Goal: Task Accomplishment & Management: Use online tool/utility

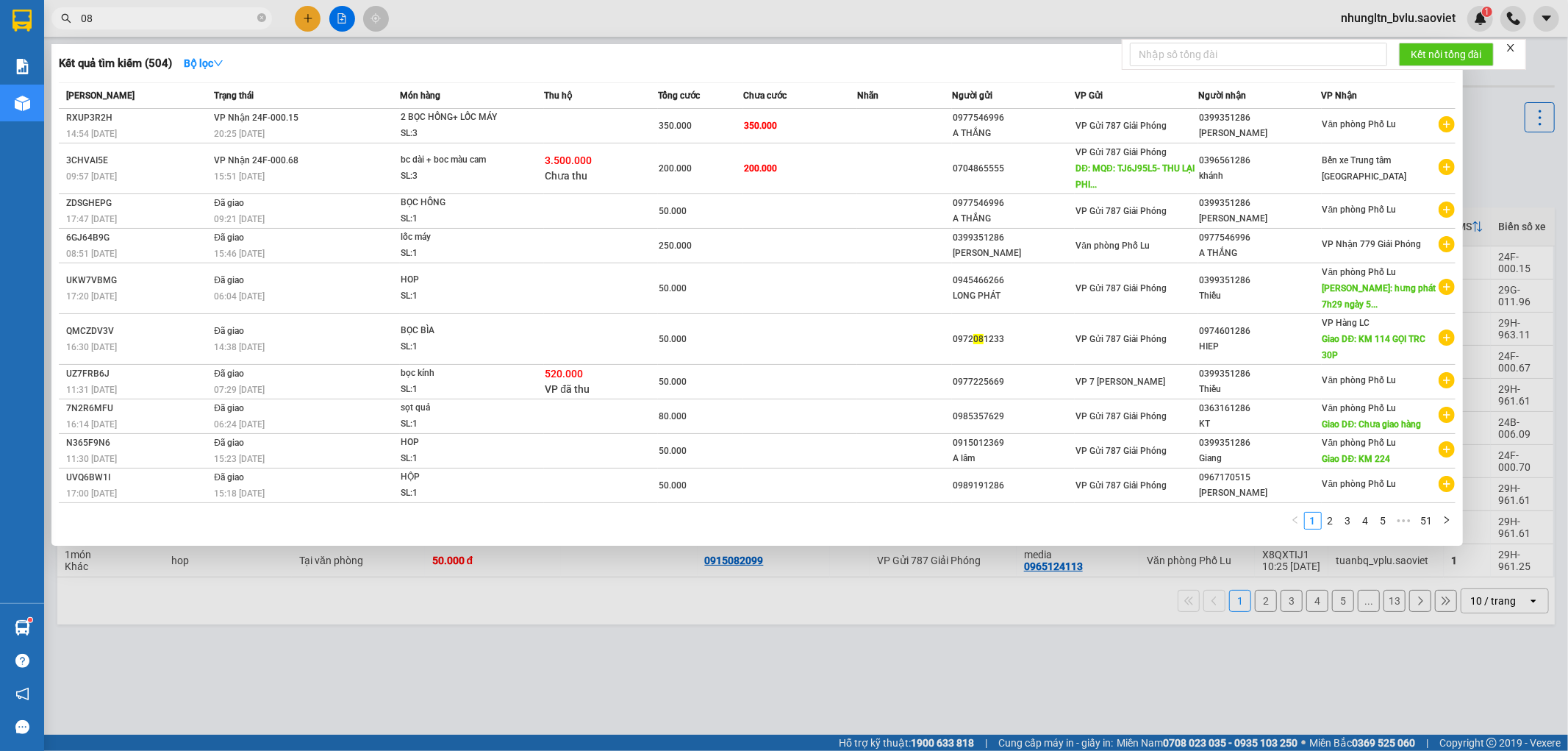
type input "0"
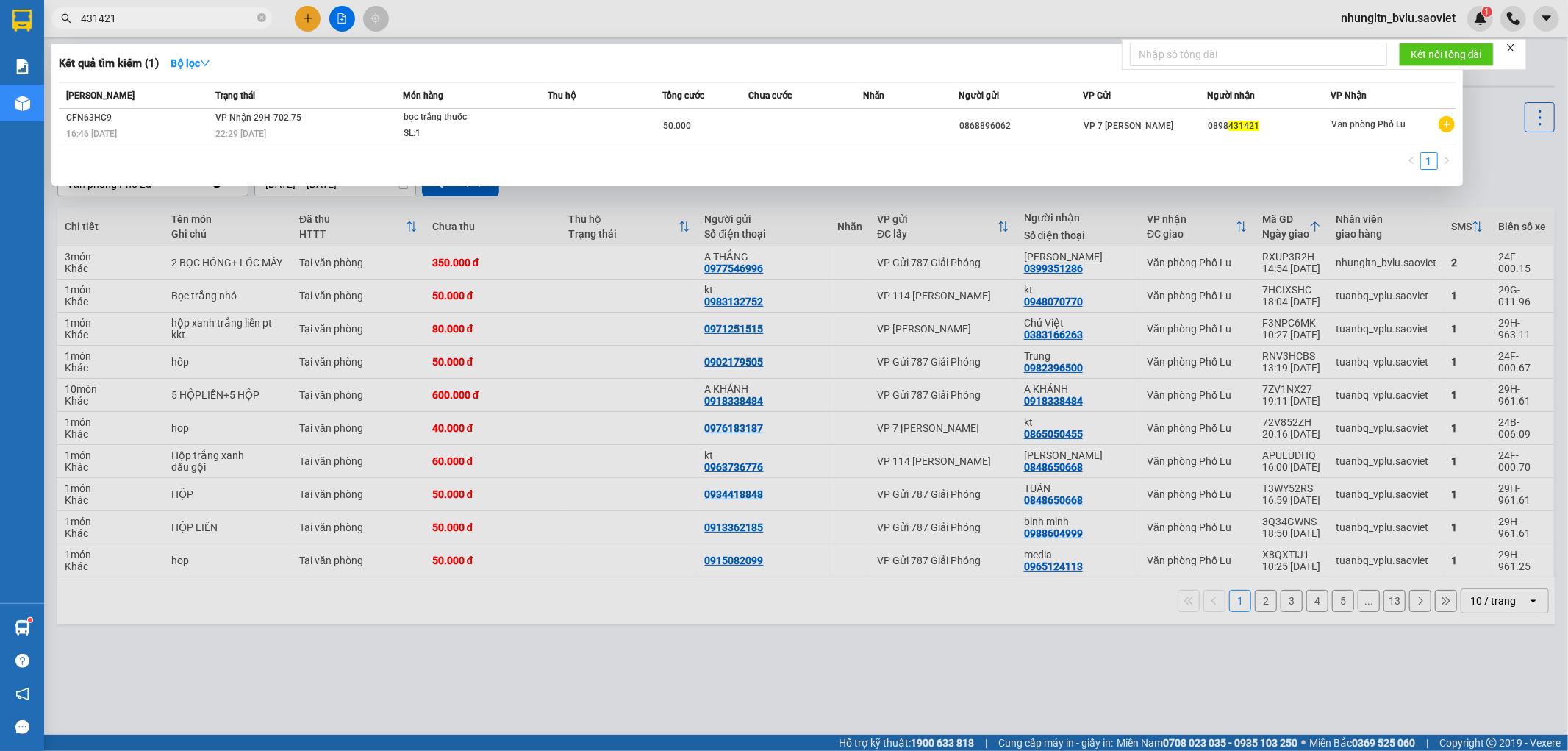
type input "431421"
click at [531, 229] on div at bounding box center [784, 375] width 1568 height 751
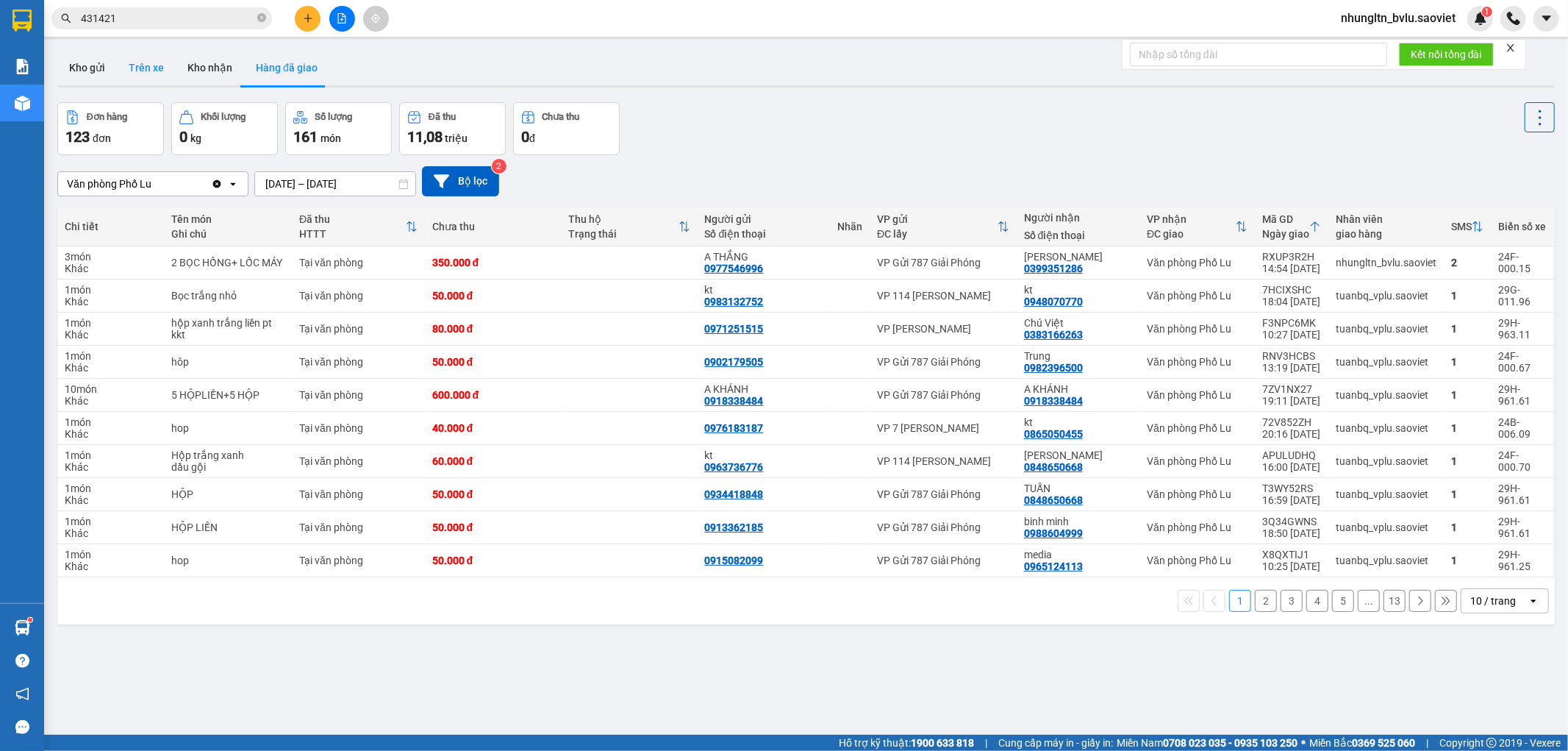
click at [152, 61] on button "Trên xe" at bounding box center [146, 67] width 59 height 35
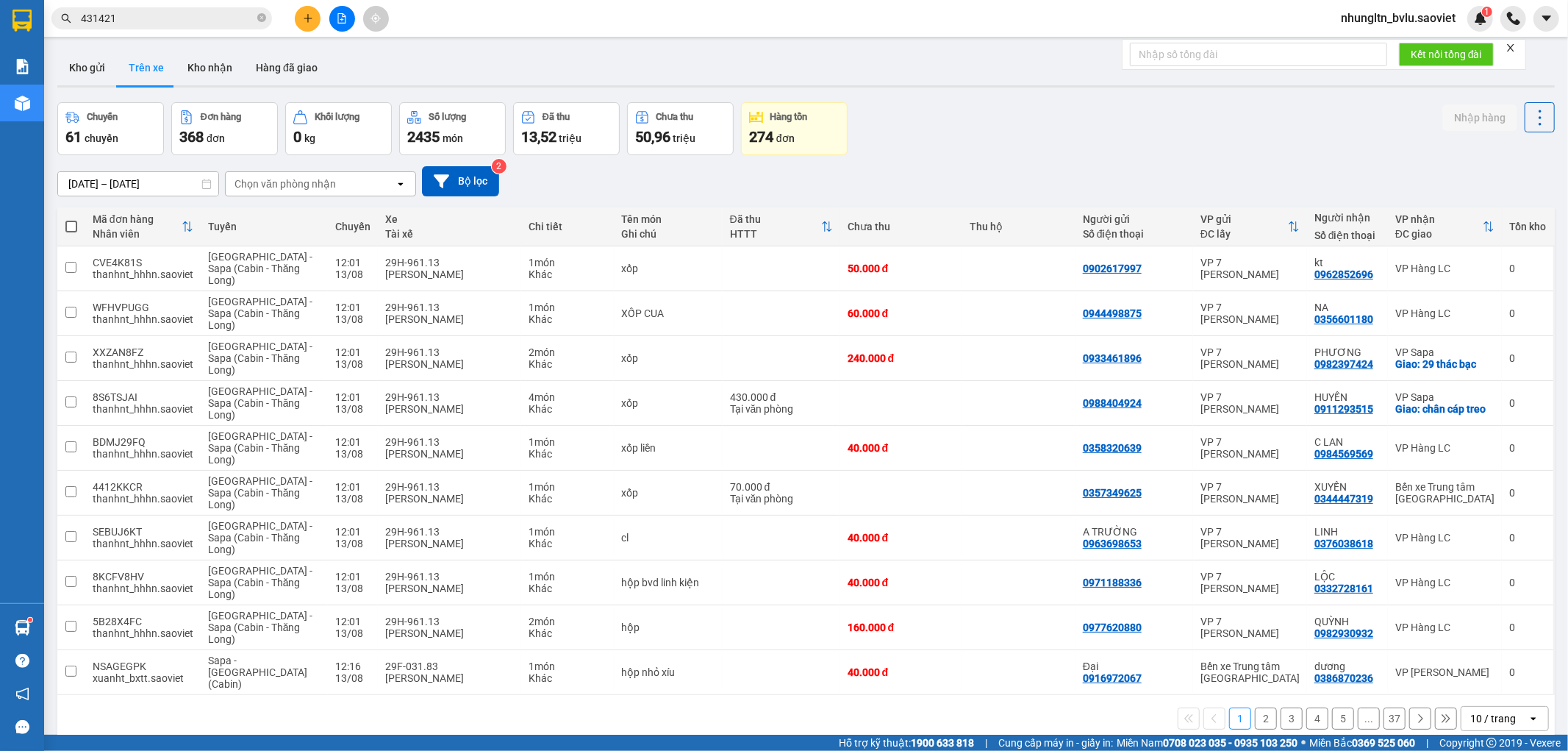
click at [299, 186] on div "Chọn văn phòng nhận" at bounding box center [284, 184] width 101 height 15
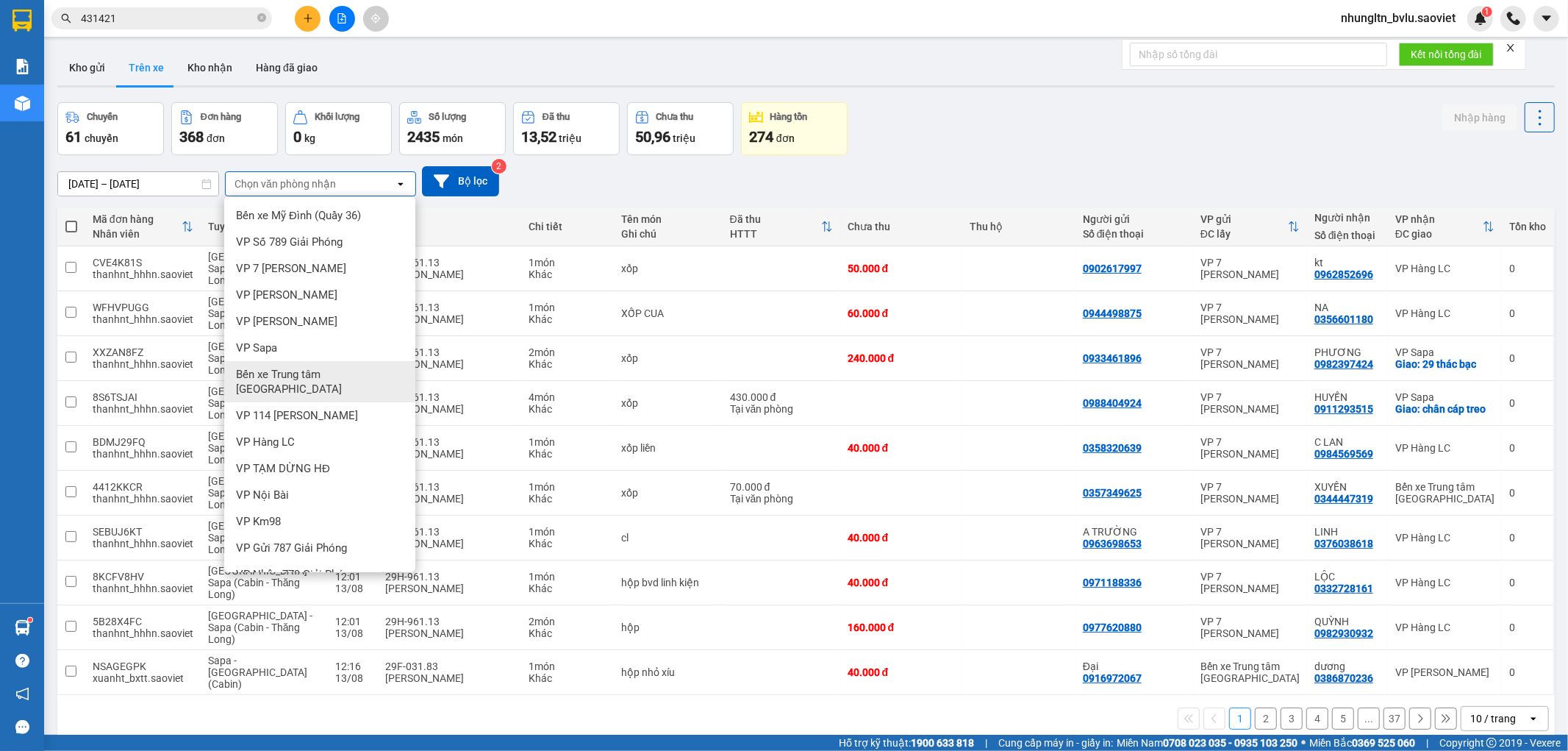
click at [356, 367] on span "Bến xe Trung tâm [GEOGRAPHIC_DATA]" at bounding box center [322, 382] width 174 height 29
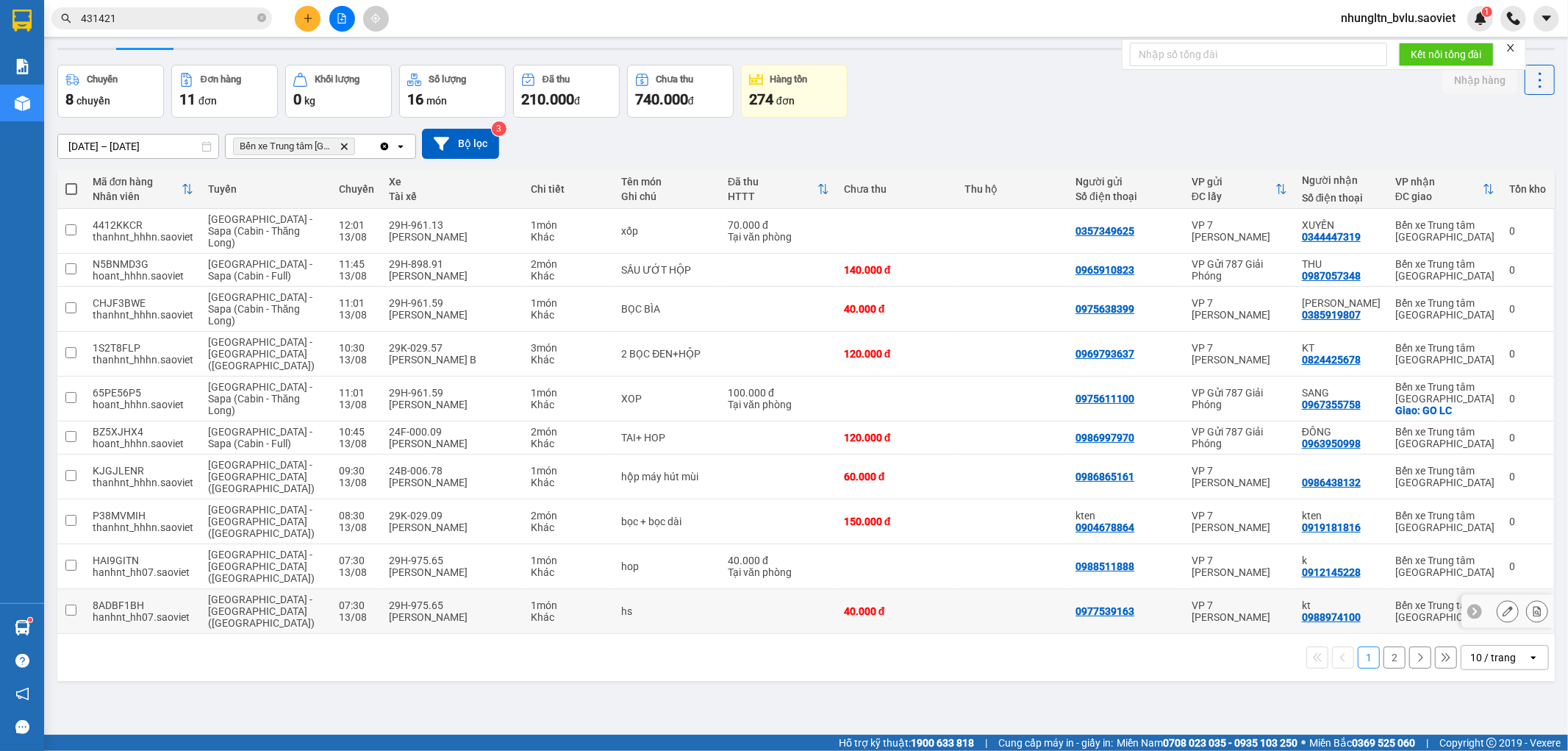
scroll to position [68, 0]
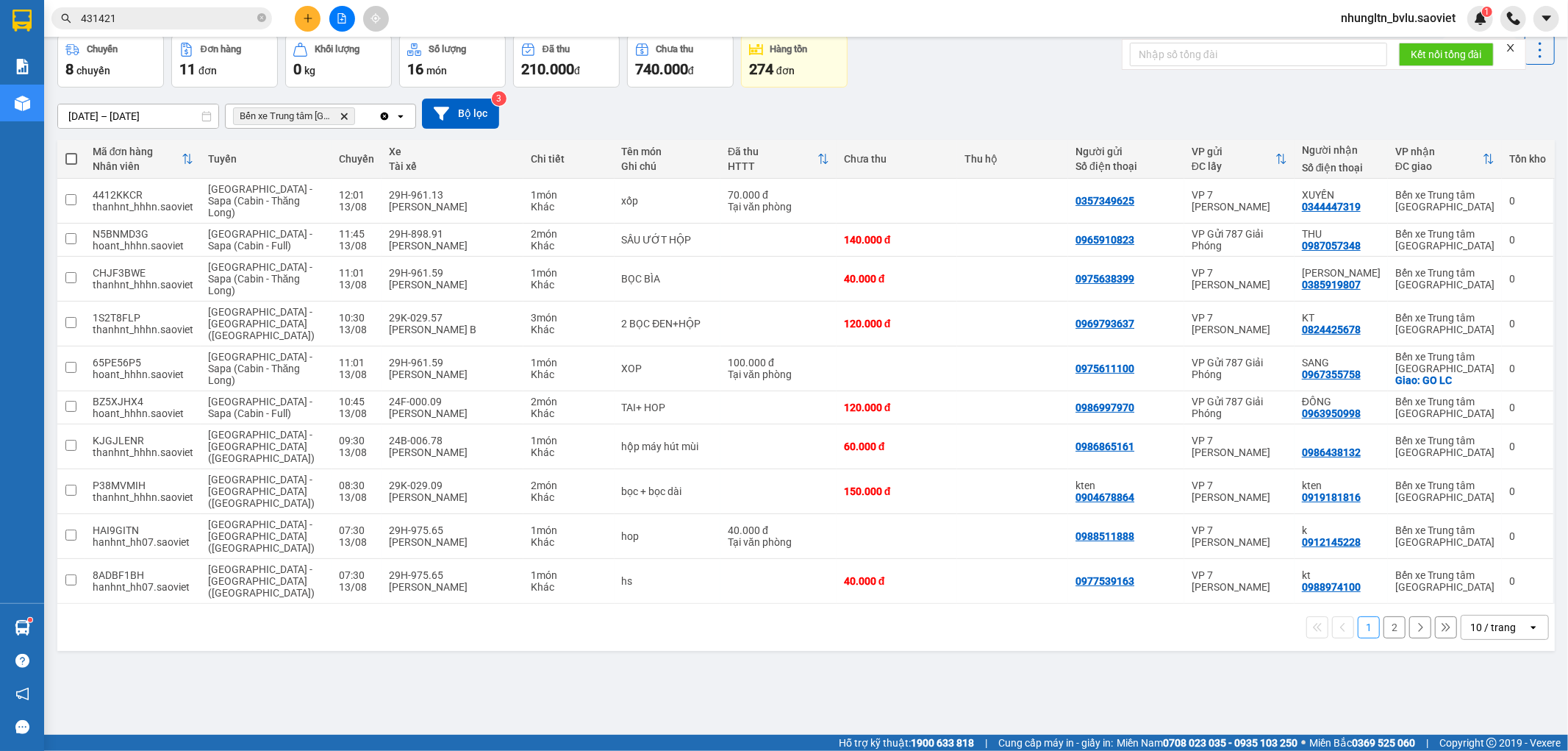
click at [1385, 616] on button "2" at bounding box center [1394, 627] width 22 height 22
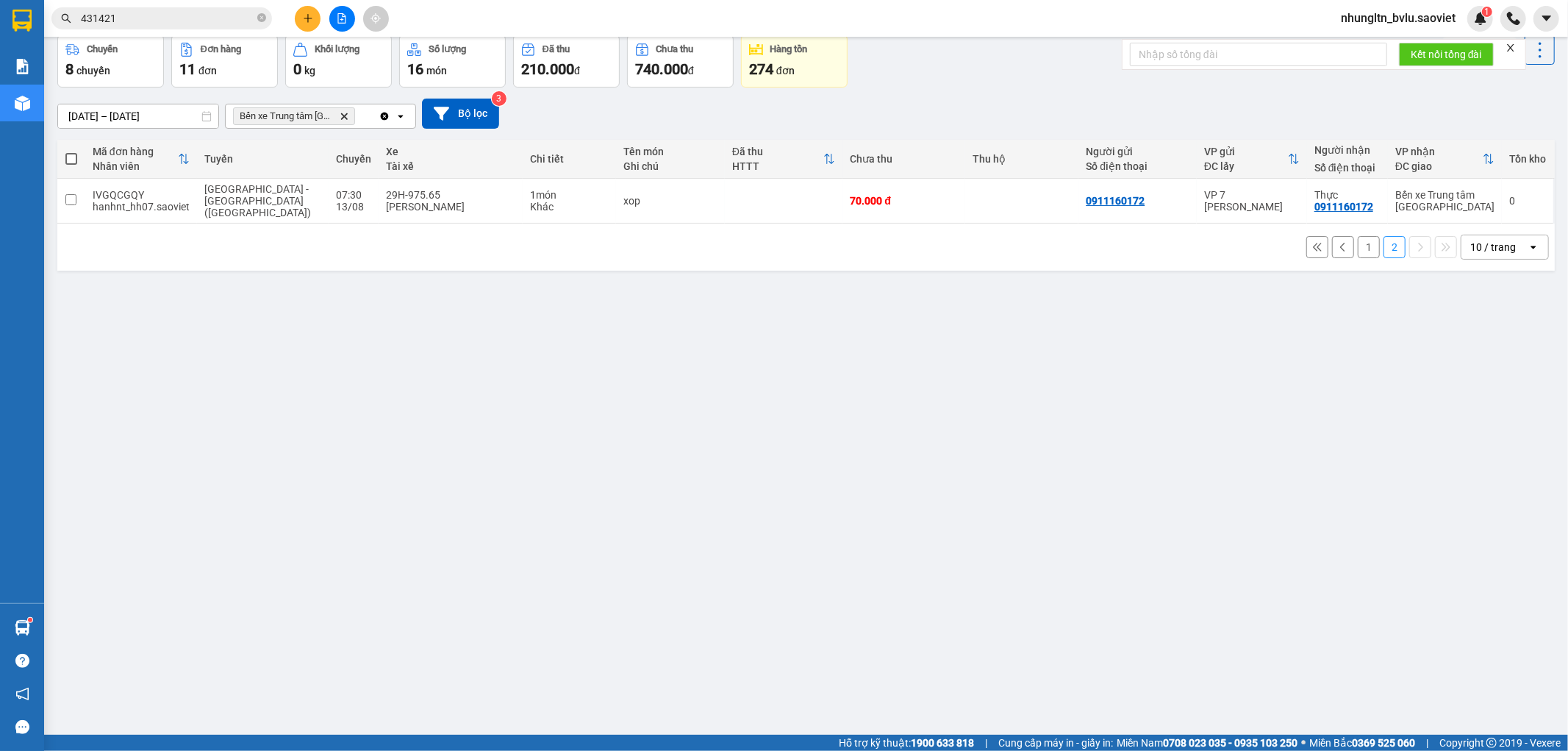
click at [1357, 236] on button "1" at bounding box center [1368, 247] width 22 height 22
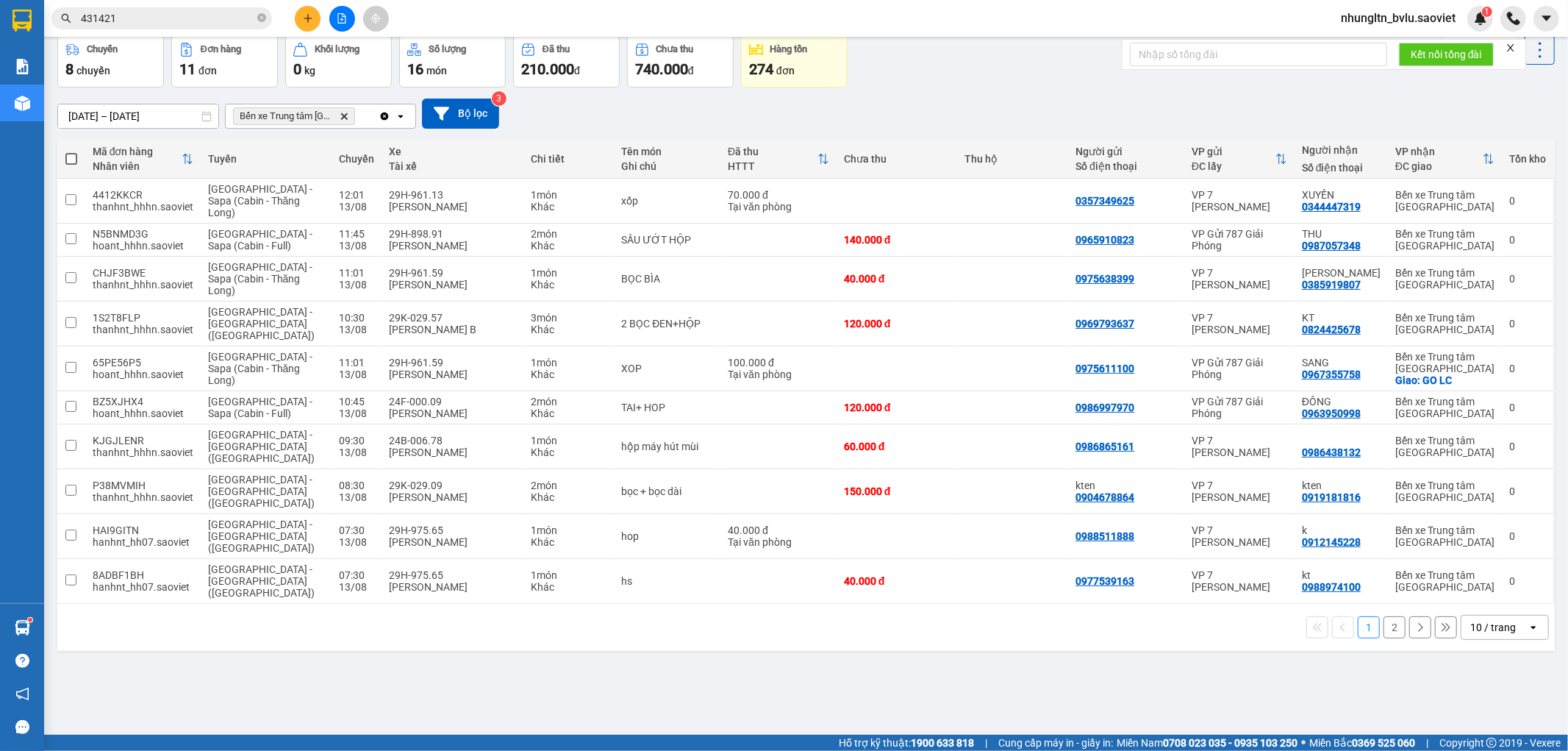
click at [1384, 616] on button "2" at bounding box center [1394, 627] width 22 height 22
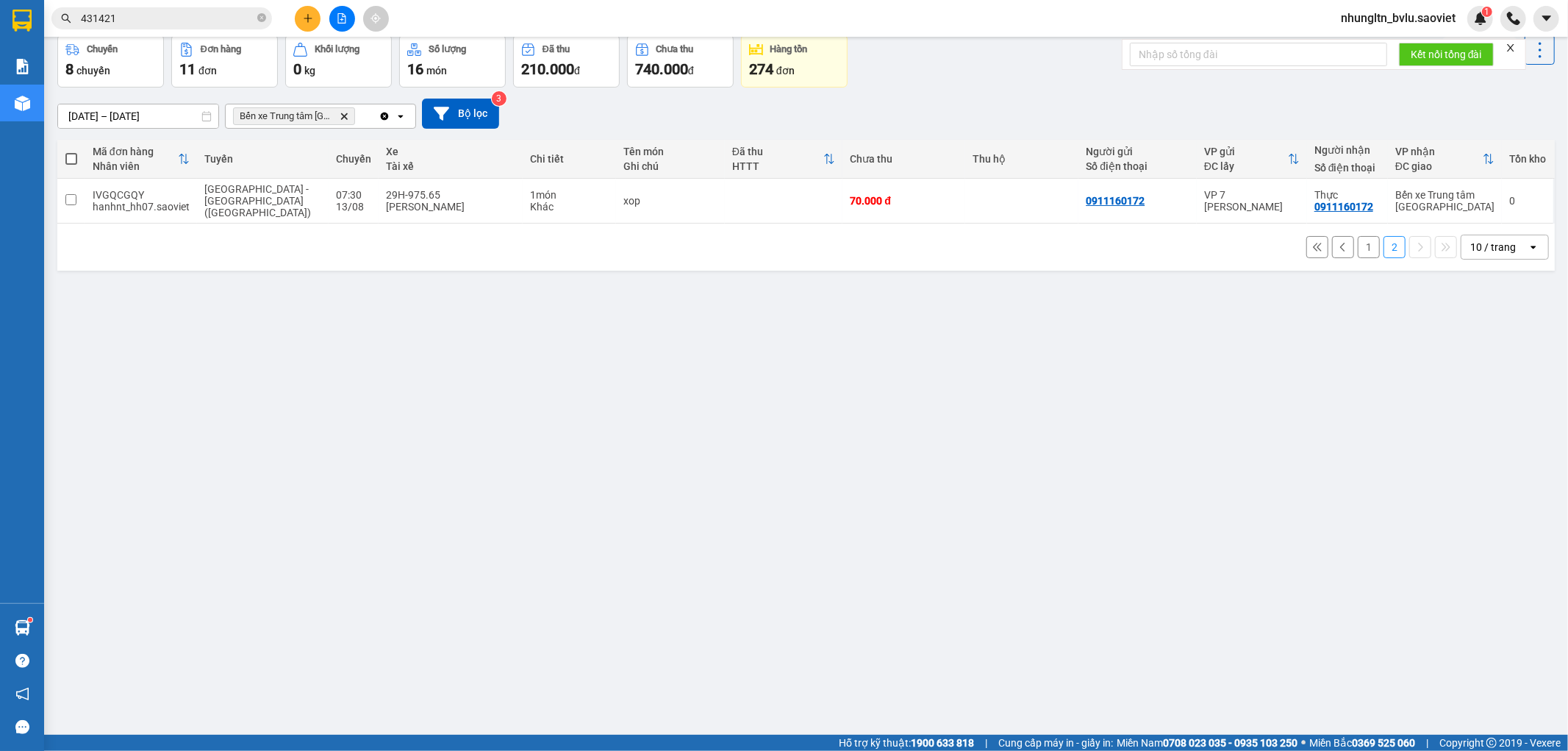
click at [1362, 238] on button "1" at bounding box center [1368, 247] width 22 height 22
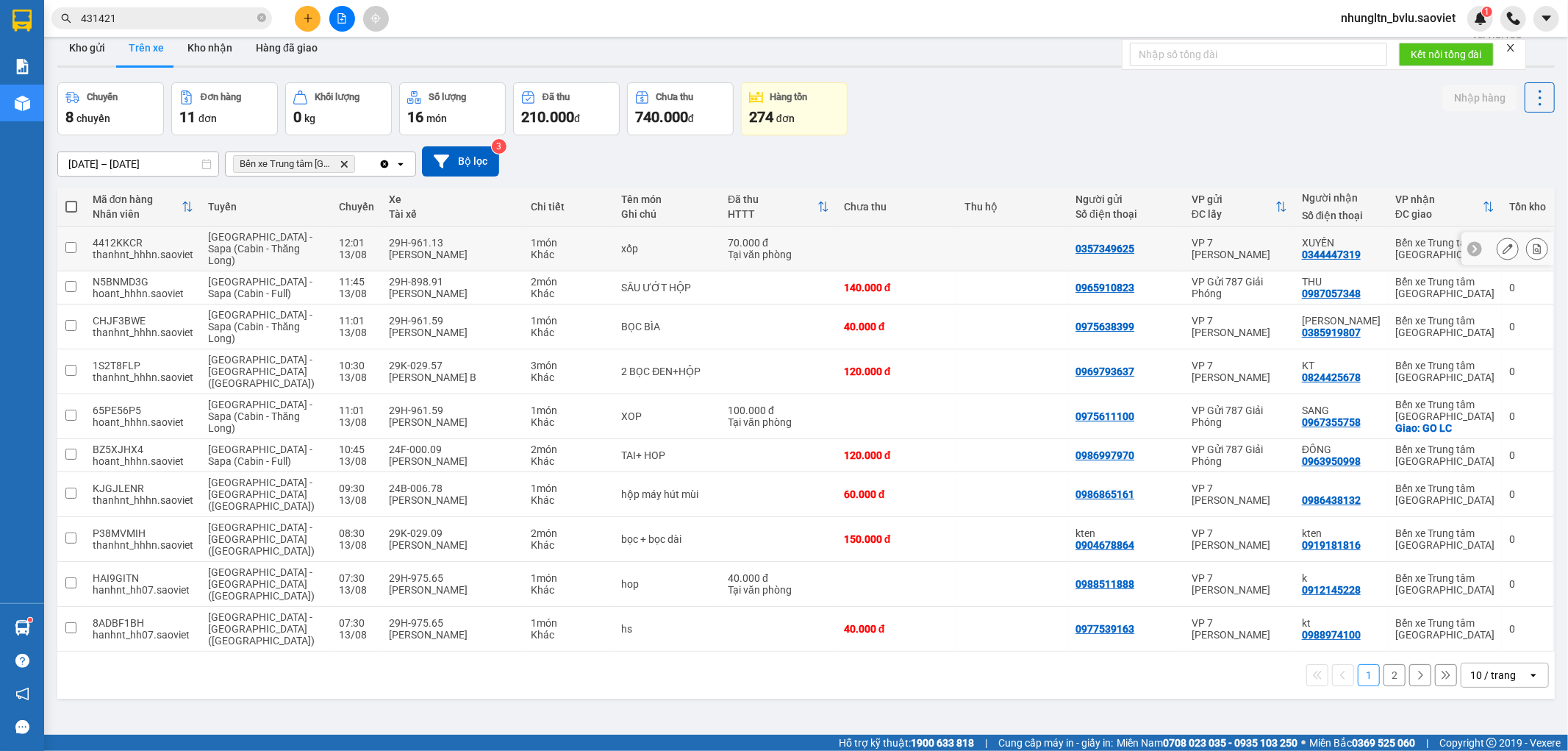
scroll to position [0, 0]
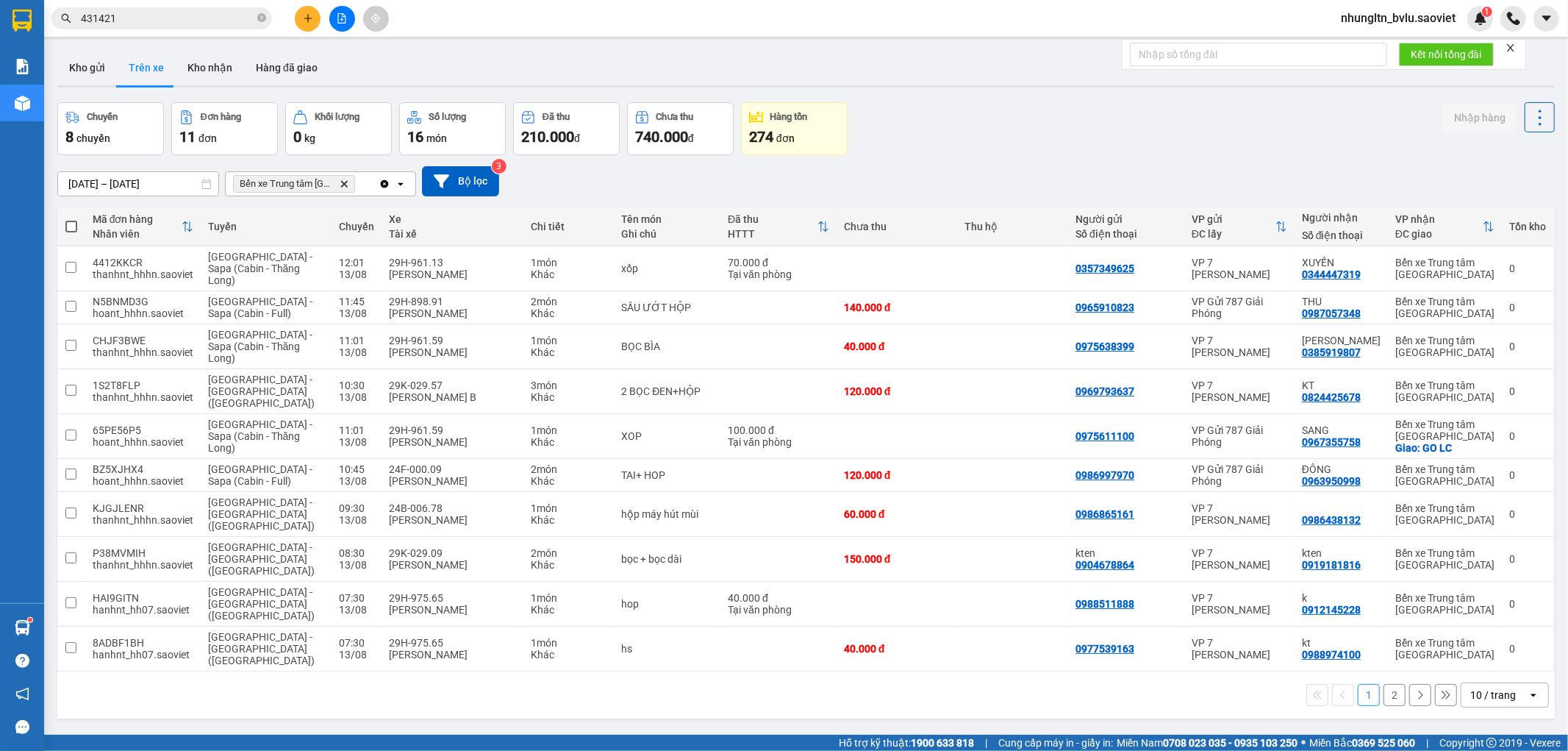
click at [177, 24] on input "431421" at bounding box center [167, 18] width 174 height 17
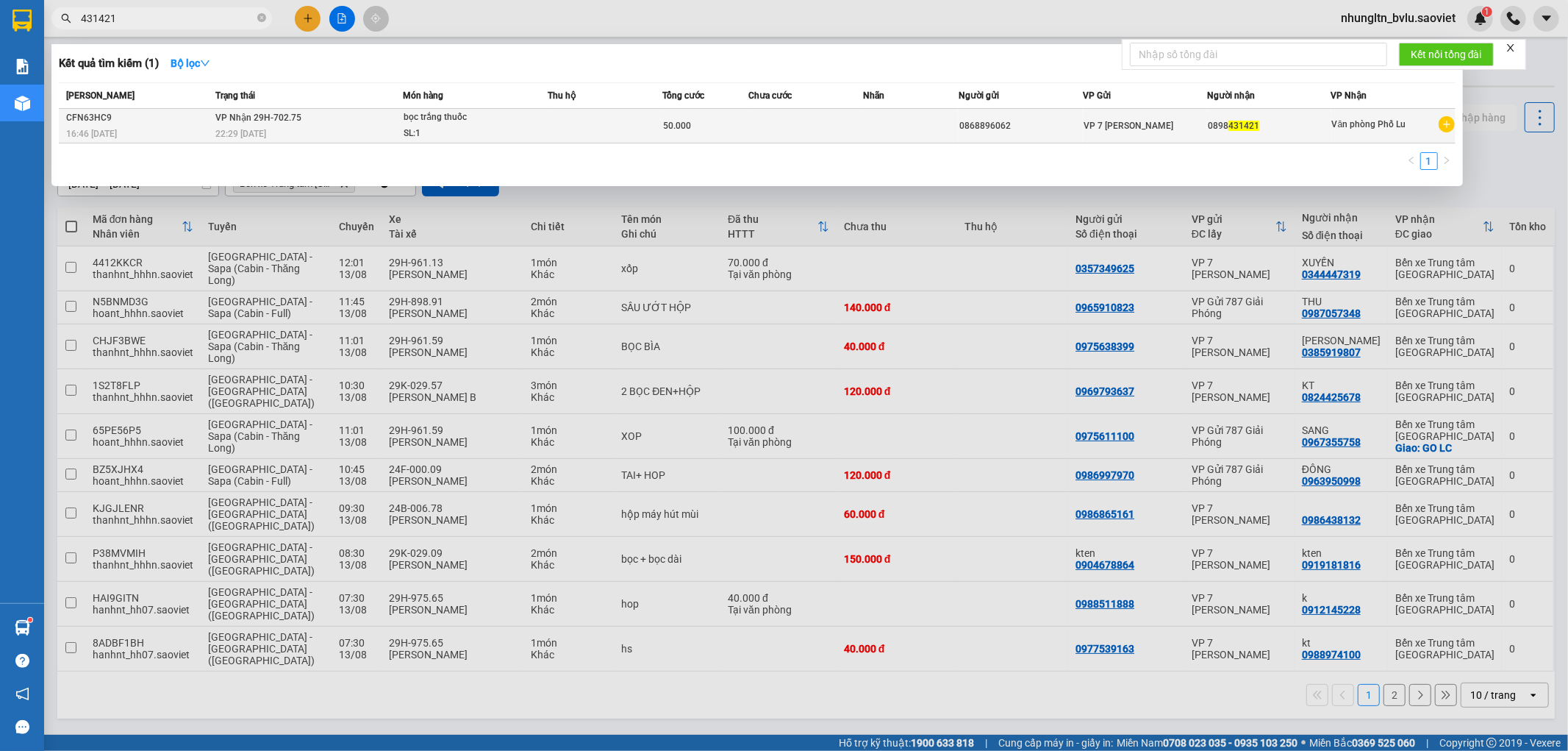
click at [287, 126] on div "22:29 [DATE]" at bounding box center [309, 133] width 186 height 17
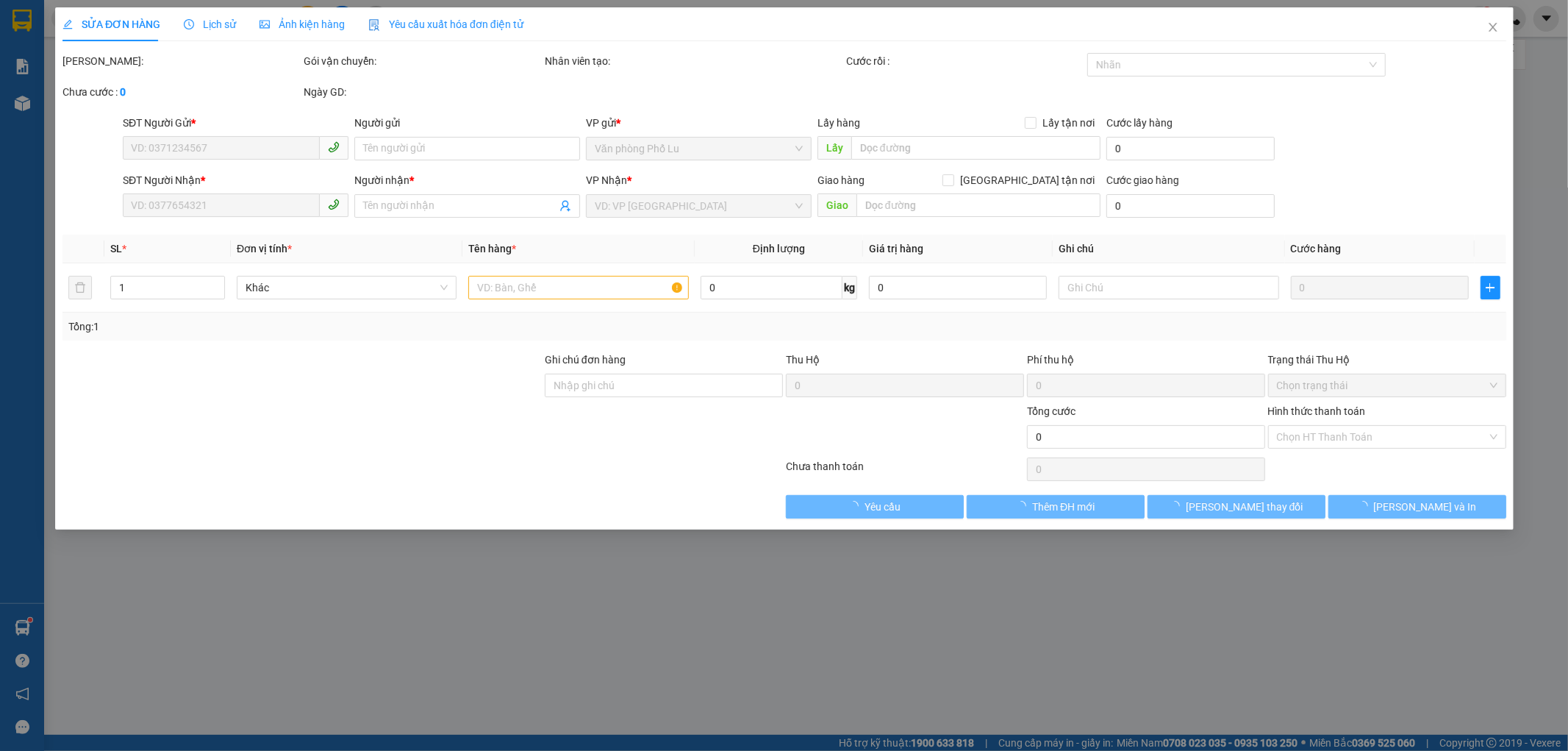
type input "0868896062"
type input "0898431421"
type input "50.000"
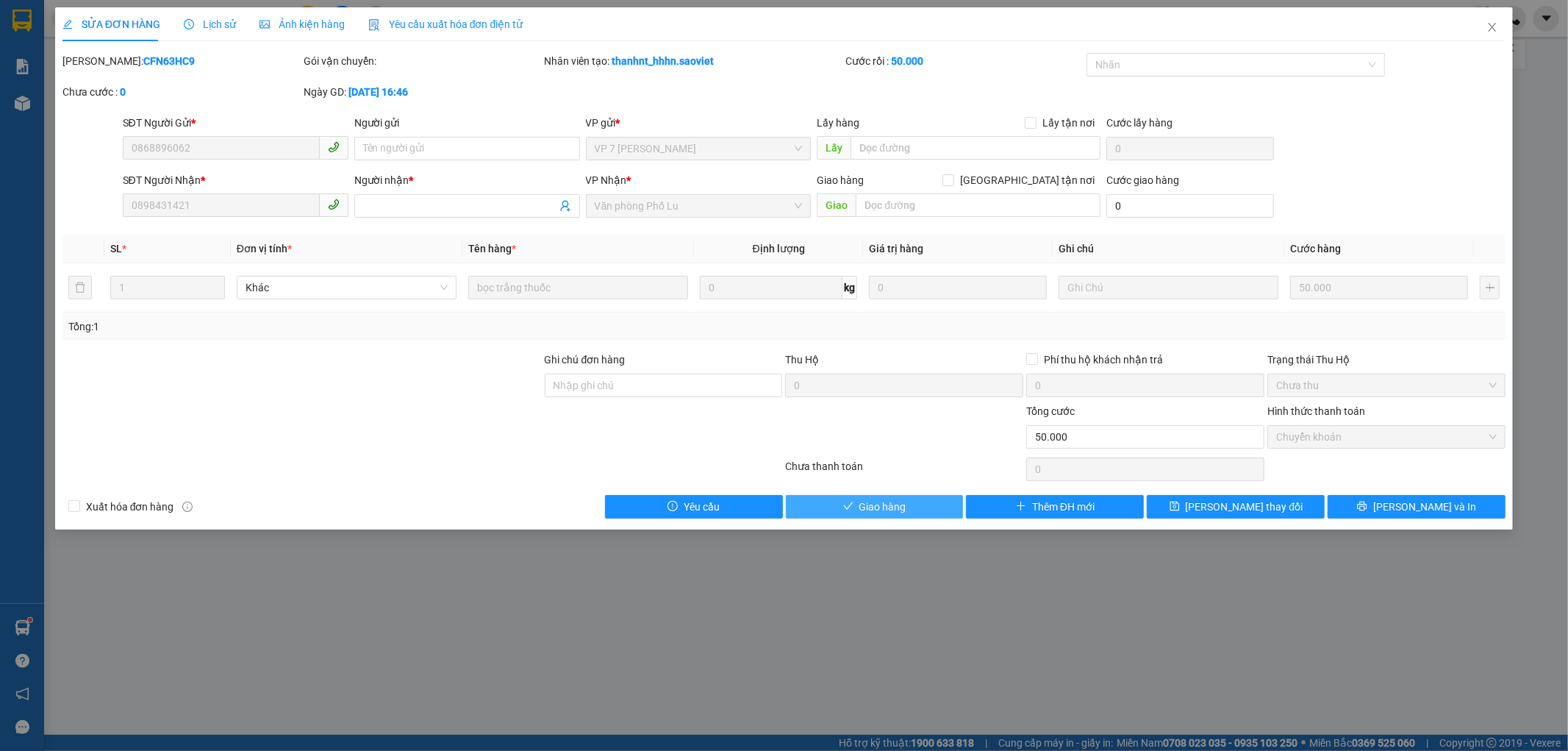
click at [912, 510] on button "Giao hàng" at bounding box center [874, 506] width 178 height 23
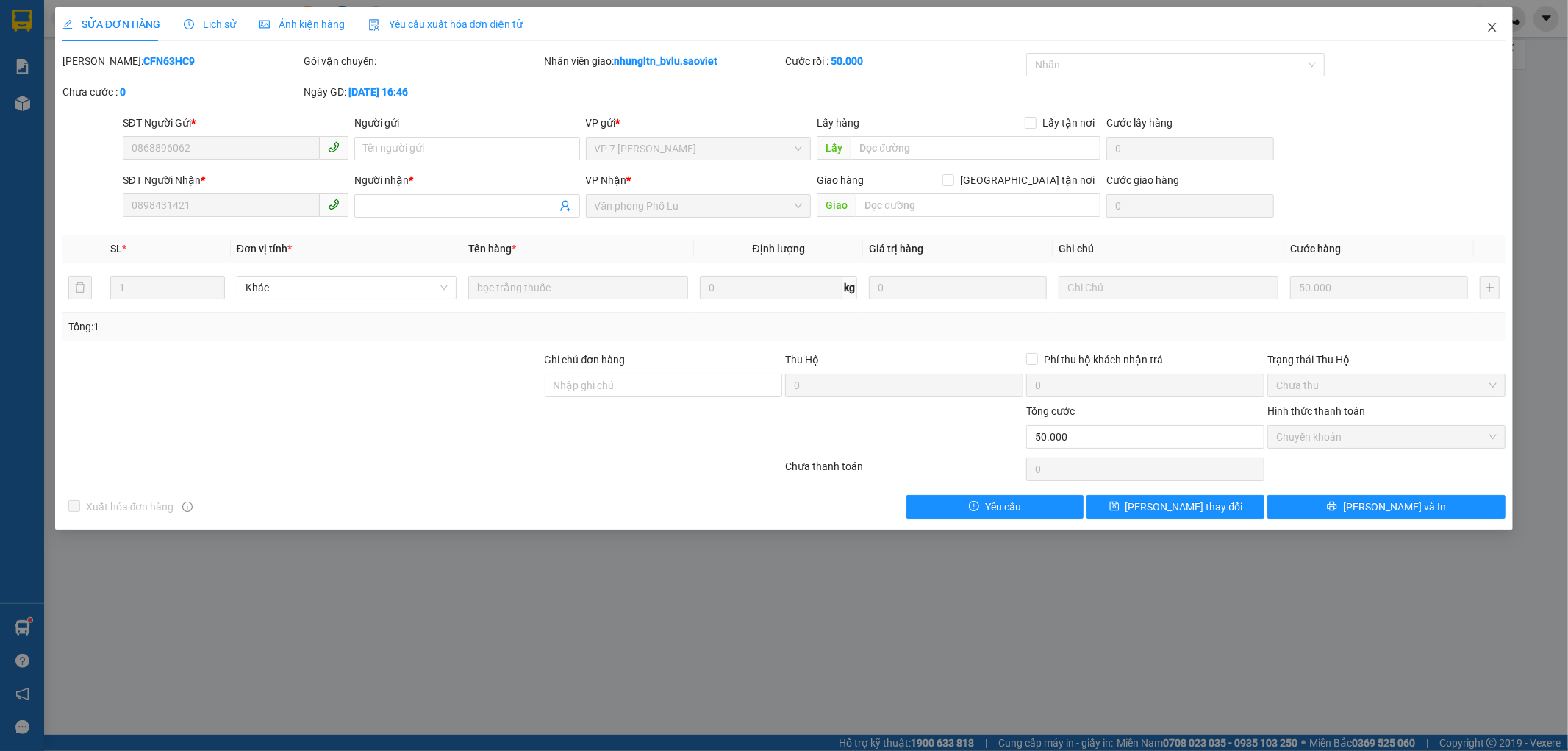
click at [1493, 28] on icon "close" at bounding box center [1492, 27] width 12 height 12
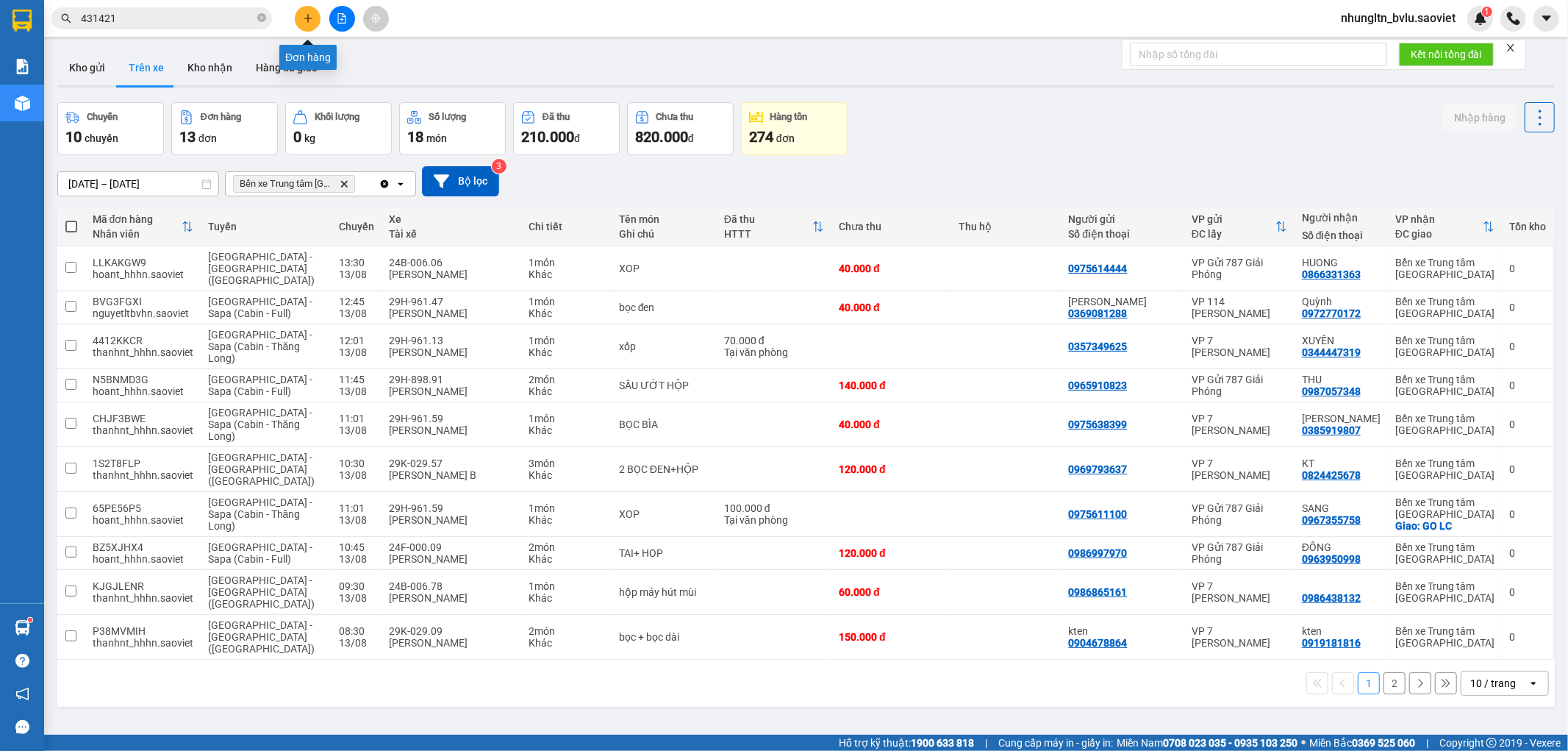
click at [316, 20] on button at bounding box center [308, 18] width 25 height 25
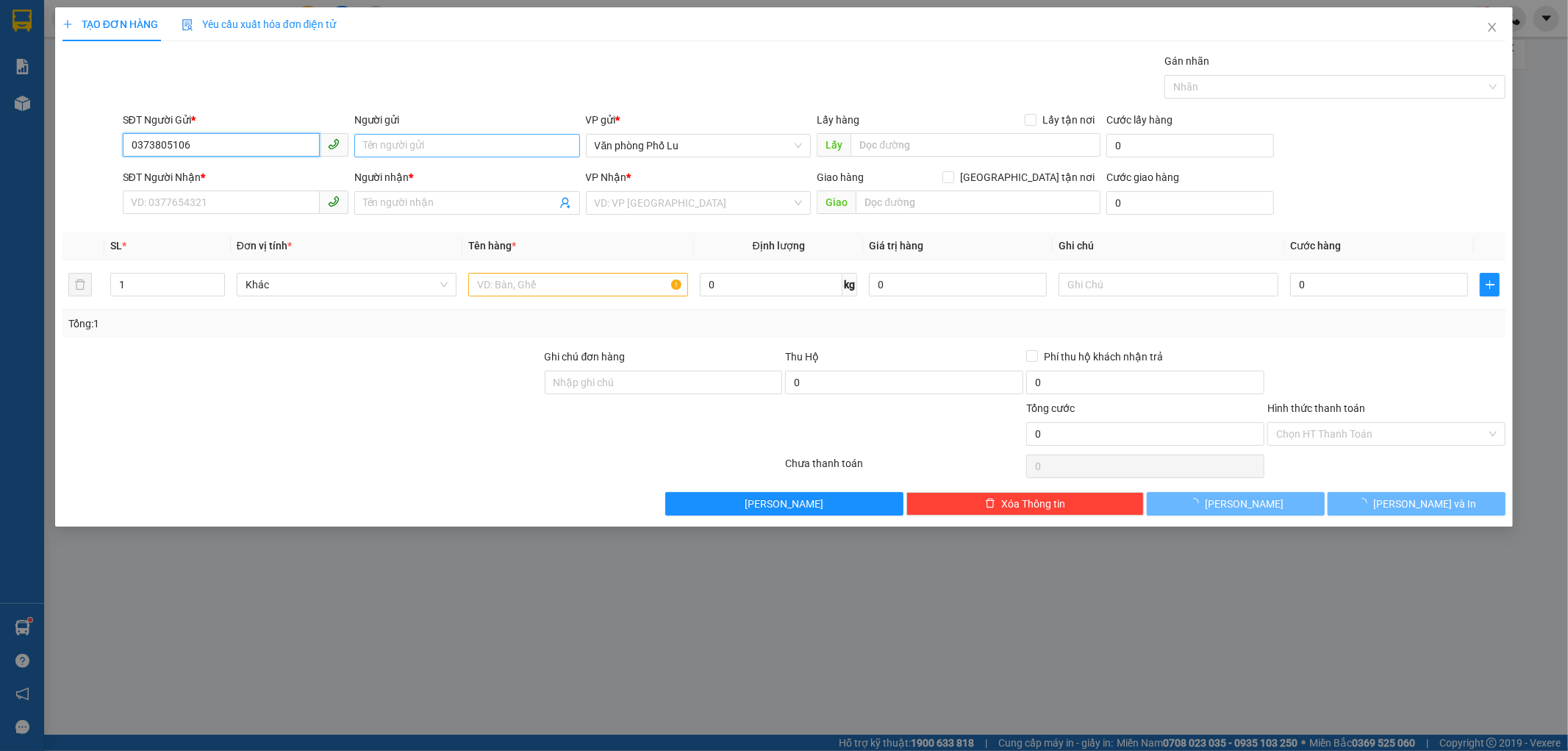
type input "0373805106"
click at [423, 152] on input "Người gửi" at bounding box center [467, 146] width 225 height 23
type input "Chị Hương"
click at [223, 201] on input "SĐT Người Nhận *" at bounding box center [220, 202] width 197 height 23
click at [207, 152] on input "0373805106" at bounding box center [220, 145] width 197 height 23
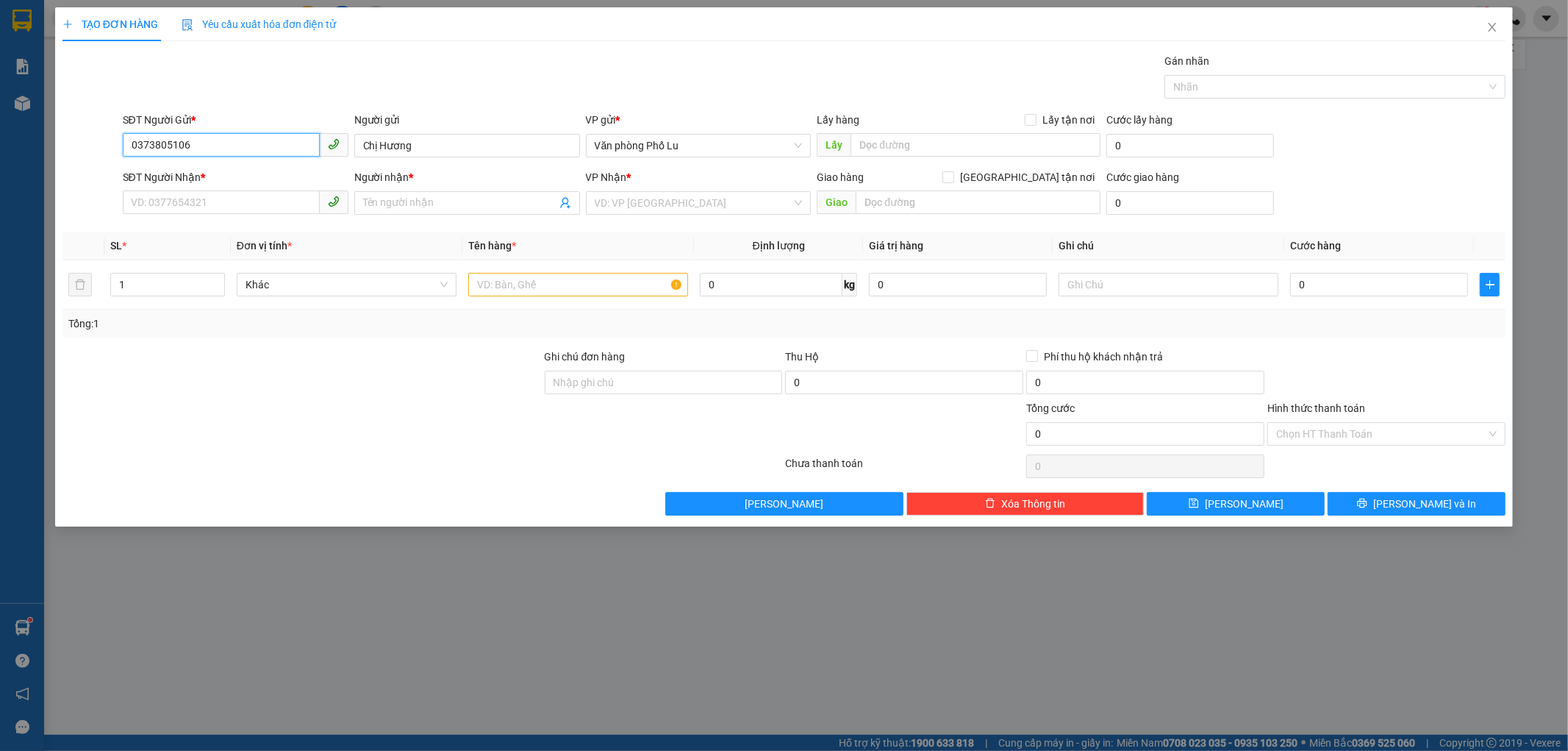
click at [207, 152] on input "0373805106" at bounding box center [220, 145] width 197 height 23
click at [200, 201] on input "SĐT Người Nhận *" at bounding box center [220, 202] width 197 height 23
paste input "0373805106"
type input "0373805106"
click at [427, 147] on input "Chị Hương" at bounding box center [467, 146] width 225 height 23
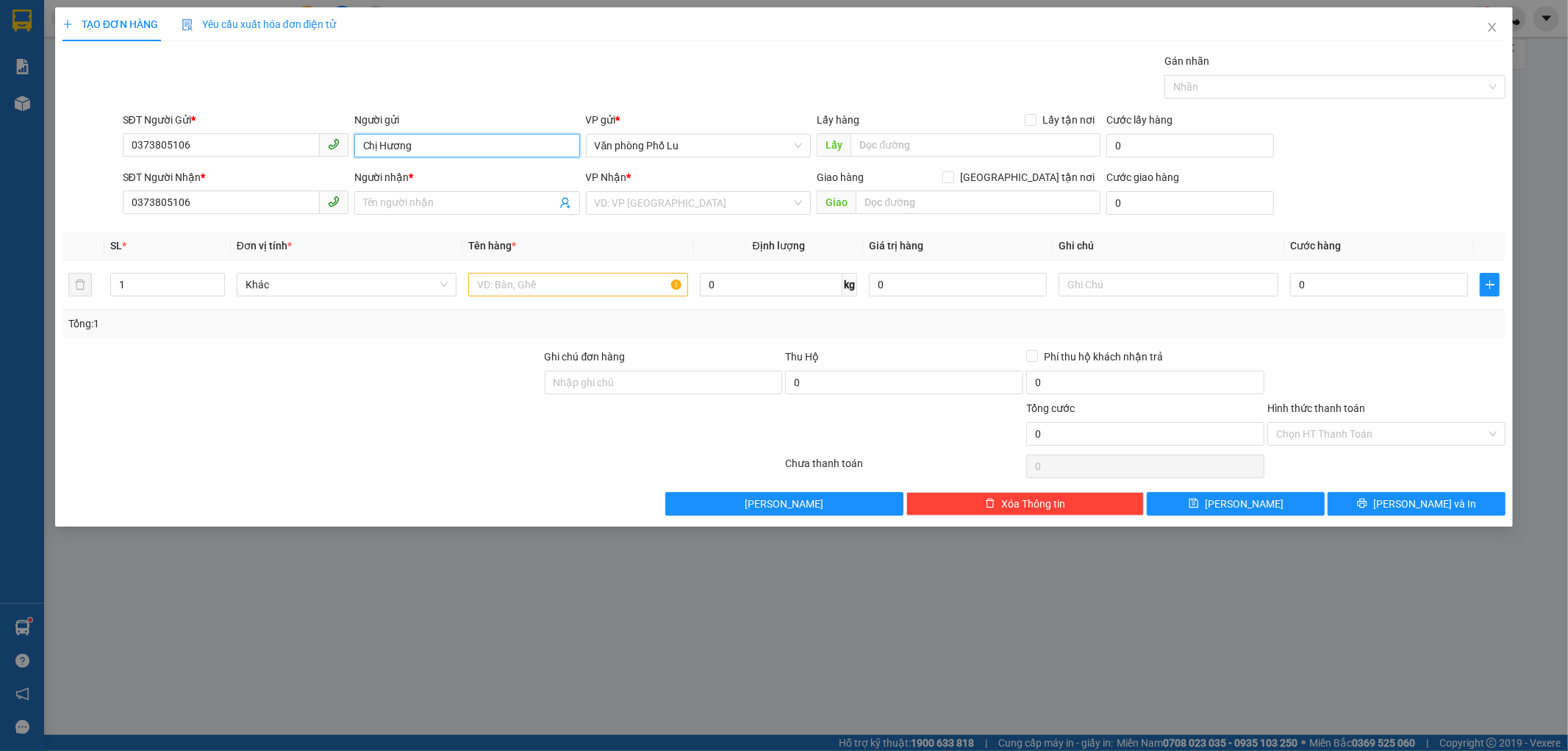
click at [427, 147] on input "Chị Hương" at bounding box center [467, 146] width 225 height 23
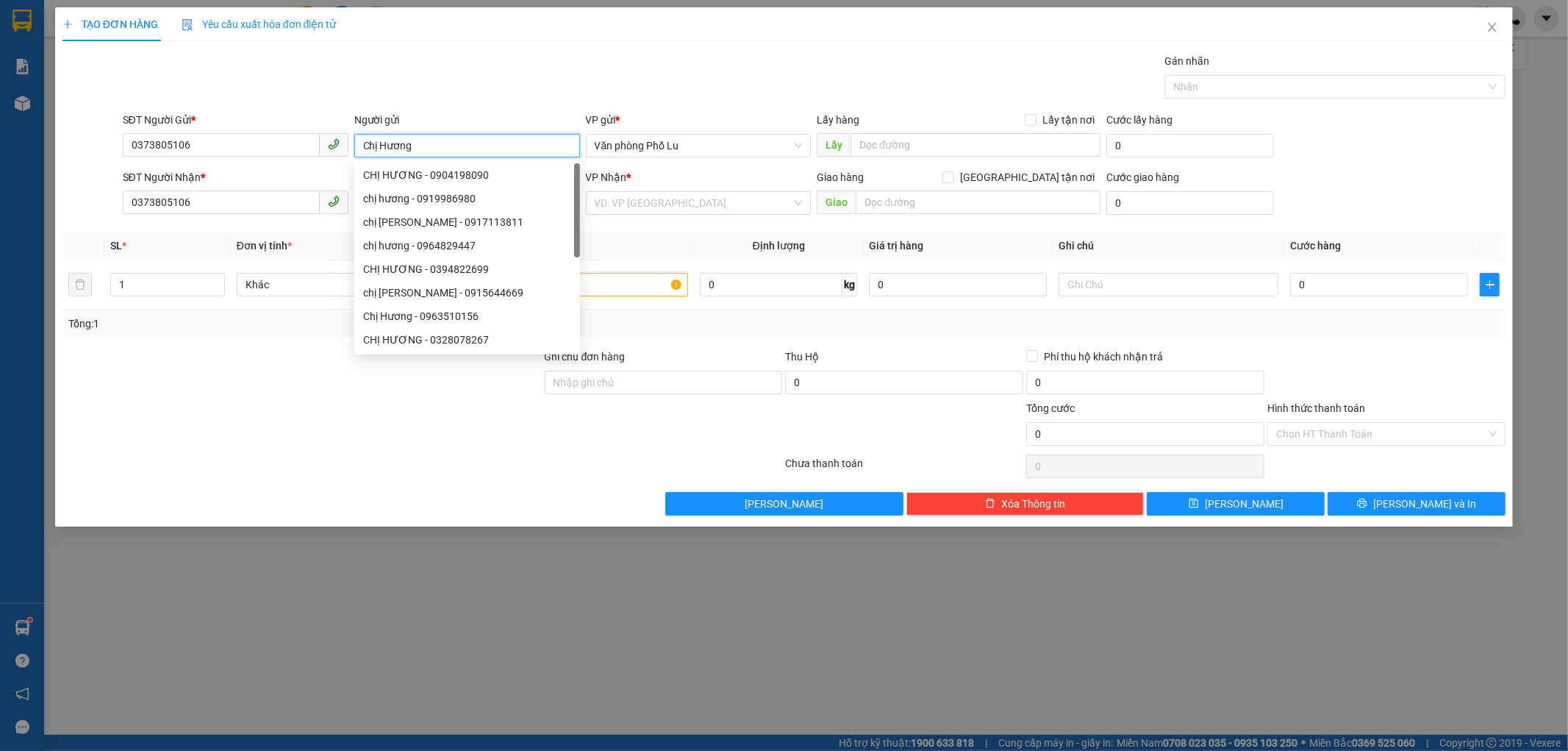
click at [427, 147] on input "Chị Hương" at bounding box center [467, 146] width 225 height 23
click at [595, 238] on th "Tên hàng *" at bounding box center [578, 246] width 231 height 29
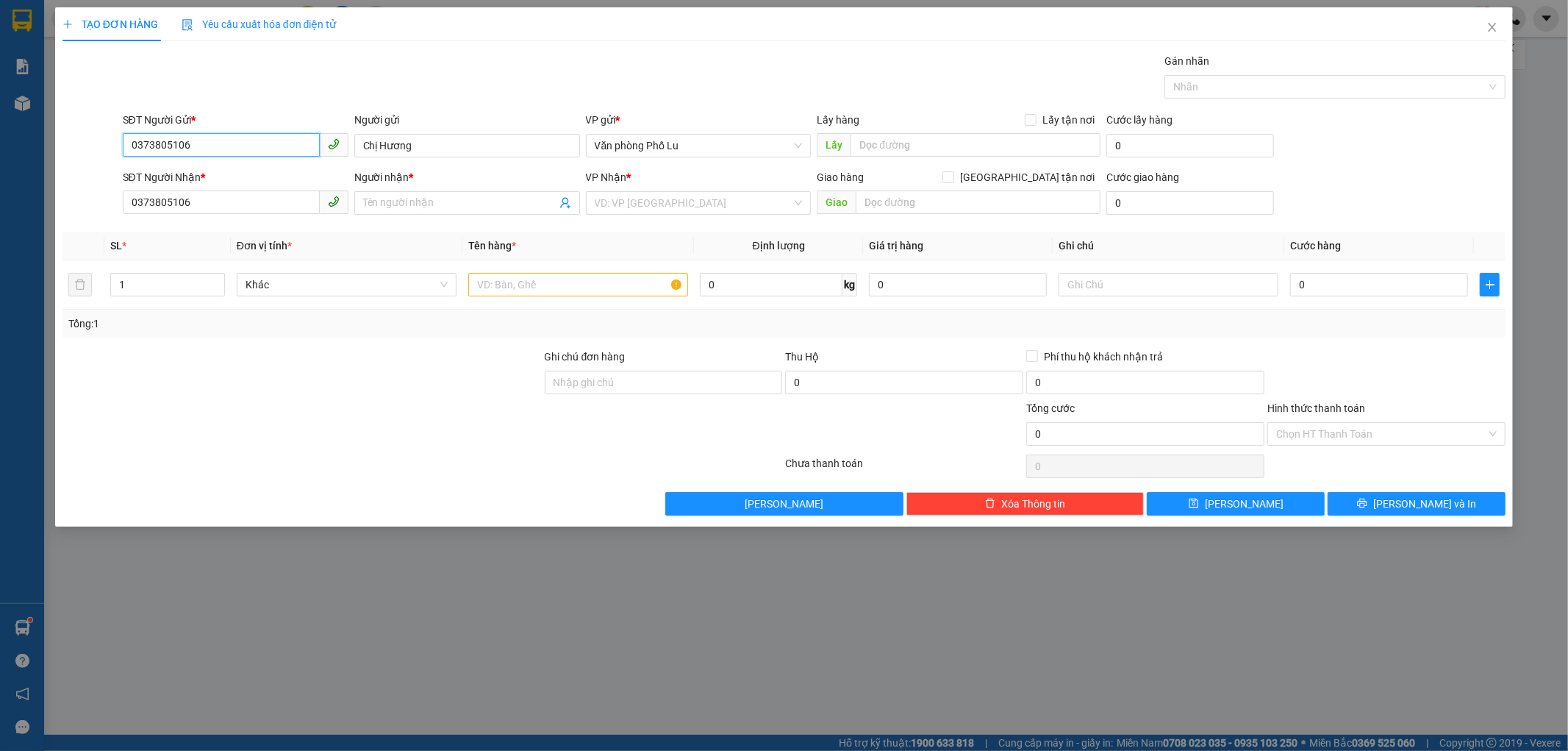
click at [165, 144] on input "0373805106" at bounding box center [220, 145] width 197 height 23
click at [166, 144] on input "0373805106" at bounding box center [220, 145] width 197 height 23
click at [169, 144] on input "0373805106" at bounding box center [220, 145] width 197 height 23
click at [212, 153] on input "0373806106" at bounding box center [220, 145] width 197 height 23
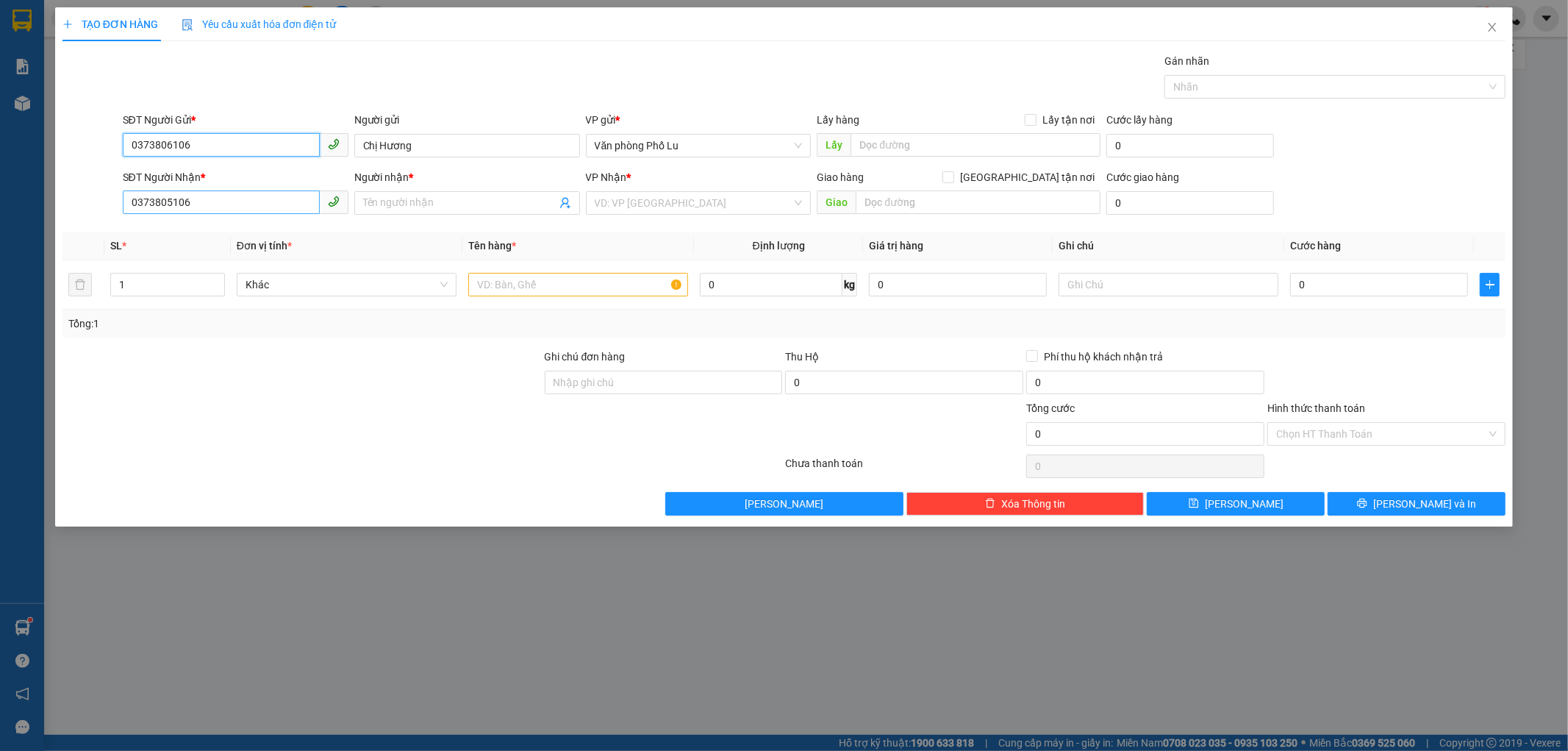
type input "0373806106"
click at [235, 201] on input "0373805106" at bounding box center [220, 202] width 197 height 23
paste input "6"
type input "0373806106"
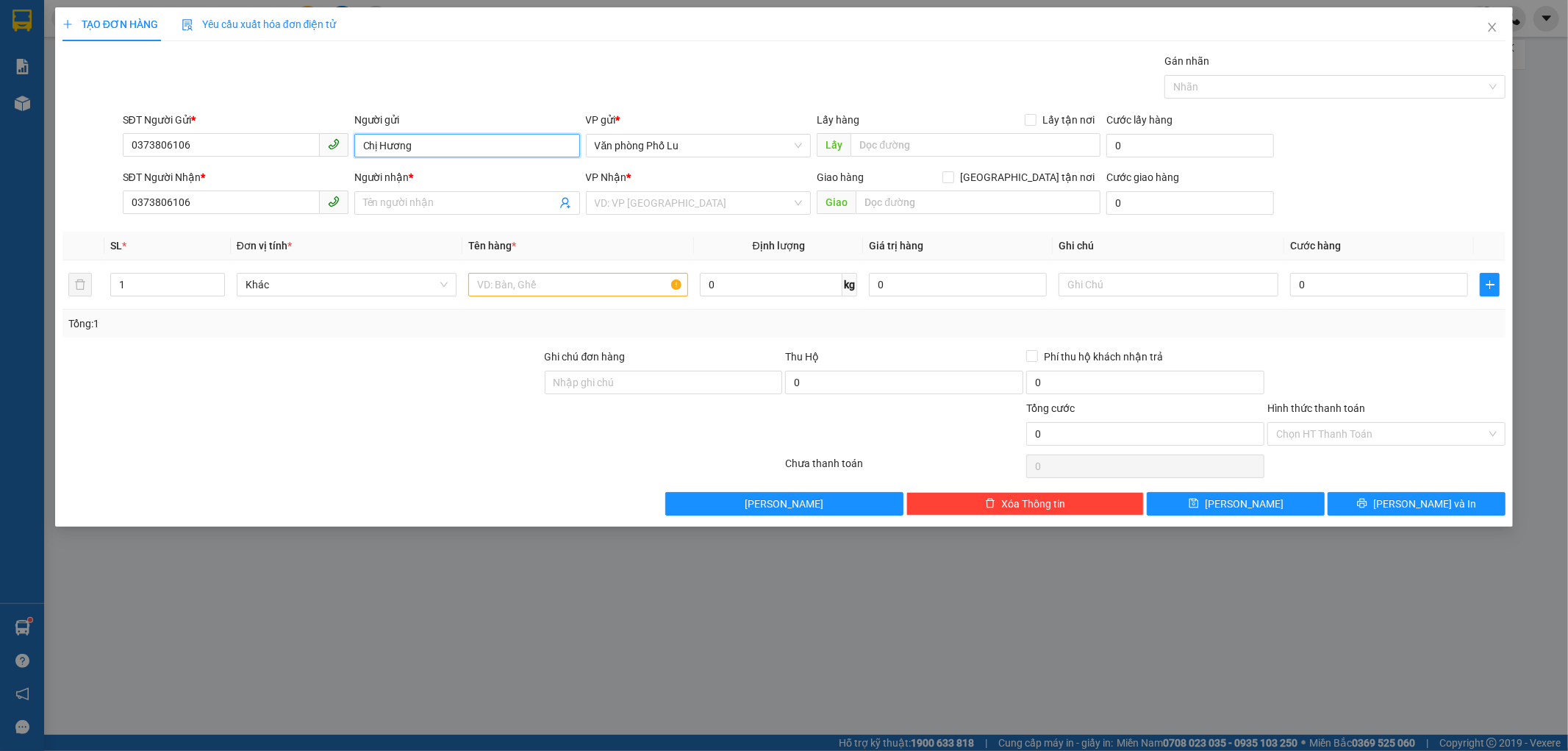
click at [435, 150] on input "Chị Hương" at bounding box center [467, 146] width 225 height 23
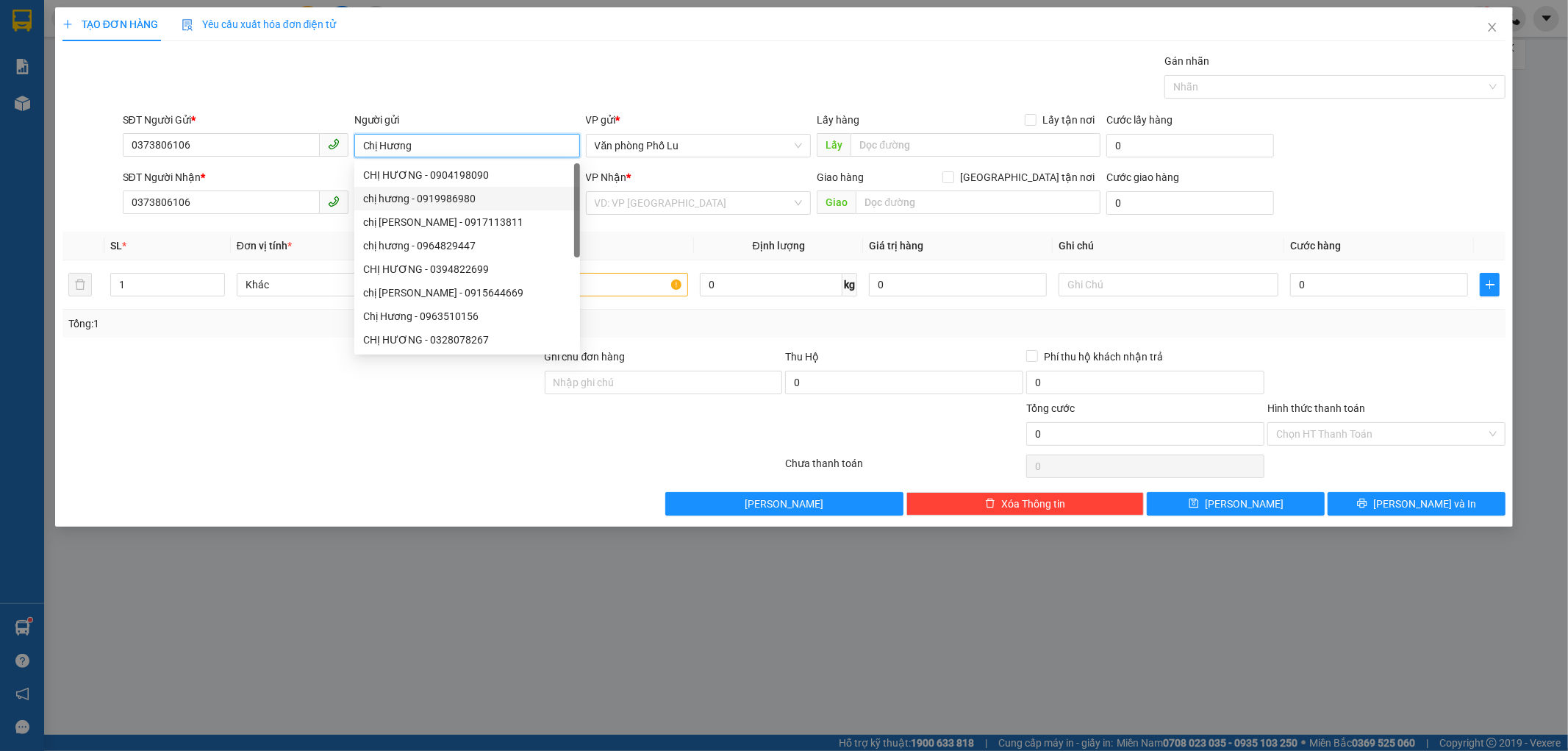
click at [435, 150] on input "Chị Hương" at bounding box center [467, 146] width 225 height 23
click at [437, 150] on input "Chị Hương" at bounding box center [467, 146] width 225 height 23
click at [333, 217] on div "SĐT Người Nhận * 0373806106" at bounding box center [235, 194] width 225 height 51
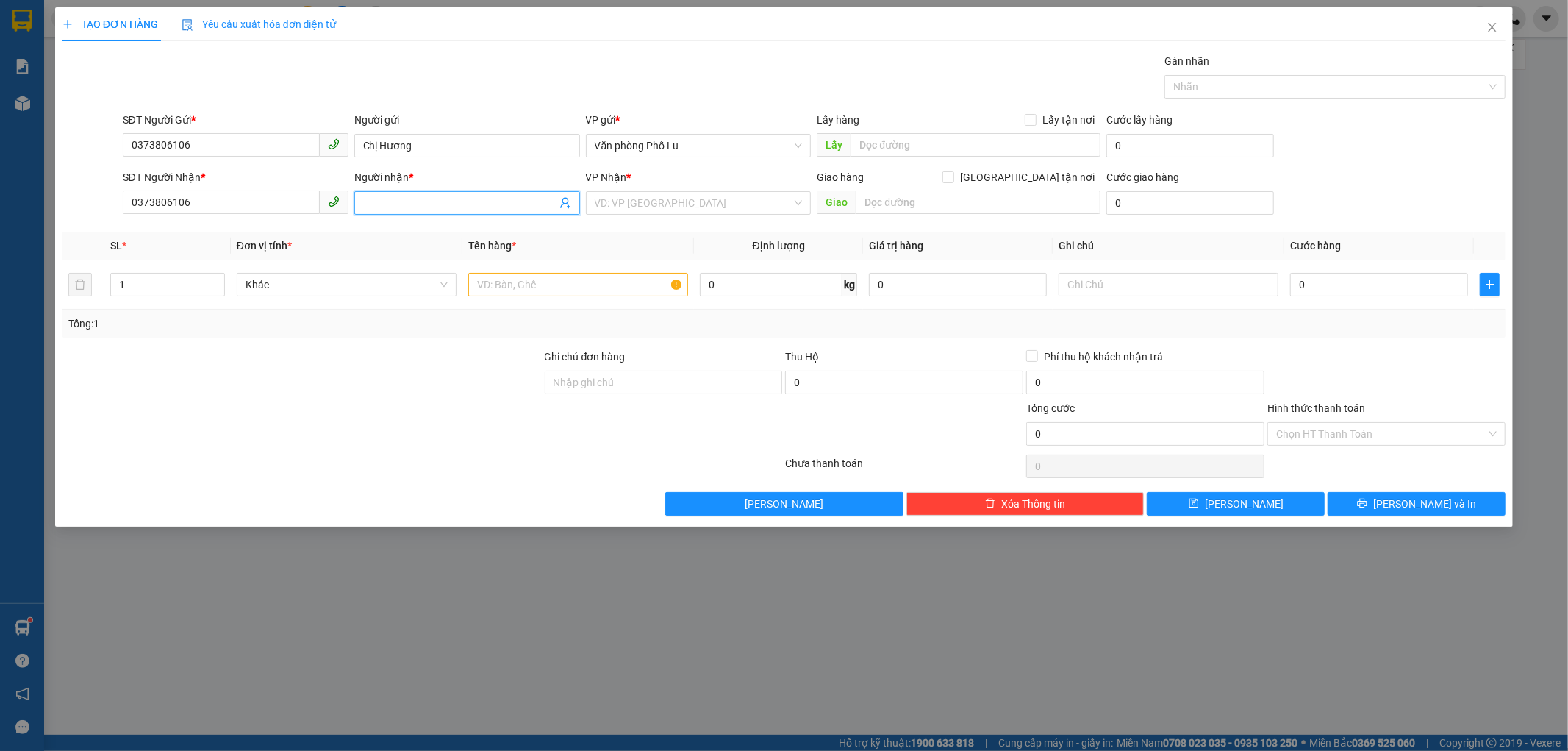
click at [504, 197] on input "Người nhận *" at bounding box center [459, 203] width 193 height 17
paste input "Chị Hương"
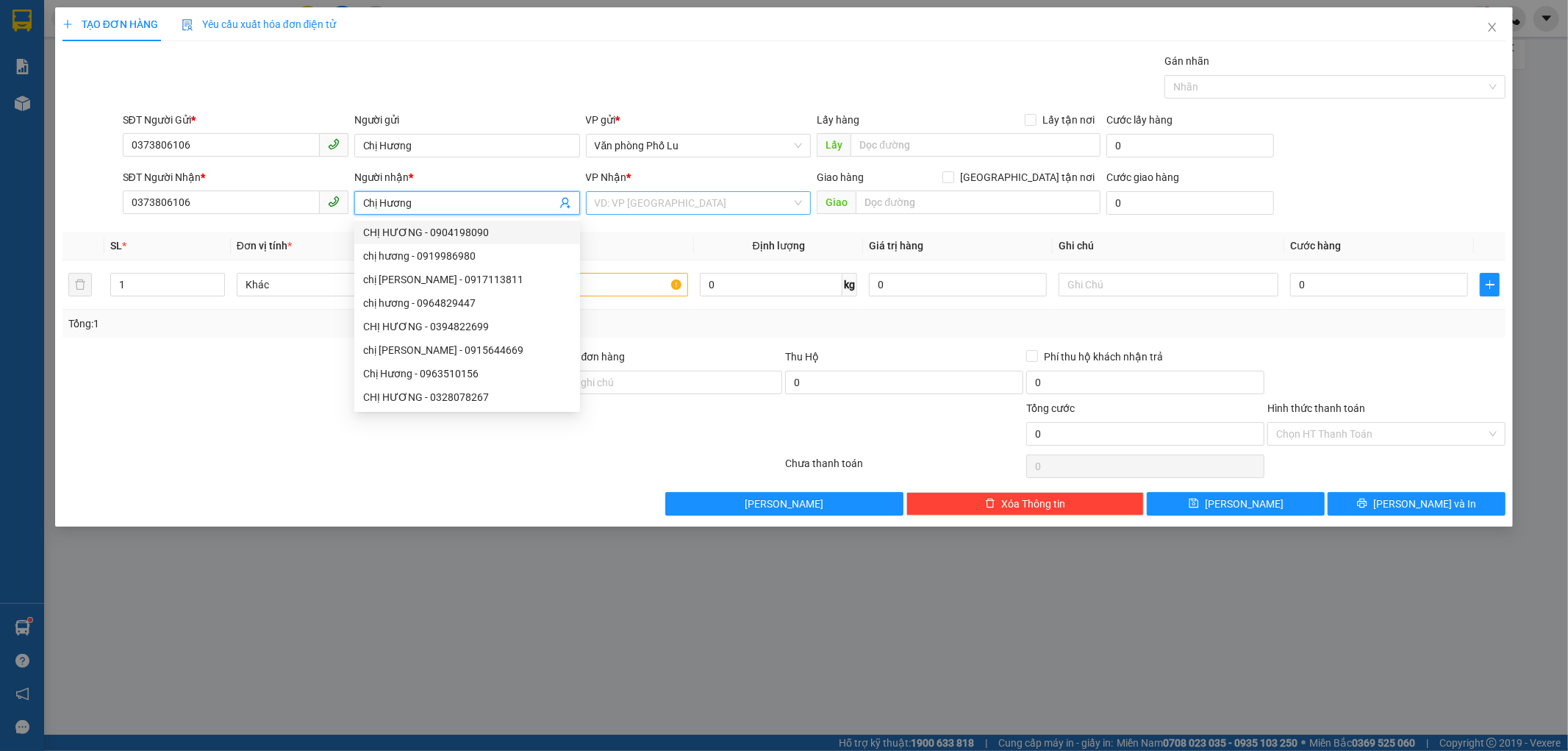
type input "Chị Hương"
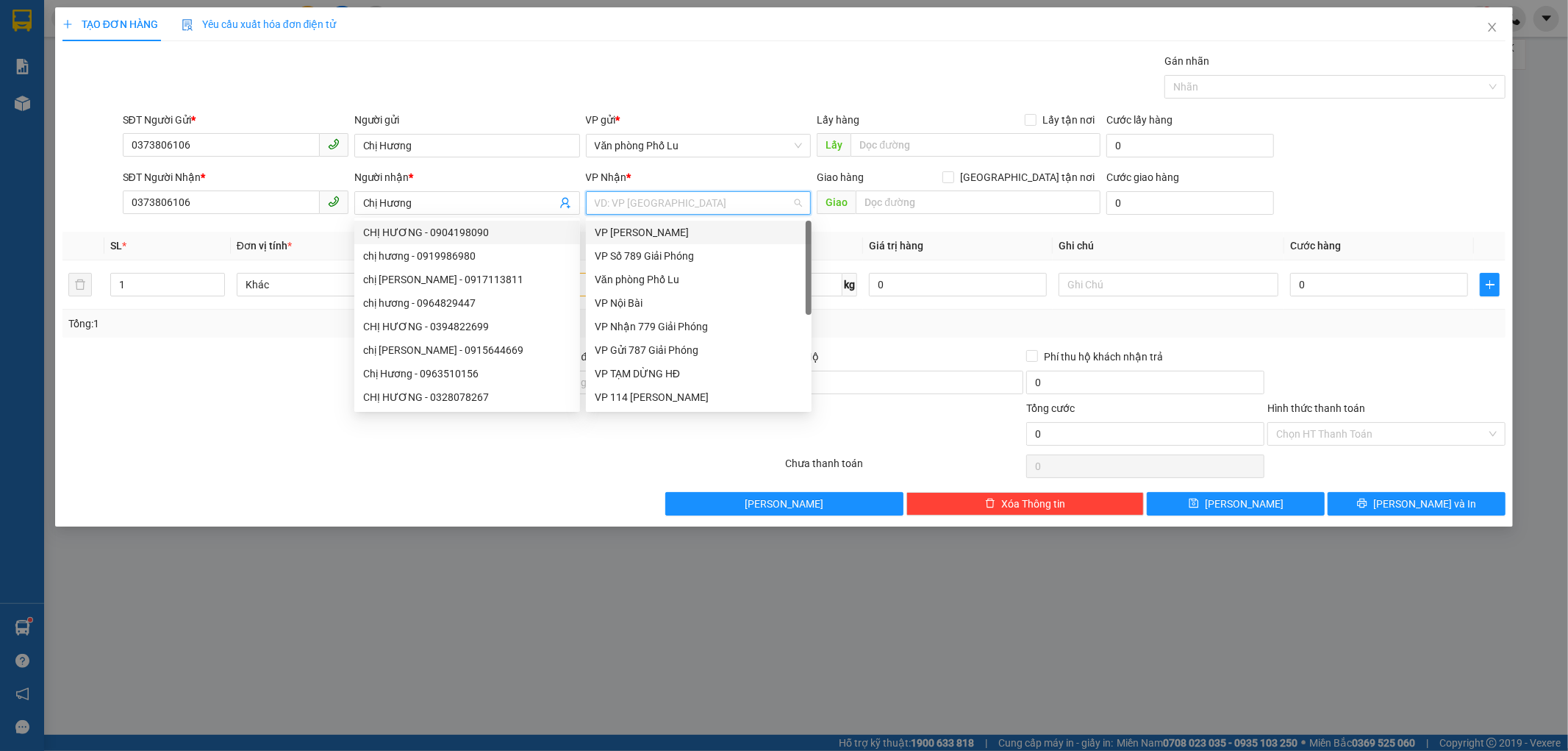
click at [679, 196] on input "search" at bounding box center [693, 203] width 198 height 22
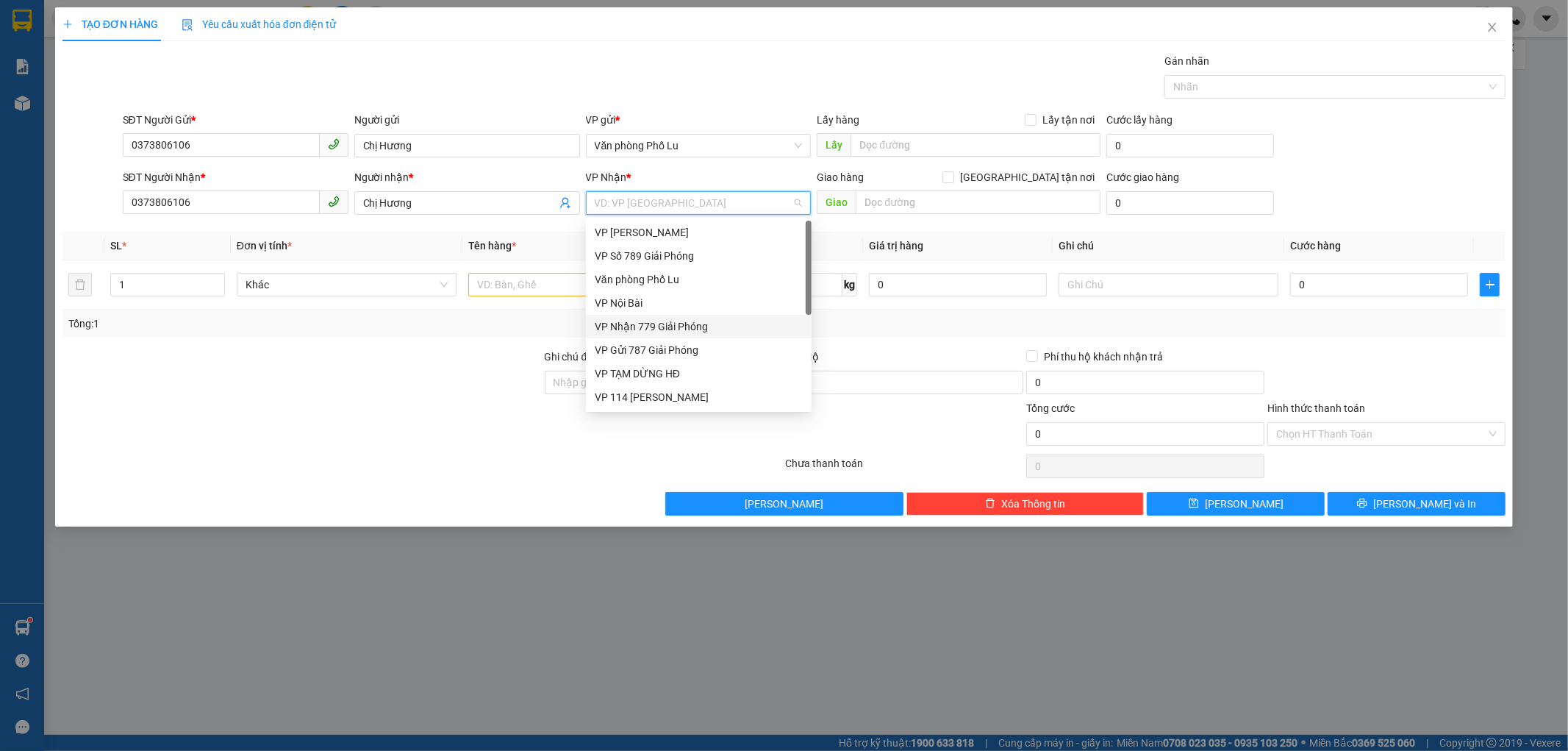
click at [688, 326] on div "VP Nhận 779 Giải Phóng" at bounding box center [698, 326] width 208 height 17
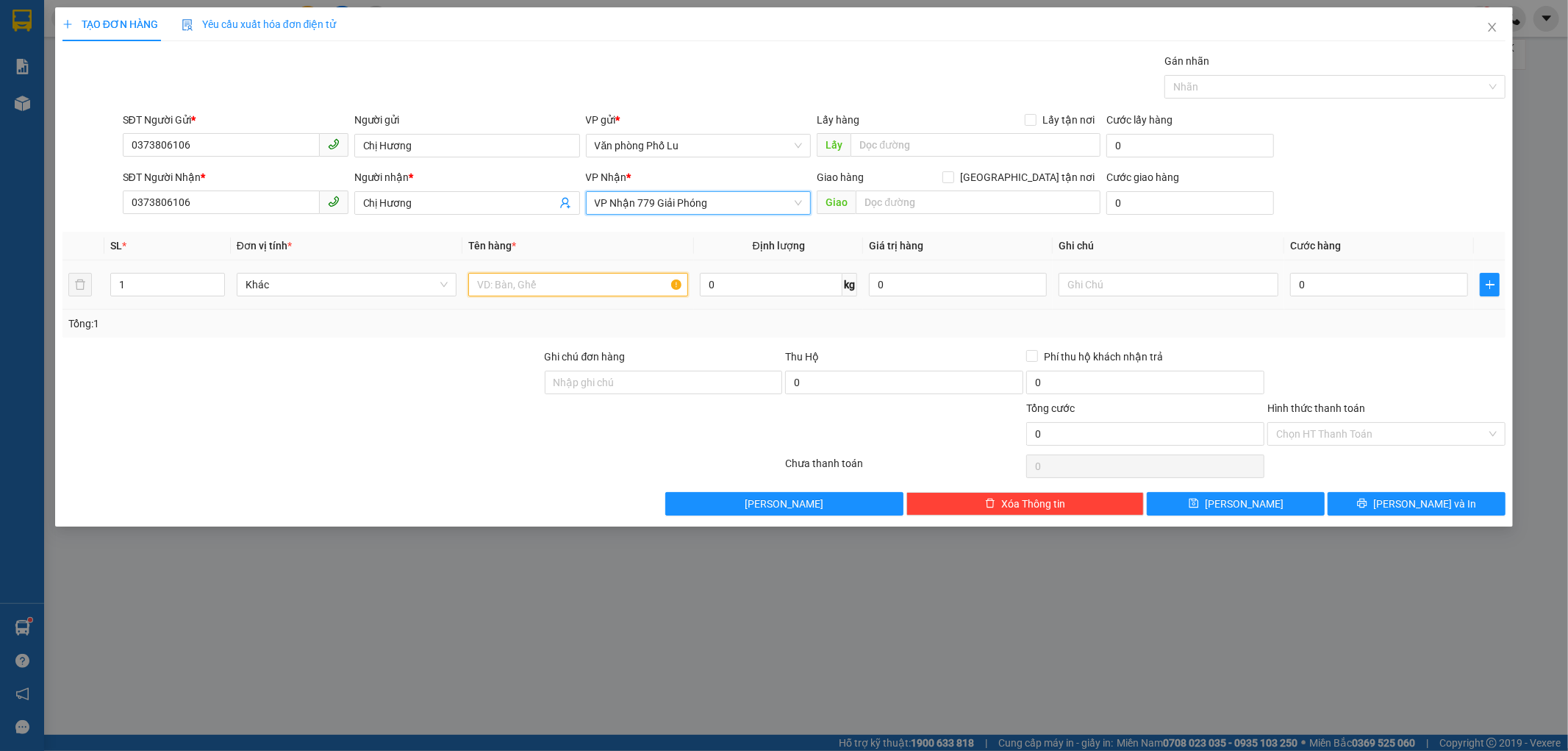
click at [554, 290] on input "text" at bounding box center [578, 285] width 219 height 23
type input "Hồ sơ"
click at [1314, 298] on div "0" at bounding box center [1378, 285] width 178 height 29
click at [1316, 289] on input "0" at bounding box center [1378, 285] width 178 height 23
type input "4"
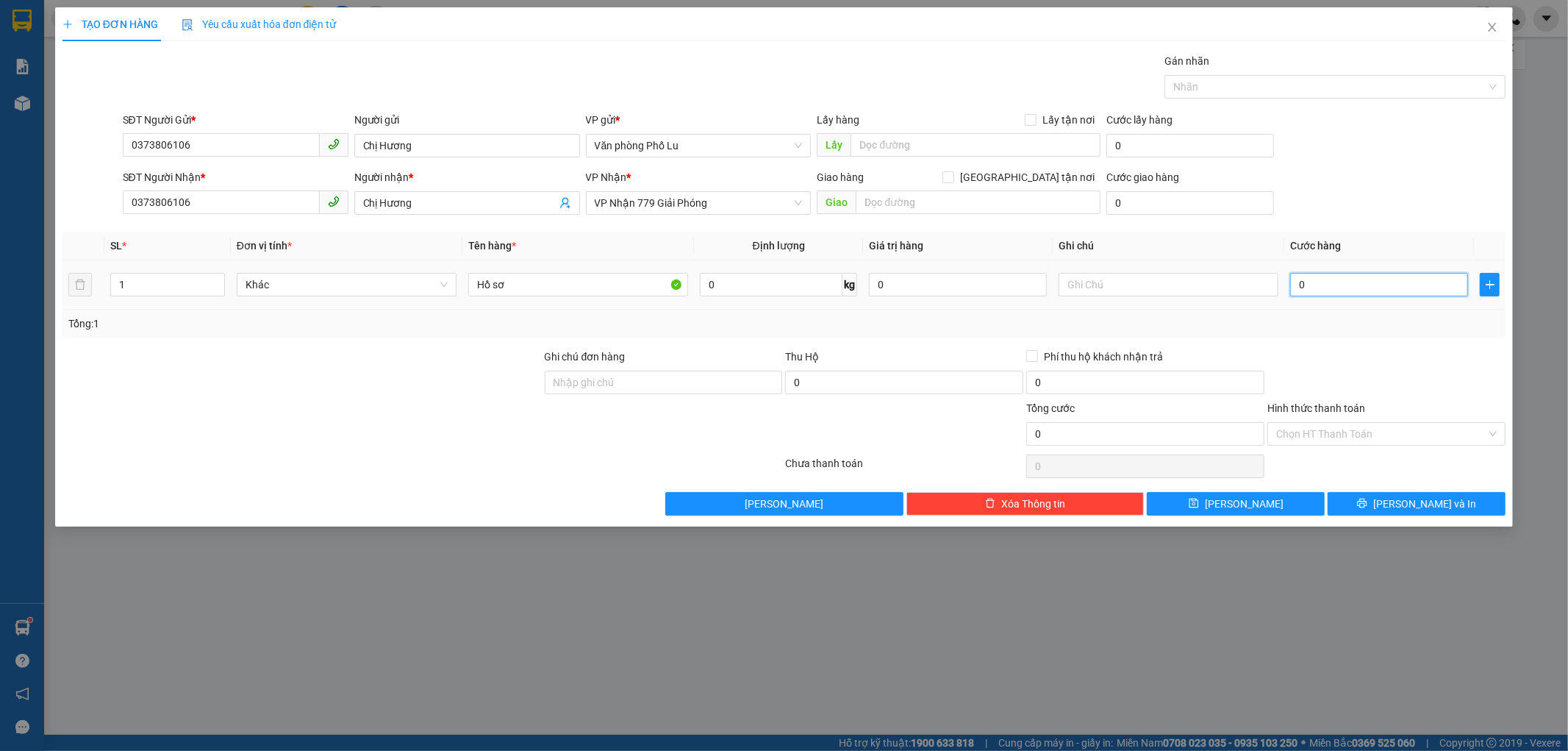
type input "4"
type input "40"
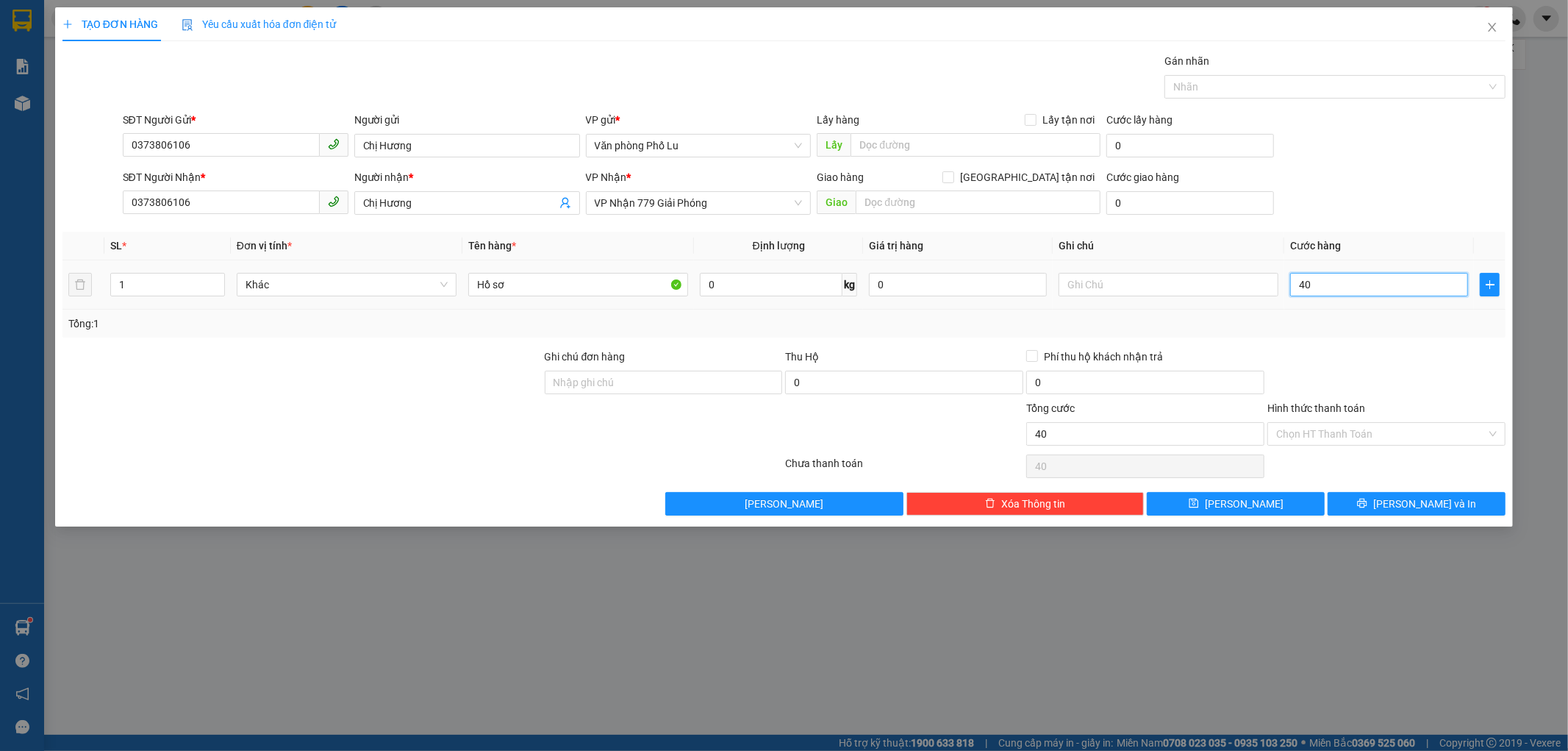
type input "400"
type input "4.000"
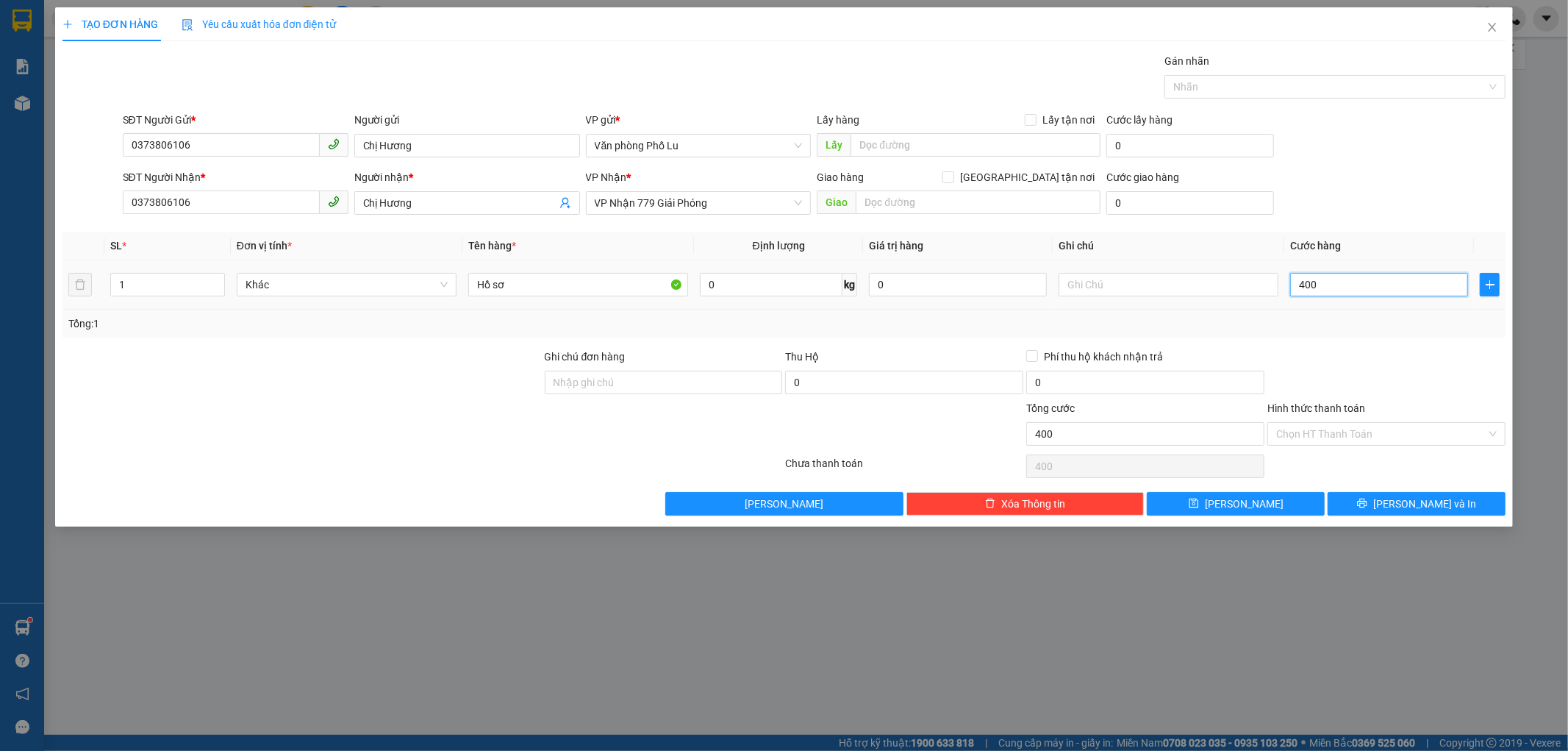
type input "4.000"
type input "40.000"
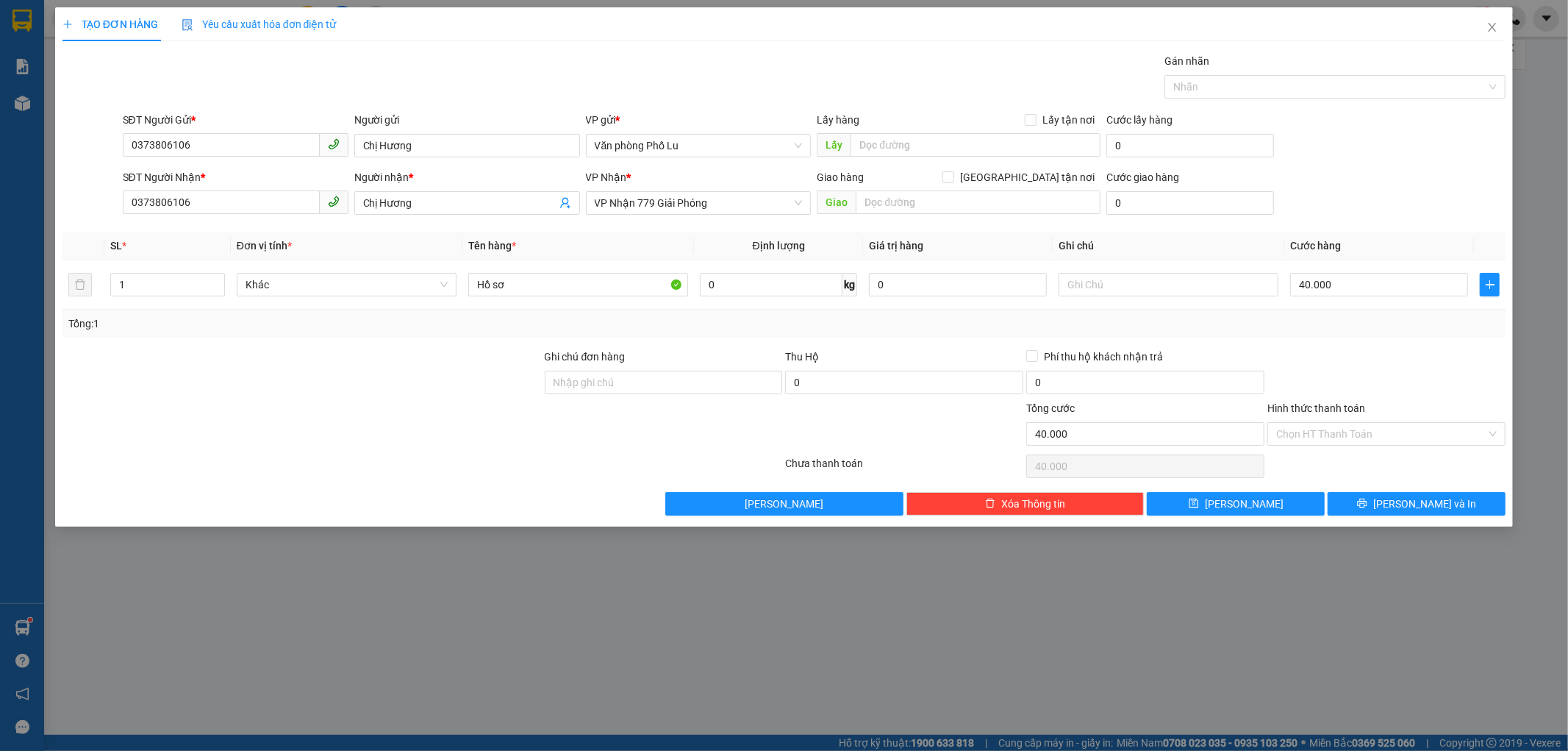
click at [1323, 325] on div "Tổng: 1" at bounding box center [784, 324] width 1432 height 17
click at [1365, 441] on input "Hình thức thanh toán" at bounding box center [1381, 433] width 210 height 22
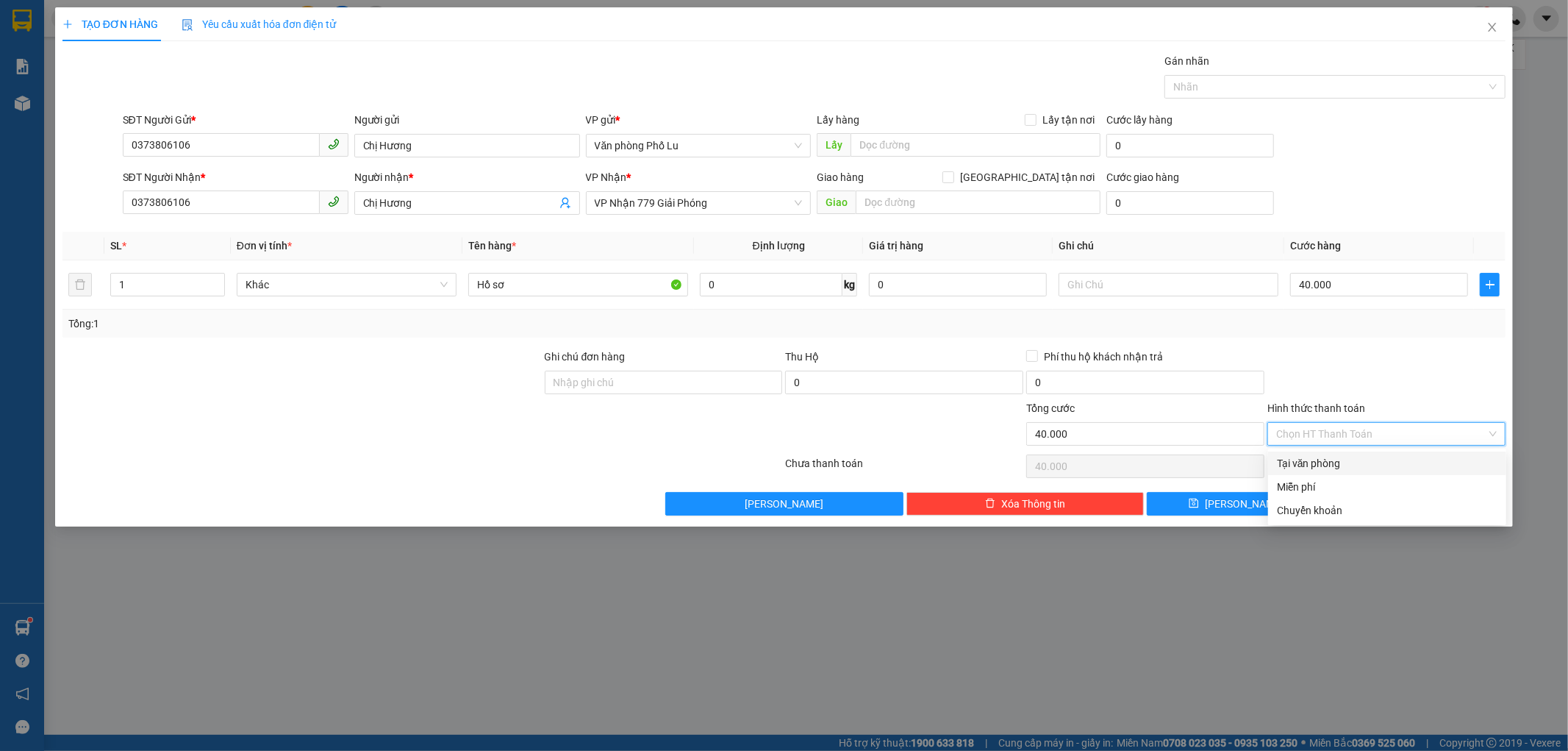
click at [1356, 463] on div "Tại văn phòng" at bounding box center [1386, 463] width 220 height 17
type input "0"
click at [1331, 465] on div "Tại văn phòng" at bounding box center [1386, 463] width 220 height 17
click at [1368, 502] on button "[PERSON_NAME] và In" at bounding box center [1416, 503] width 178 height 23
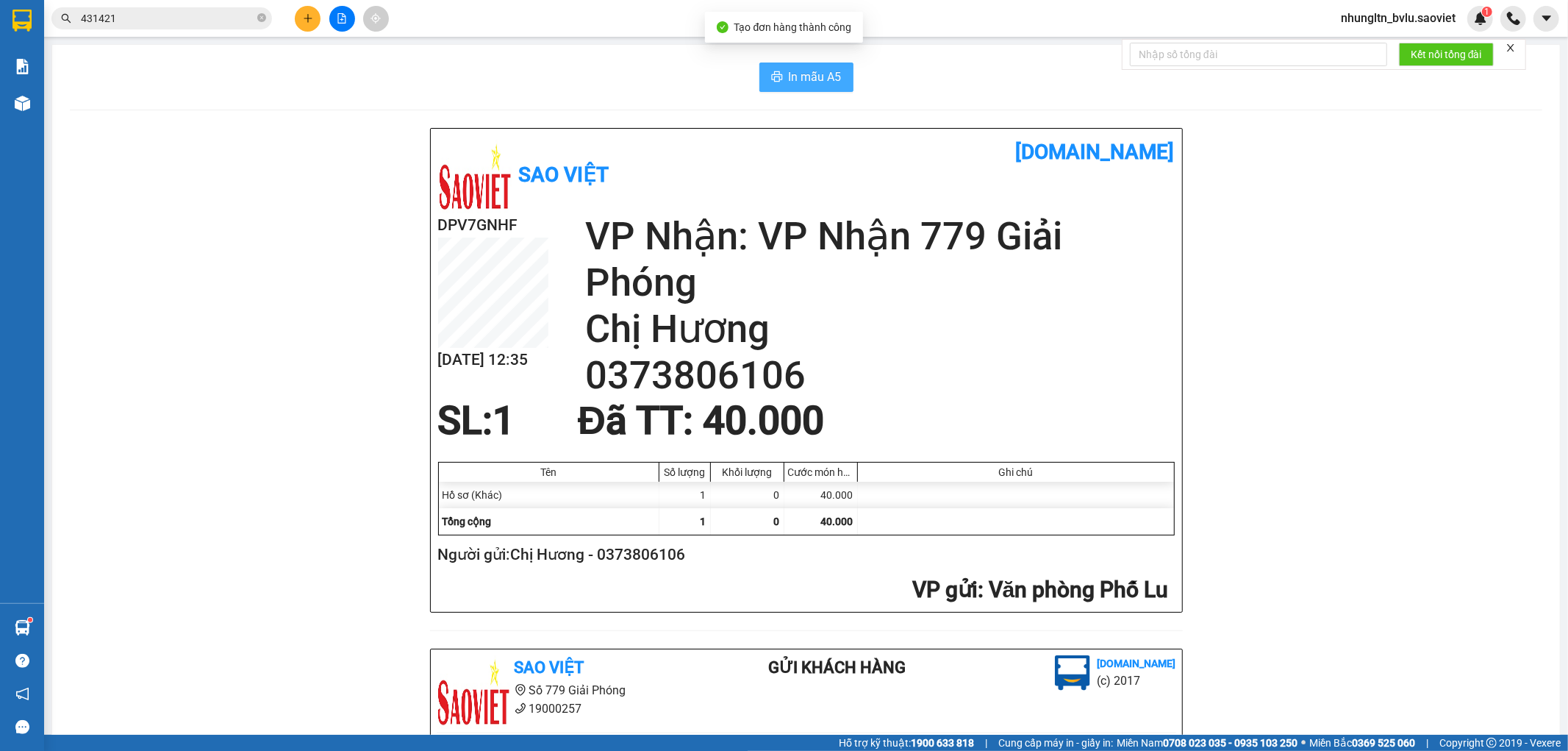
click at [806, 75] on span "In mẫu A5" at bounding box center [815, 77] width 53 height 18
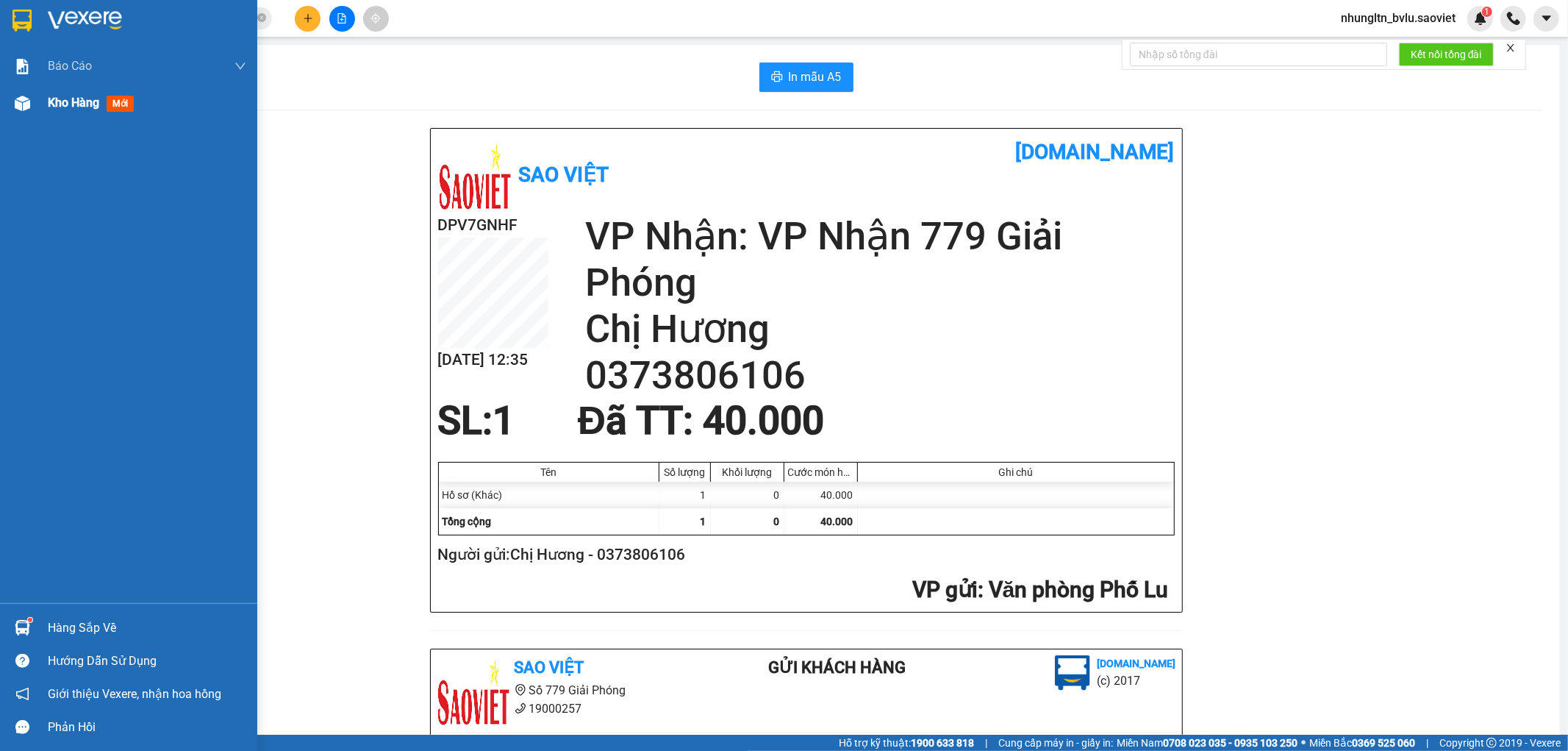
click at [79, 104] on span "Kho hàng" at bounding box center [73, 102] width 51 height 14
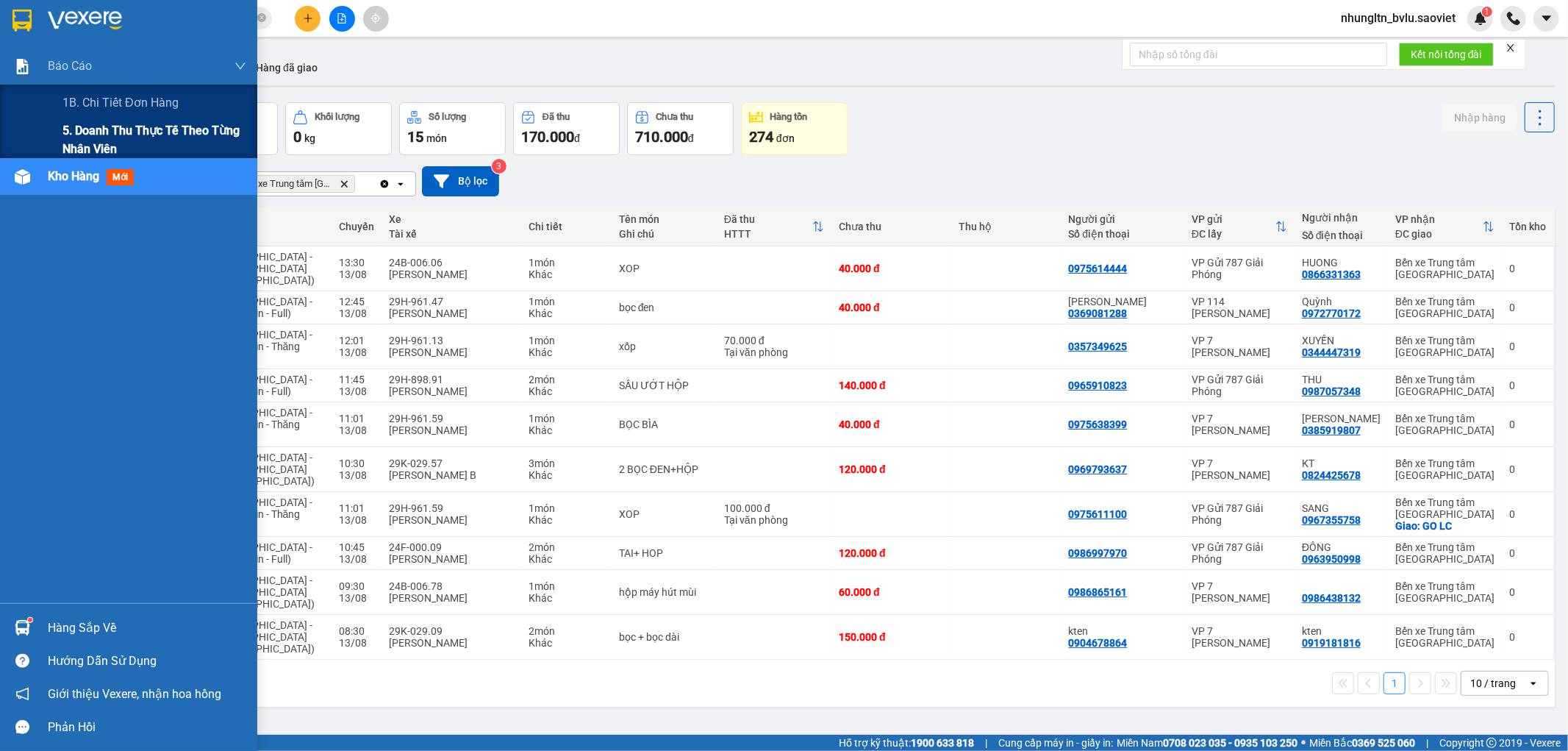
click at [92, 130] on span "5. Doanh thu thực tế theo từng nhân viên" at bounding box center [153, 140] width 183 height 37
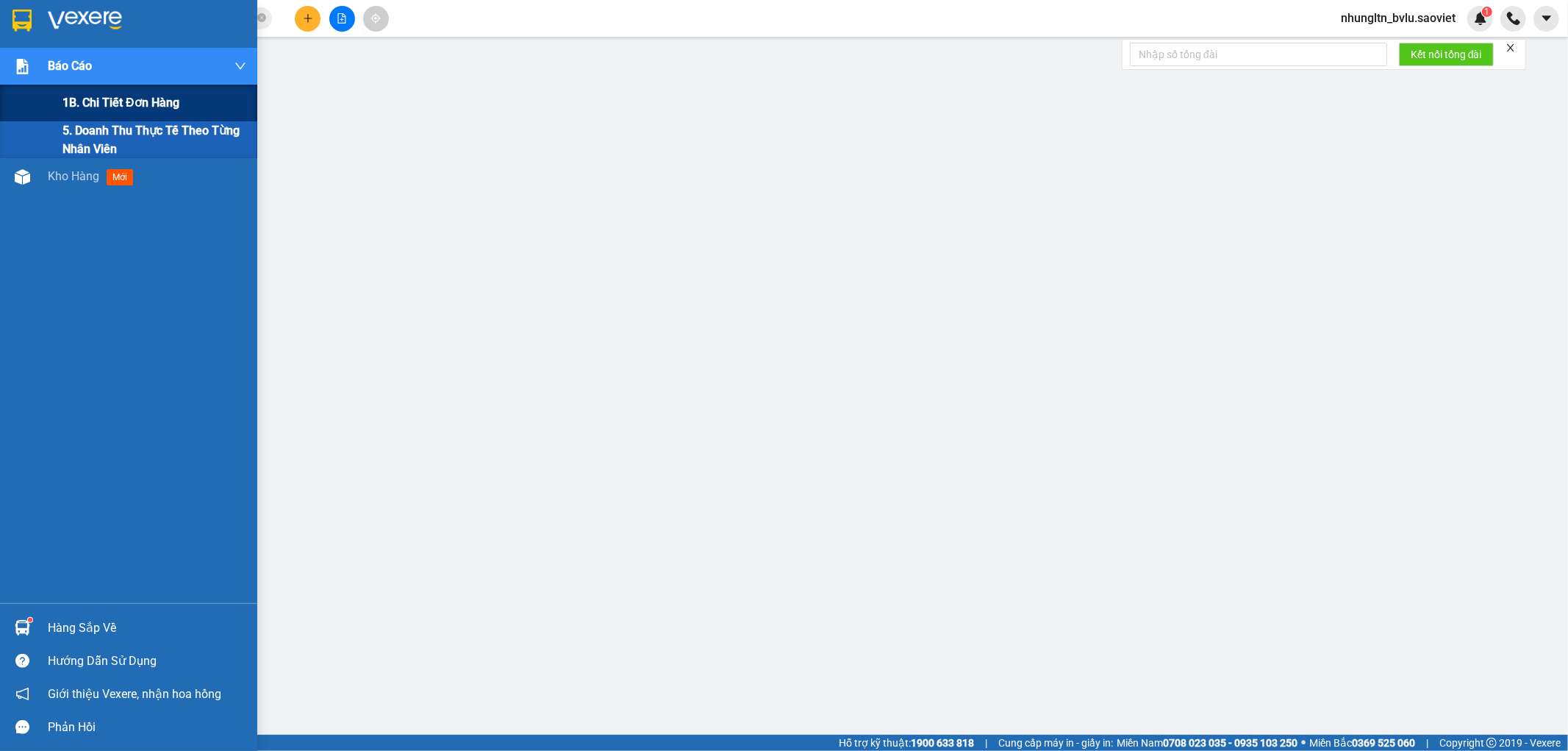
click at [89, 113] on div "1B. Chi tiết đơn hàng" at bounding box center [153, 103] width 183 height 37
click at [90, 137] on span "5. Doanh thu thực tế theo từng nhân viên" at bounding box center [153, 140] width 183 height 37
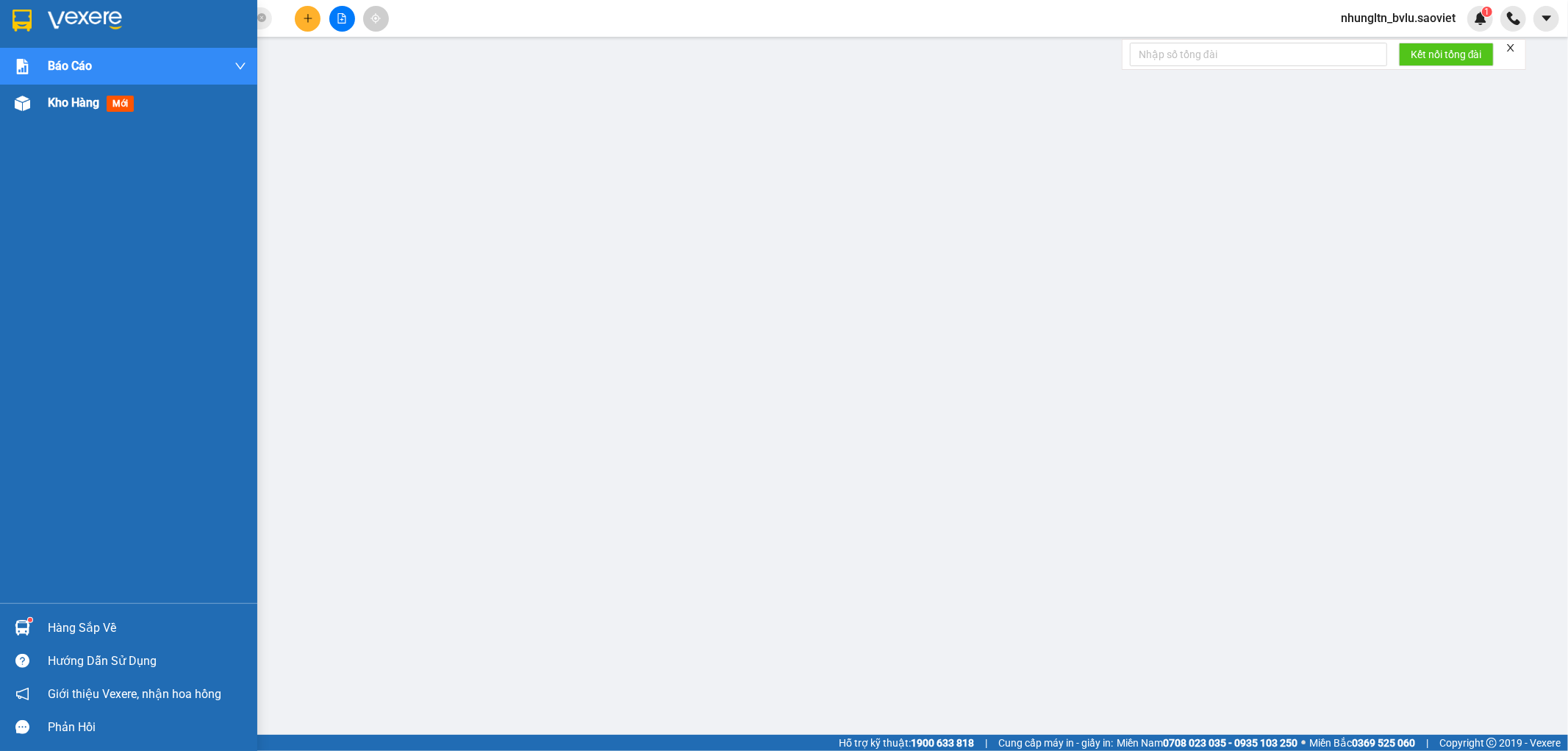
click at [75, 107] on span "Kho hàng" at bounding box center [73, 102] width 51 height 14
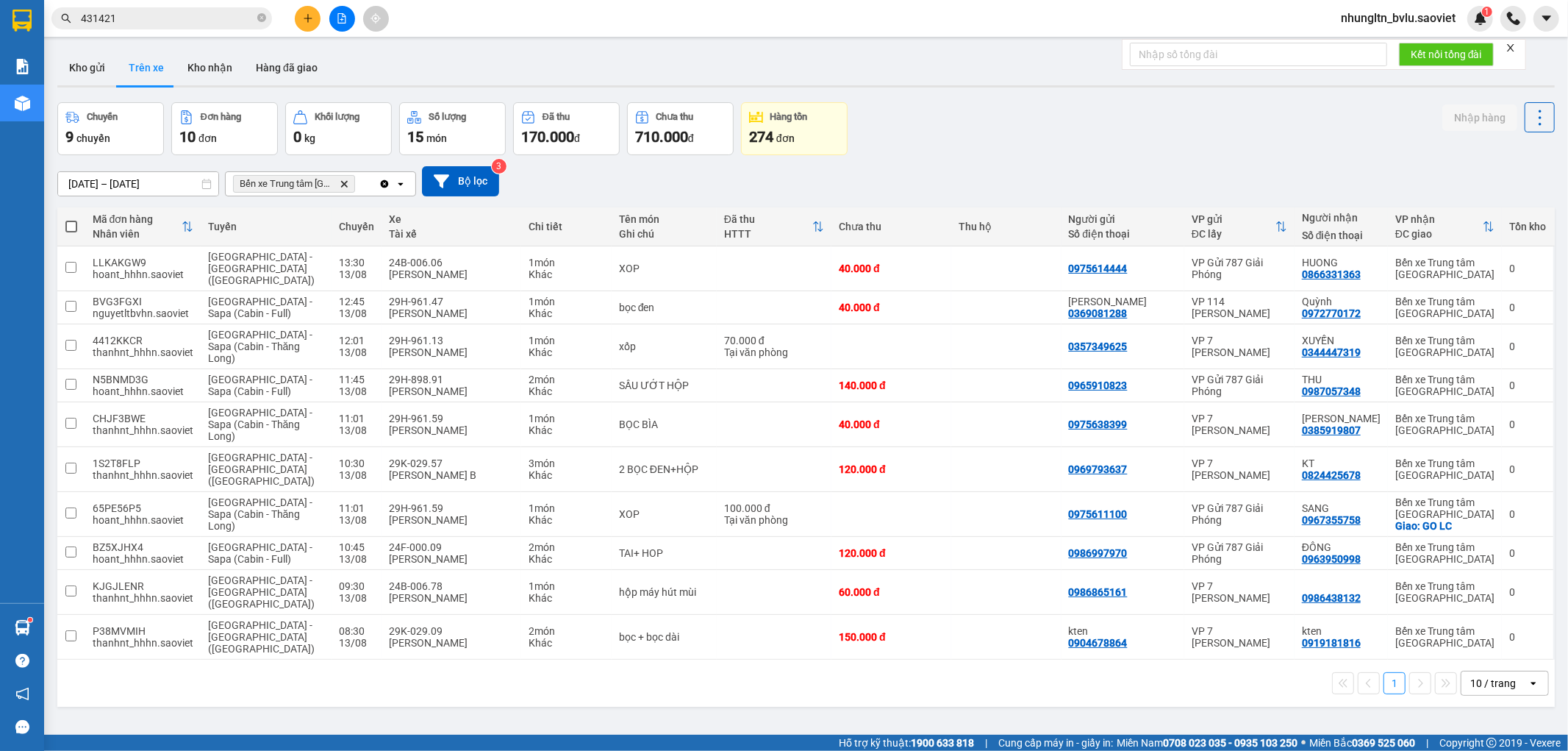
click at [340, 188] on icon "Delete" at bounding box center [344, 184] width 9 height 9
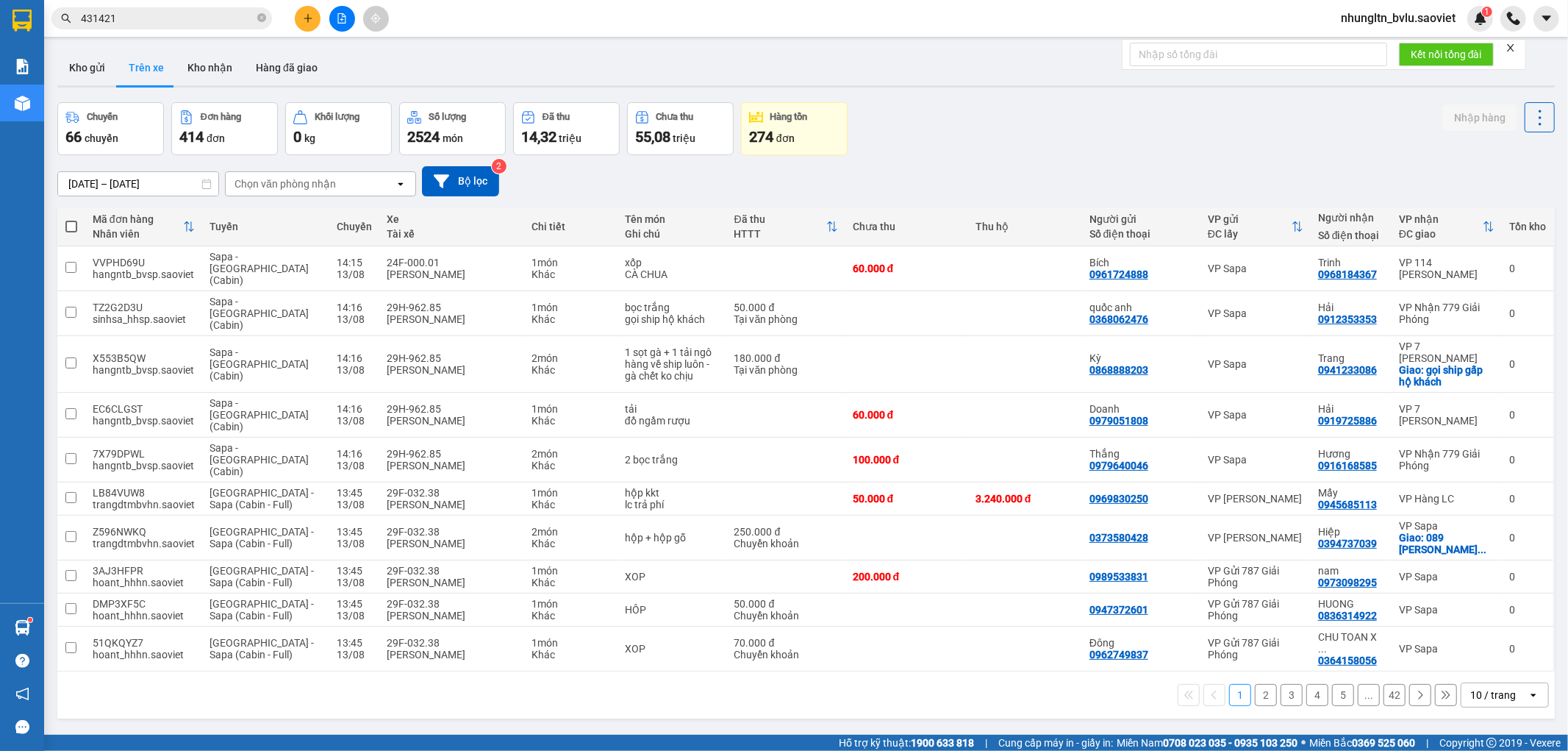
click at [307, 188] on div "Chọn văn phòng nhận" at bounding box center [284, 184] width 101 height 15
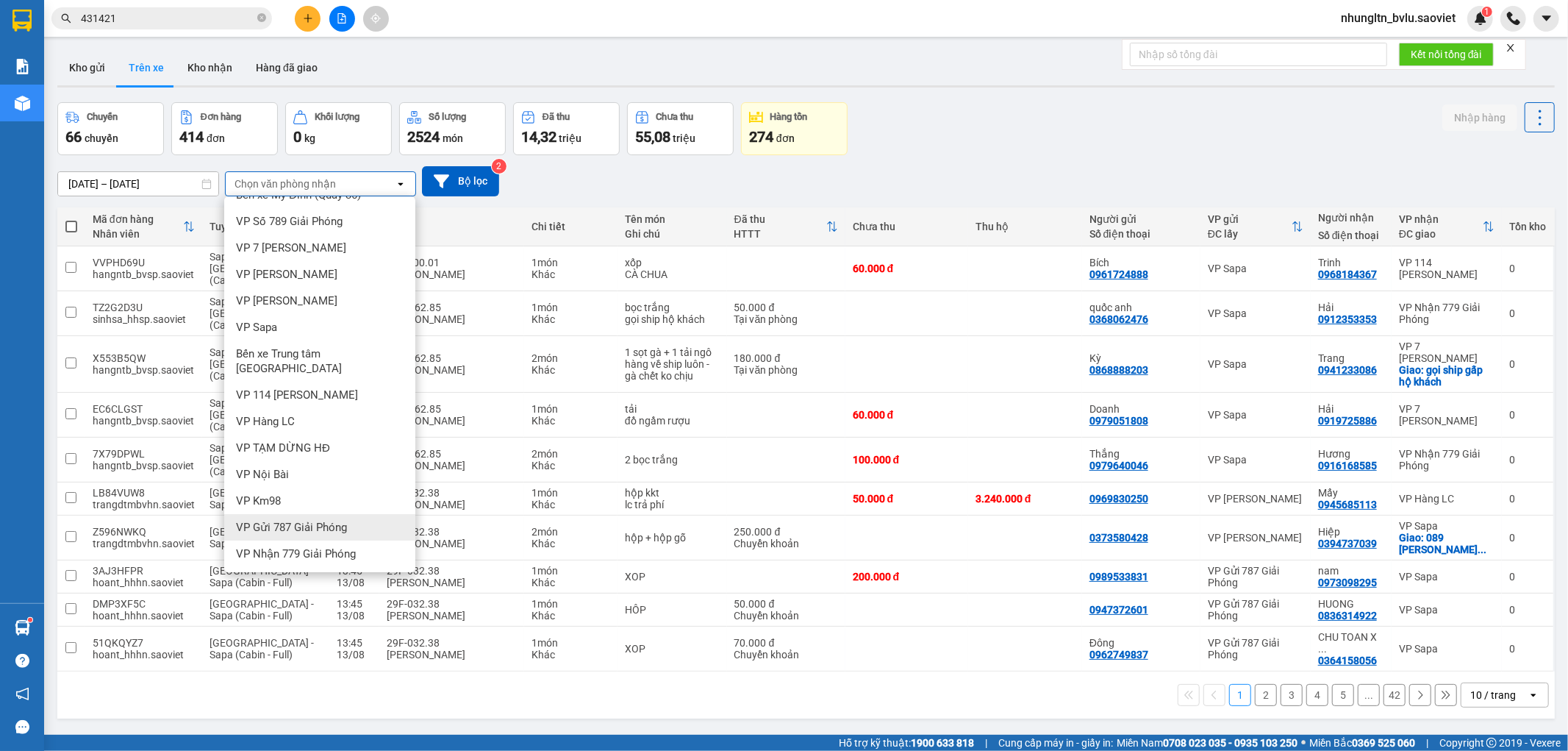
scroll to position [32, 0]
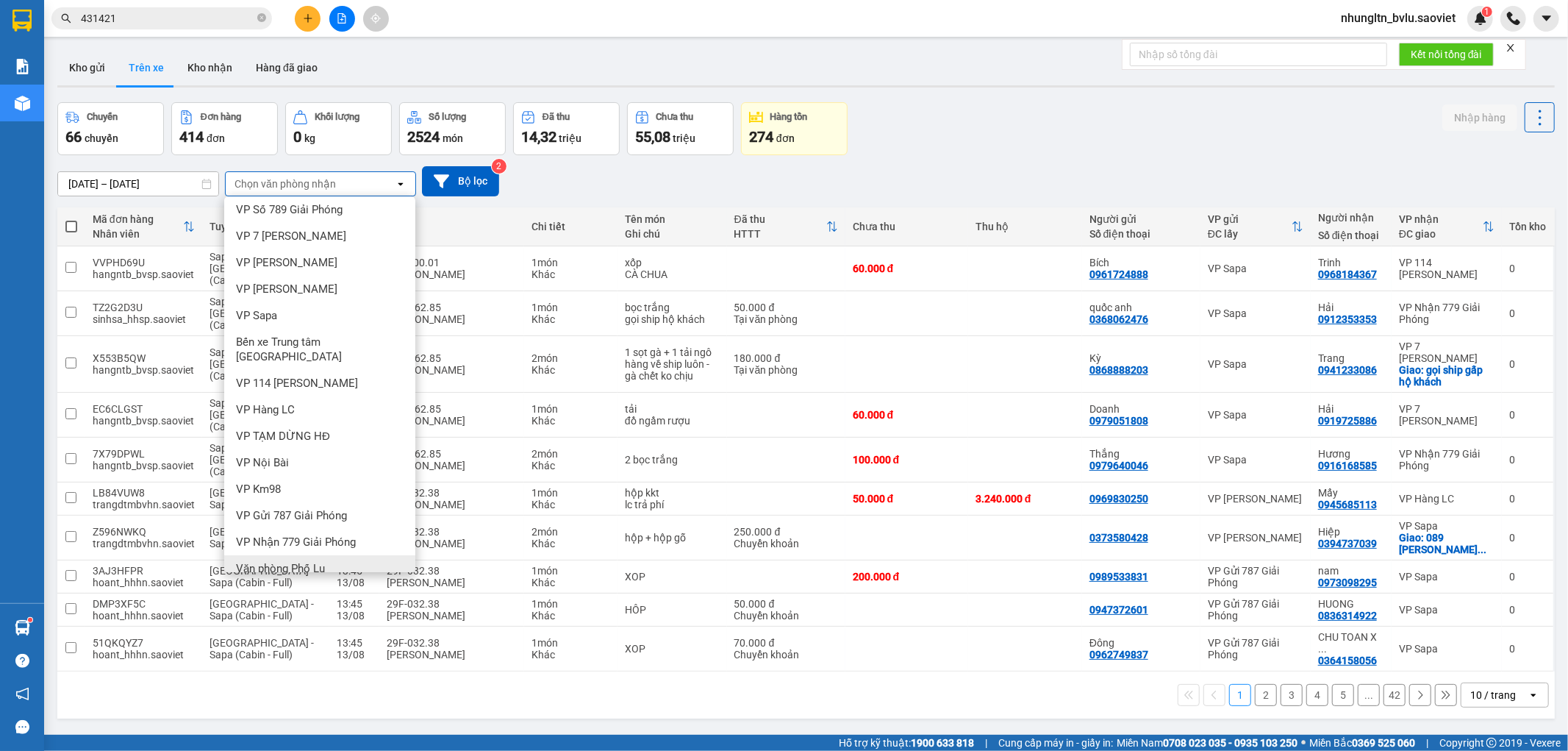
click at [303, 562] on span "Văn phòng Phố Lu" at bounding box center [281, 568] width 89 height 15
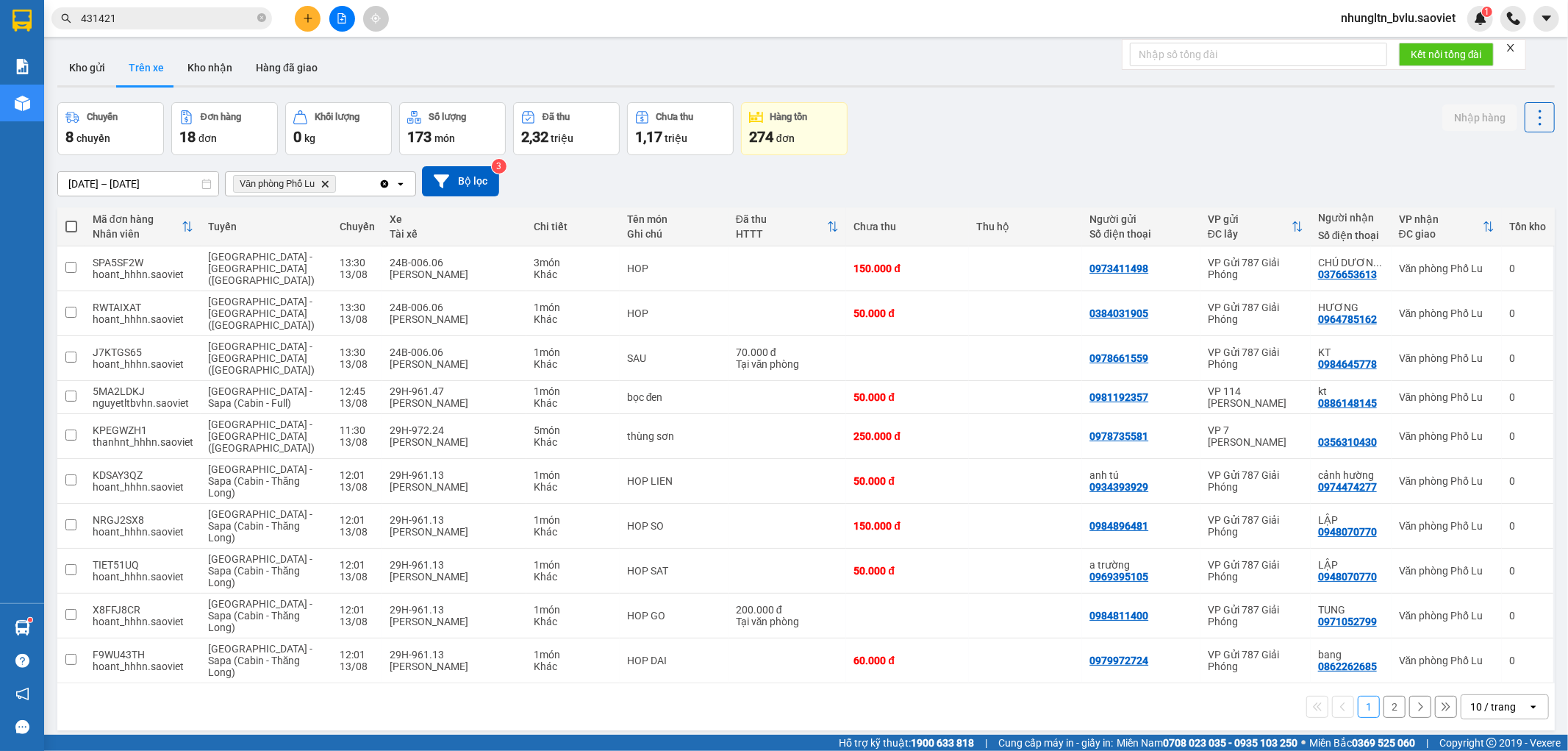
click at [1390, 696] on button "2" at bounding box center [1394, 706] width 22 height 22
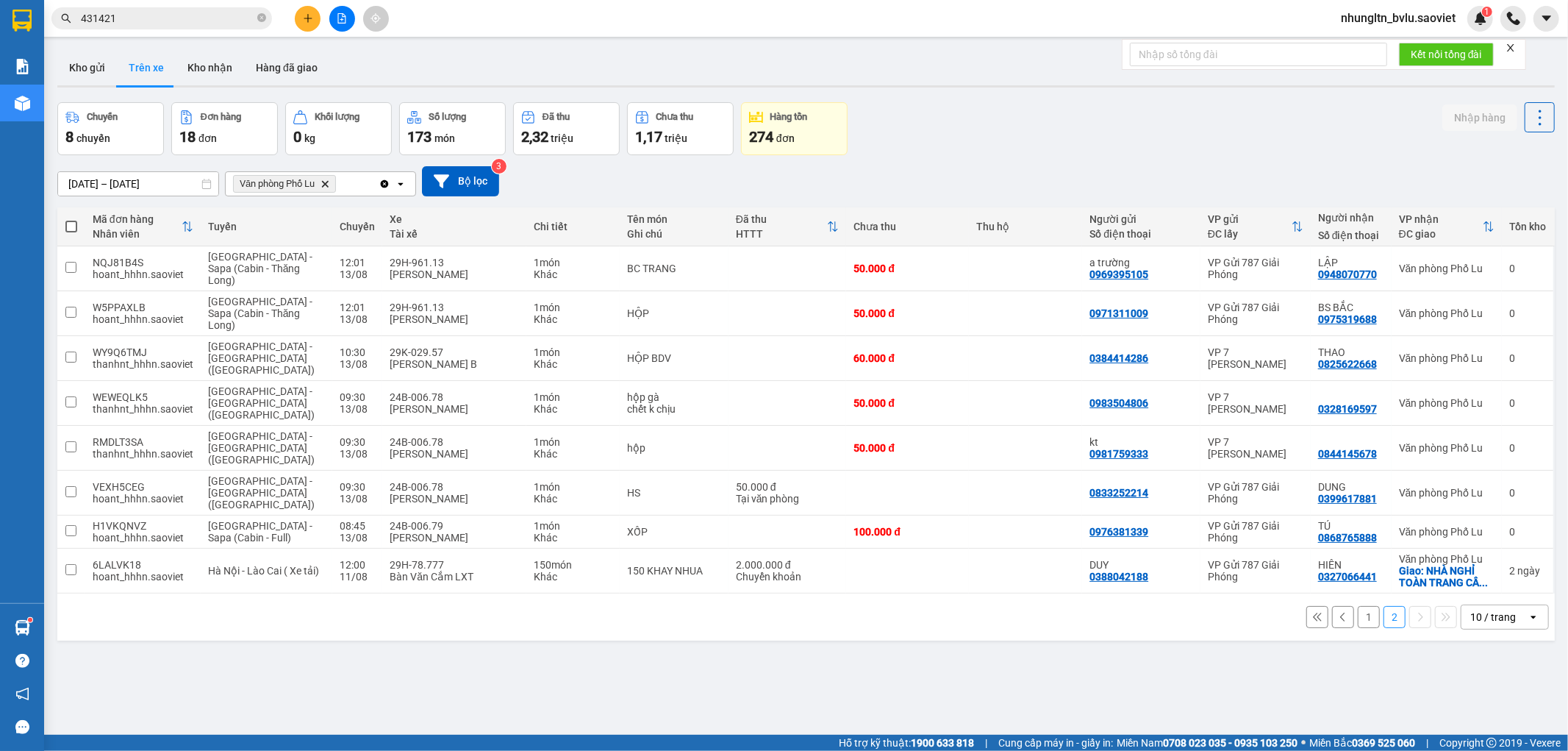
click at [1364, 606] on button "1" at bounding box center [1368, 617] width 22 height 22
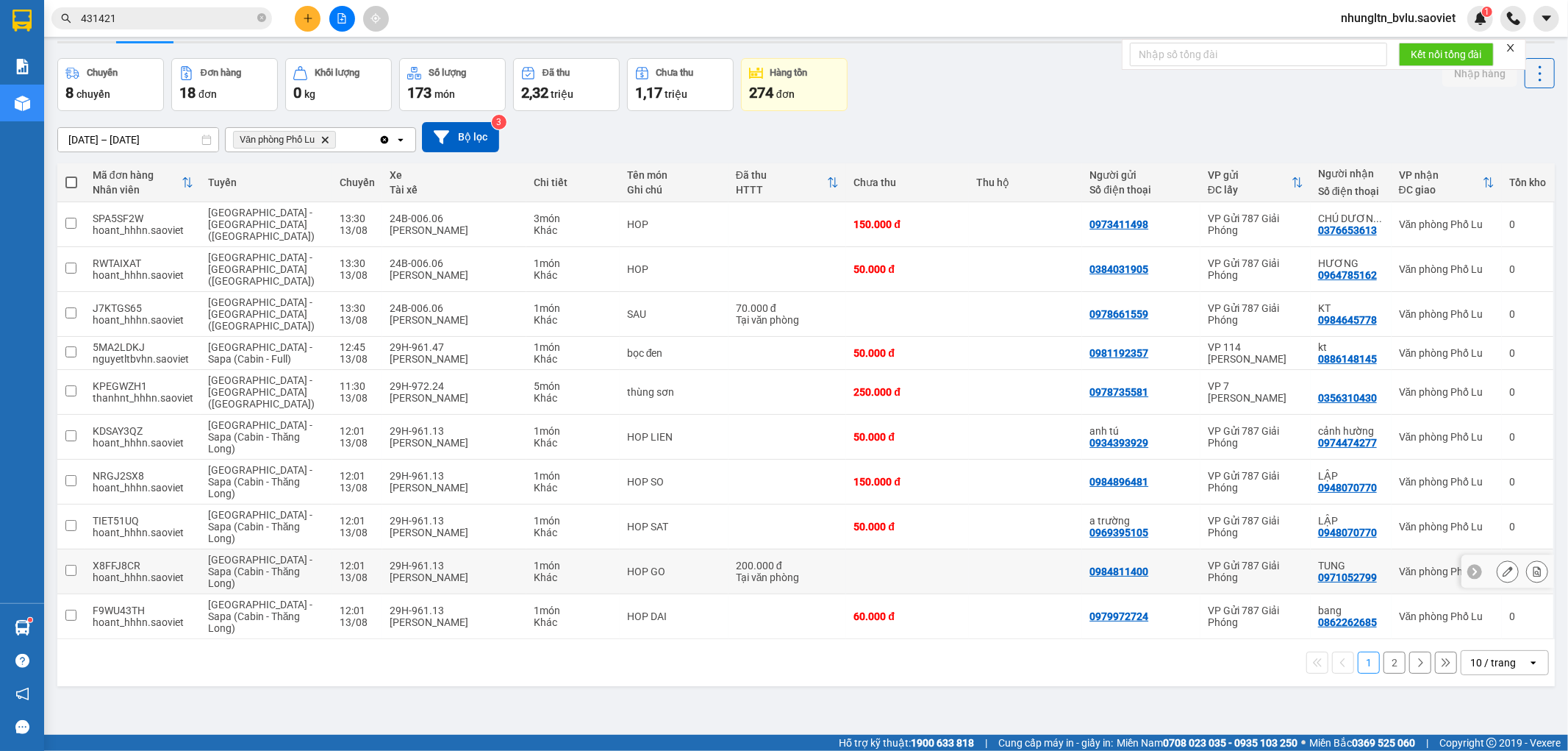
scroll to position [68, 0]
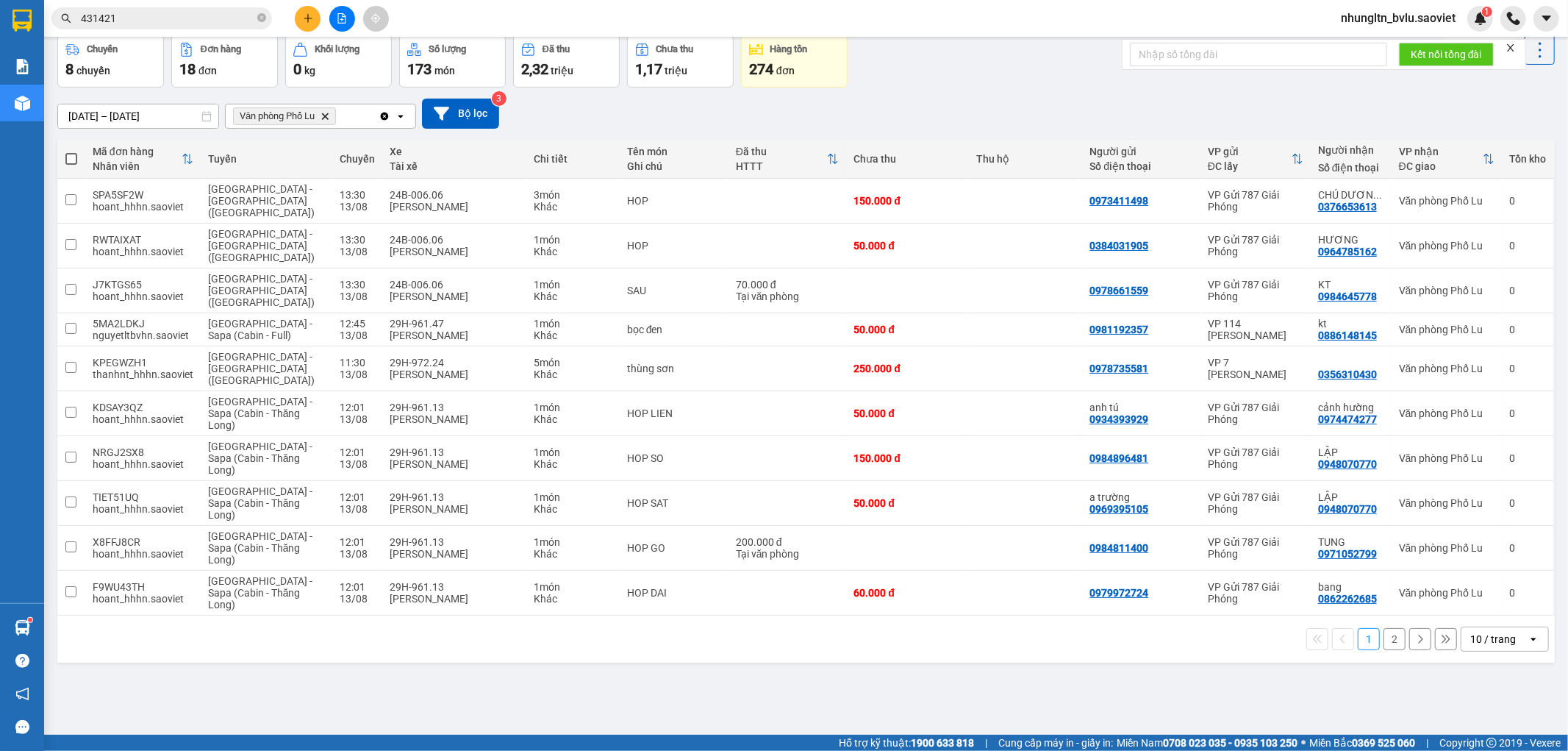
click at [1384, 628] on button "2" at bounding box center [1394, 638] width 22 height 22
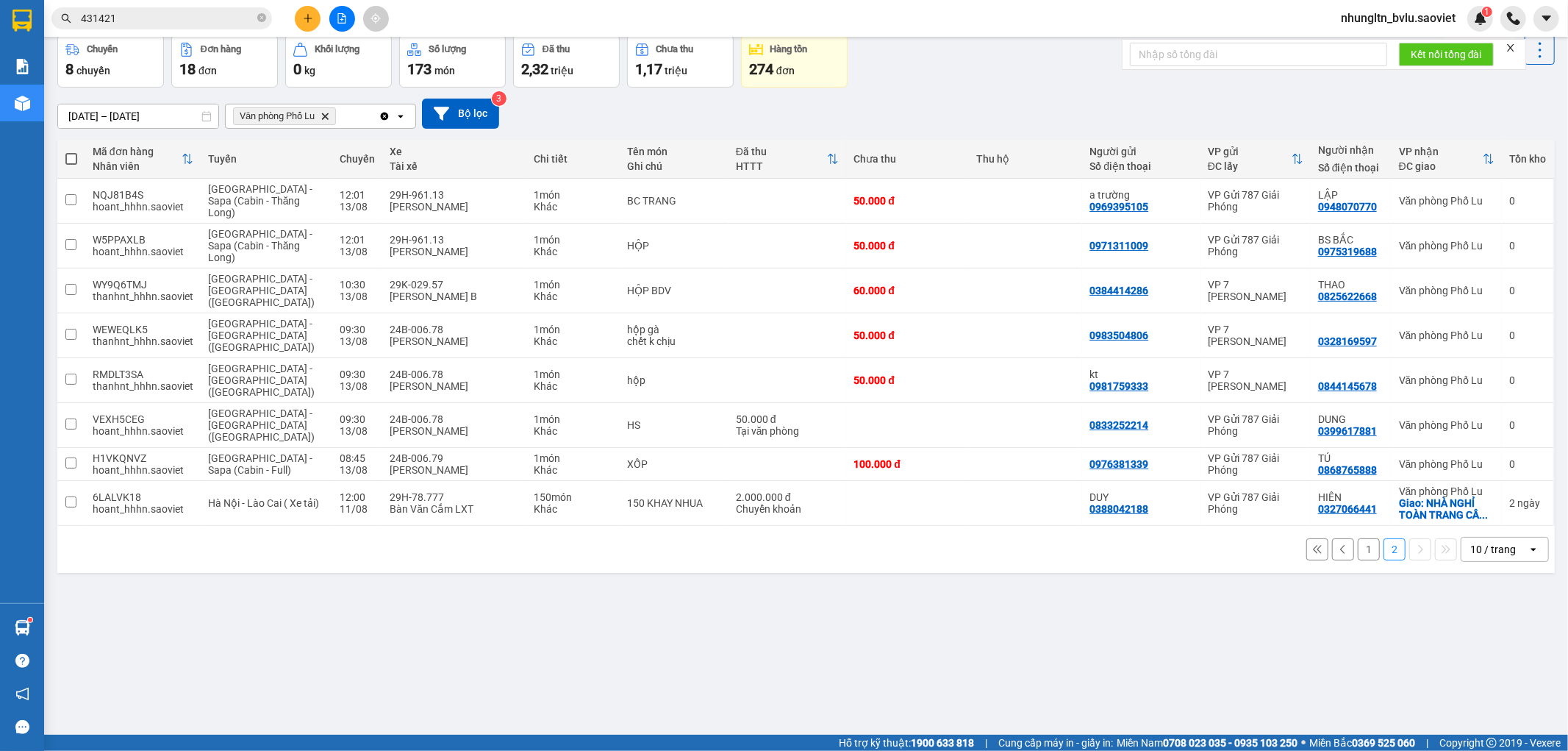
click at [1357, 538] on button "1" at bounding box center [1368, 549] width 22 height 22
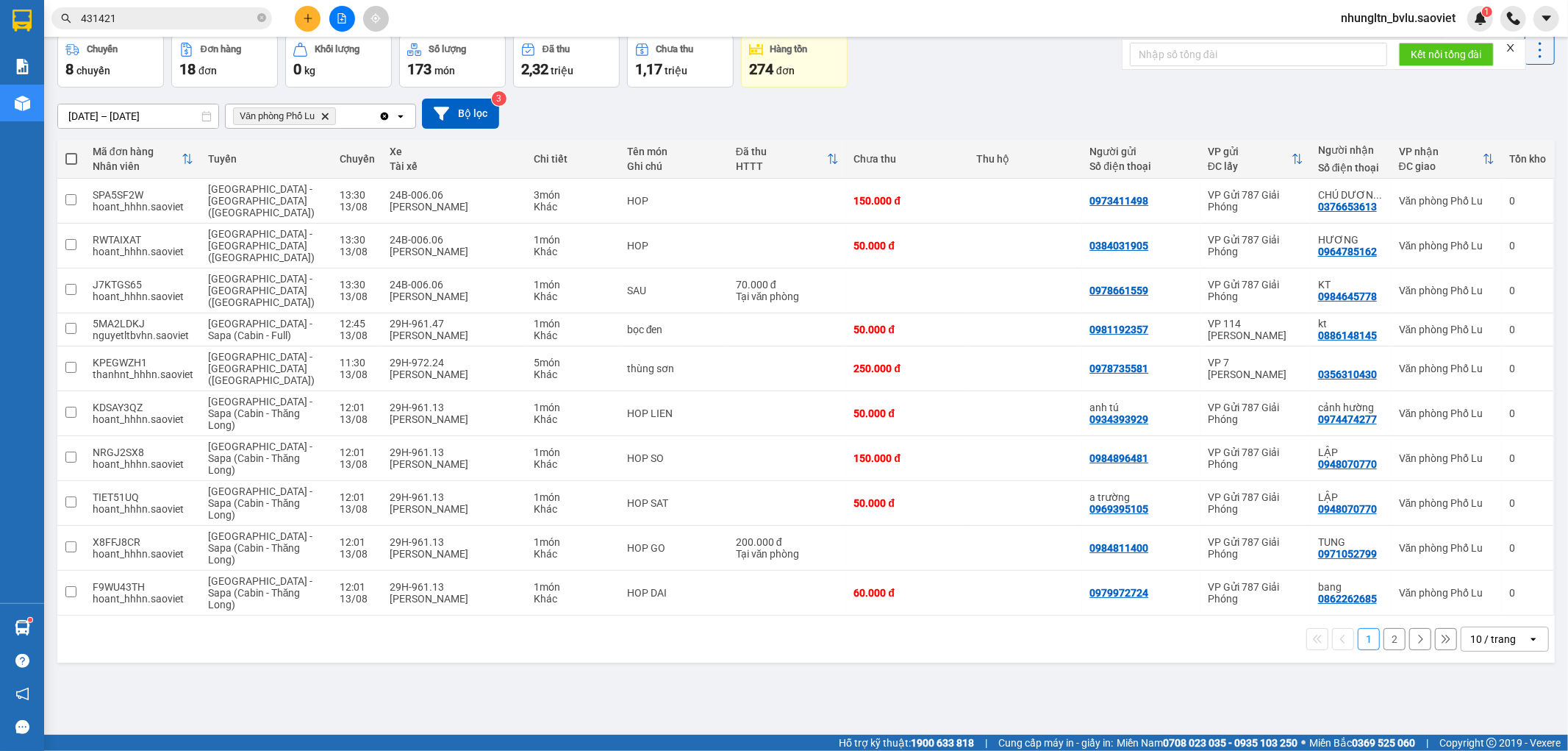
click at [1384, 628] on button "2" at bounding box center [1394, 638] width 22 height 22
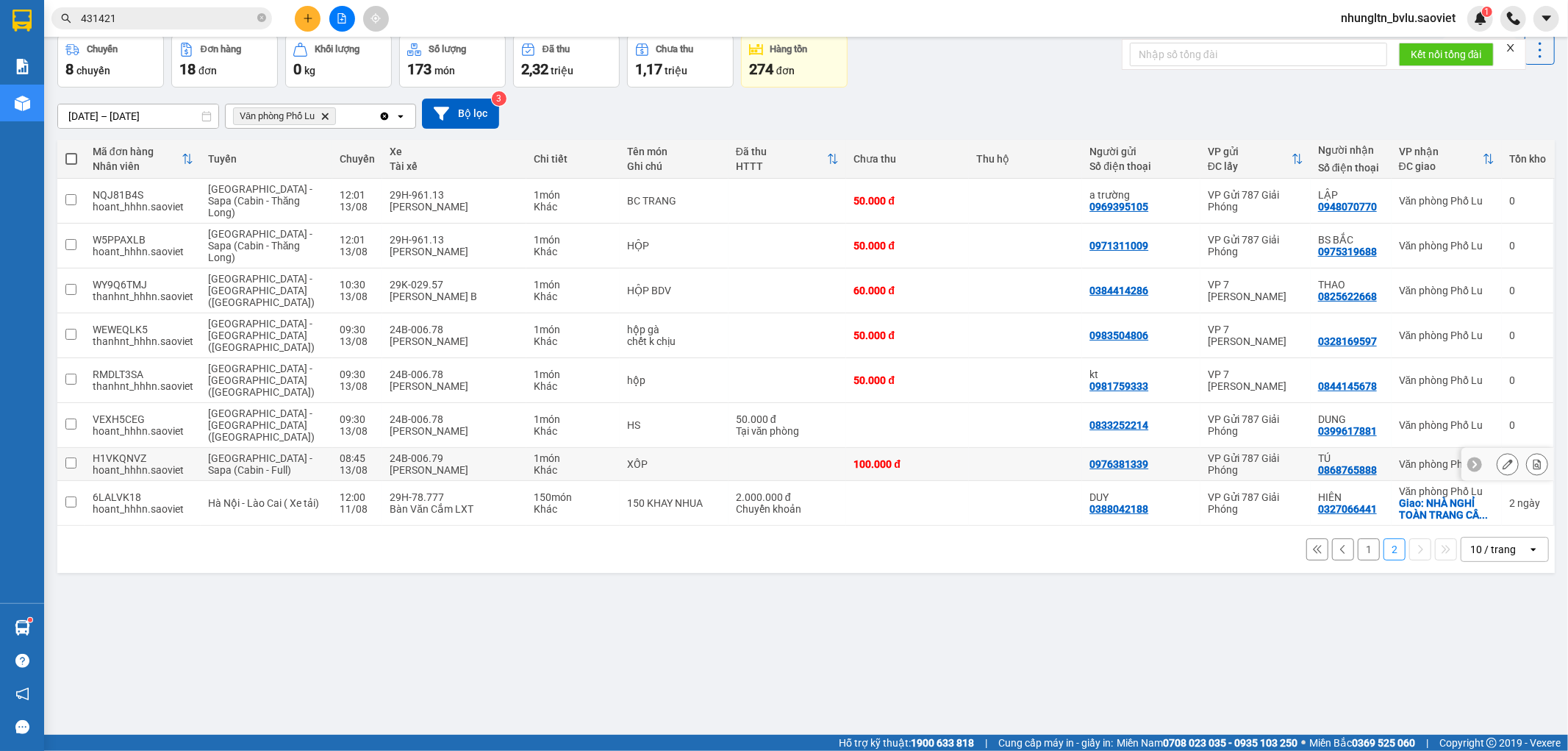
click at [581, 464] on div "Khác" at bounding box center [573, 470] width 78 height 12
checkbox input "true"
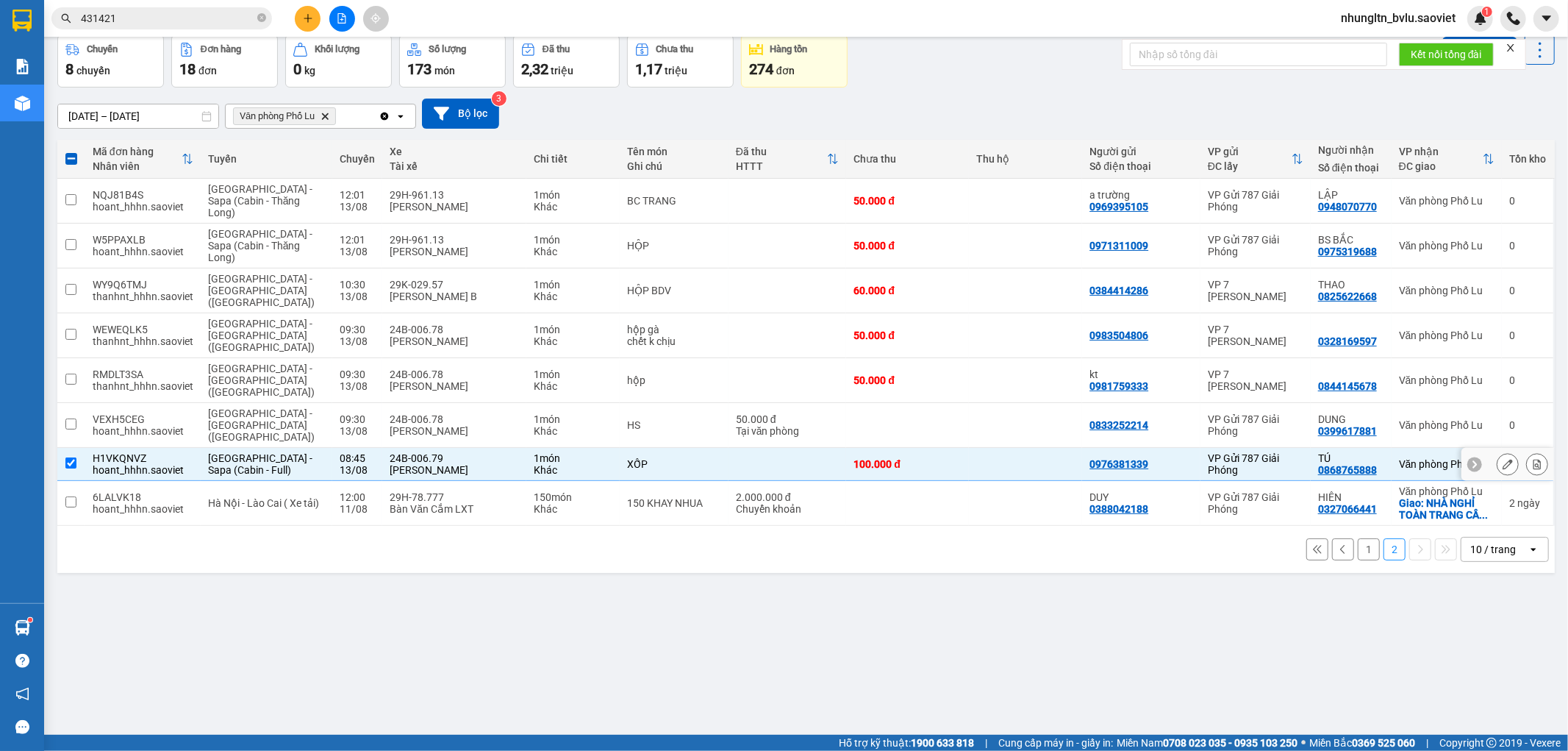
click at [1532, 459] on icon at bounding box center [1537, 463] width 11 height 11
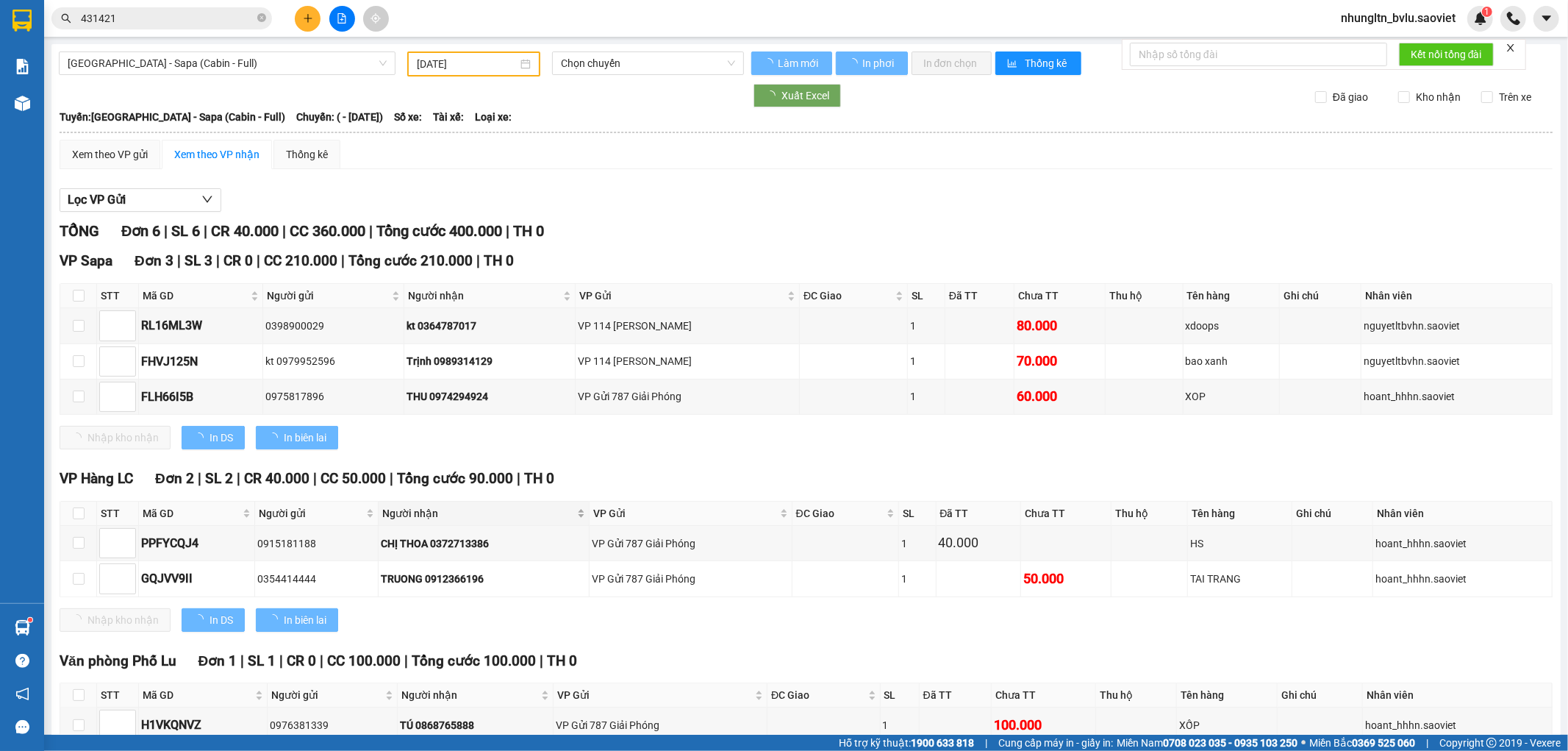
type input "[DATE]"
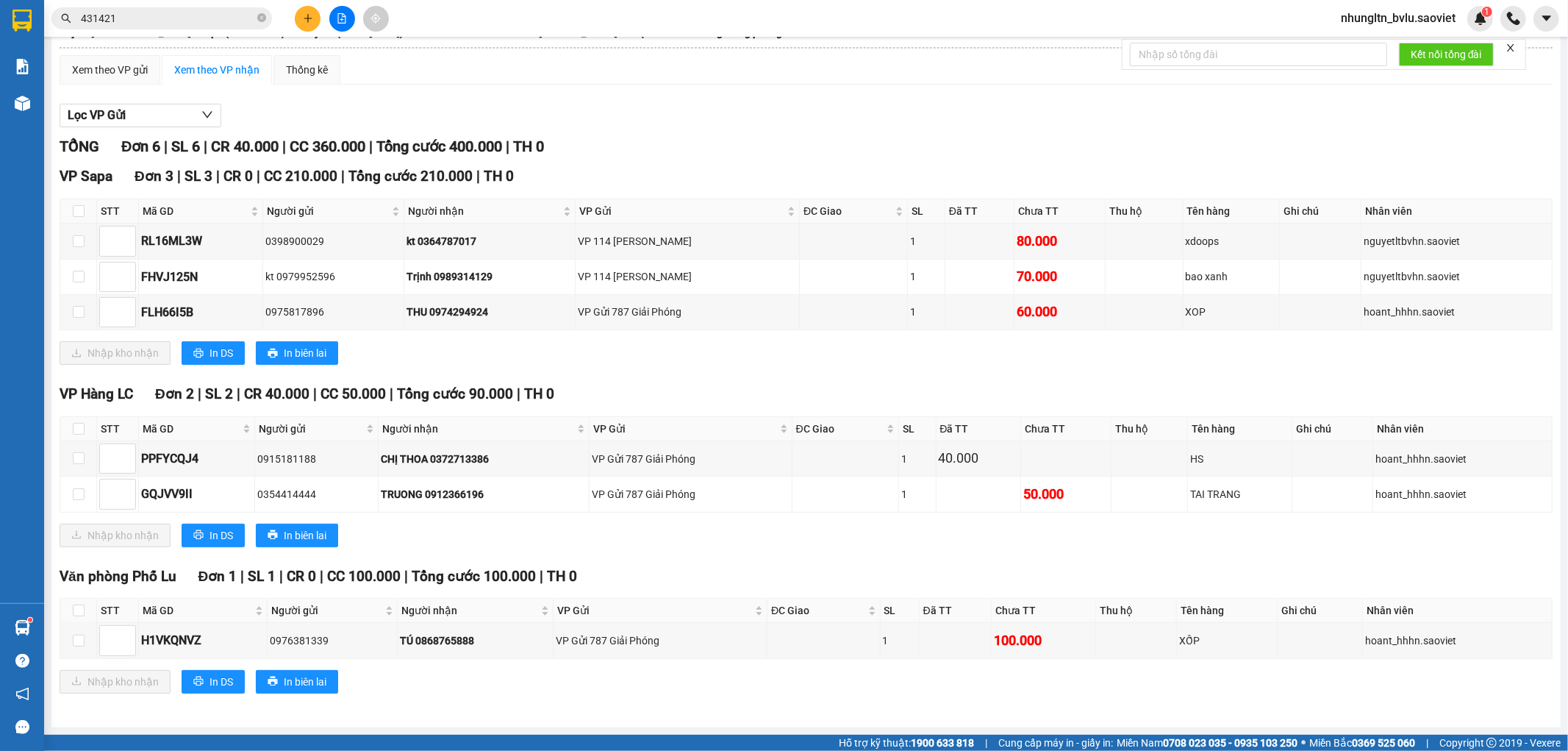
scroll to position [97, 0]
click at [79, 640] on input "checkbox" at bounding box center [79, 640] width 12 height 12
checkbox input "true"
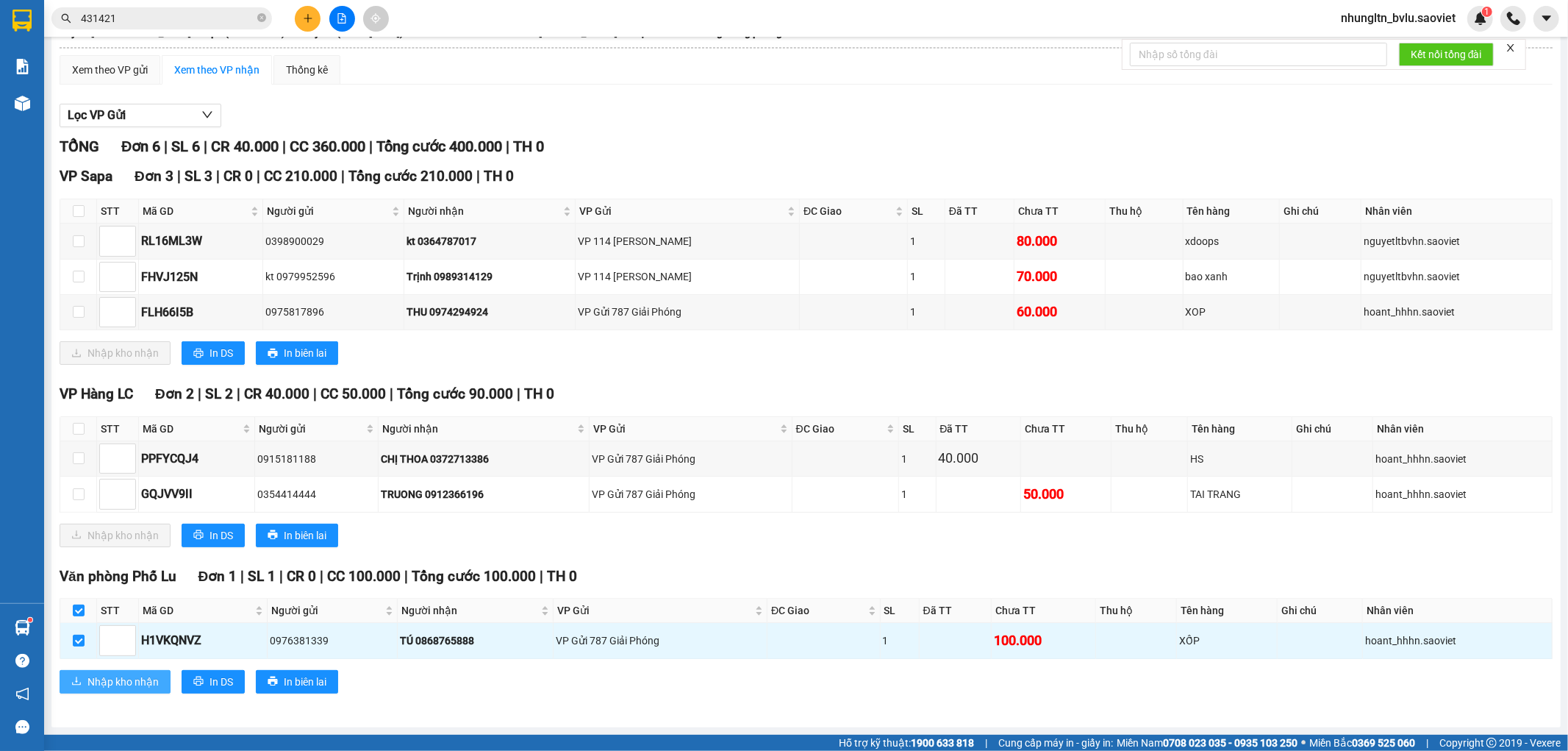
click at [101, 675] on span "Nhập kho nhận" at bounding box center [122, 681] width 71 height 17
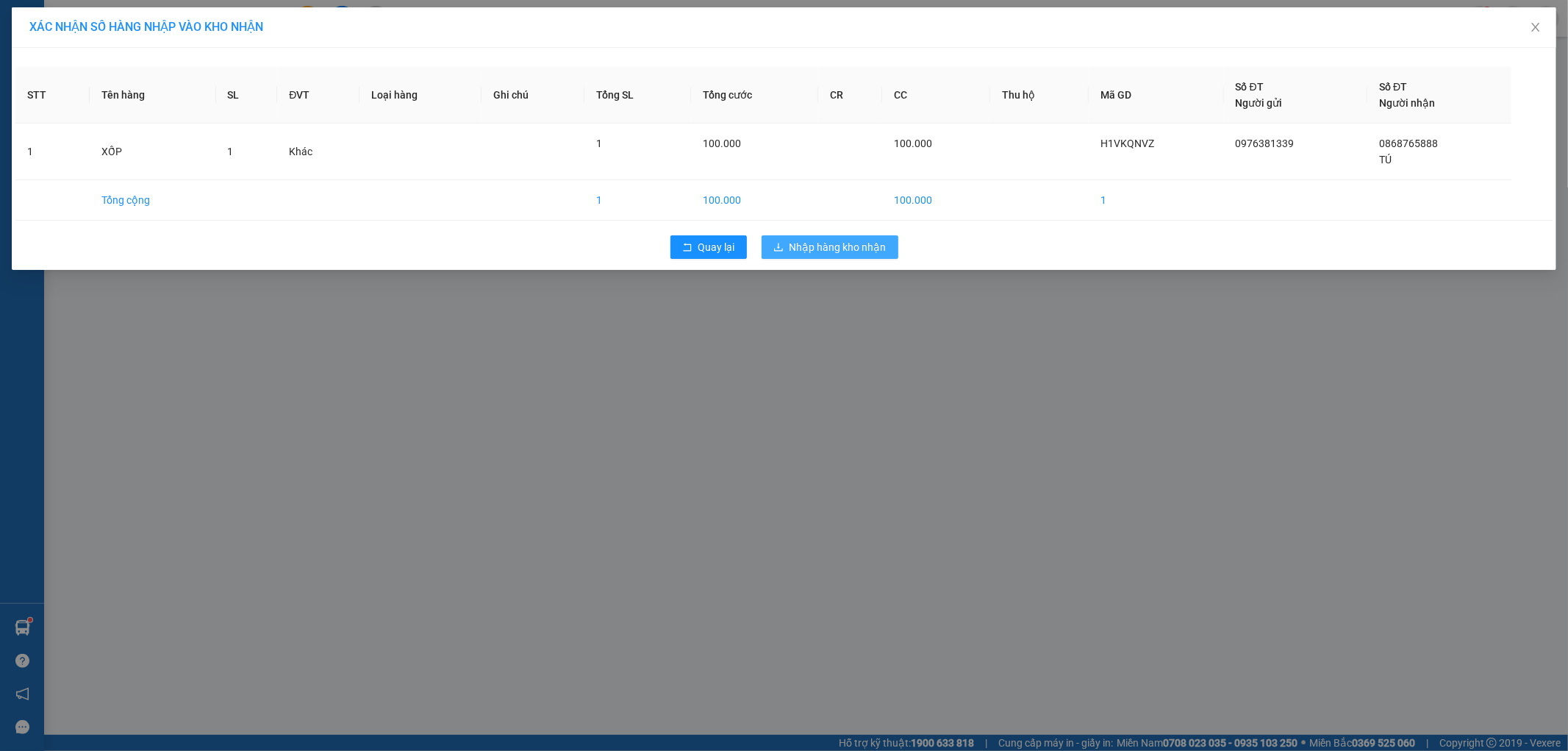
click at [836, 247] on span "Nhập hàng kho nhận" at bounding box center [838, 247] width 97 height 17
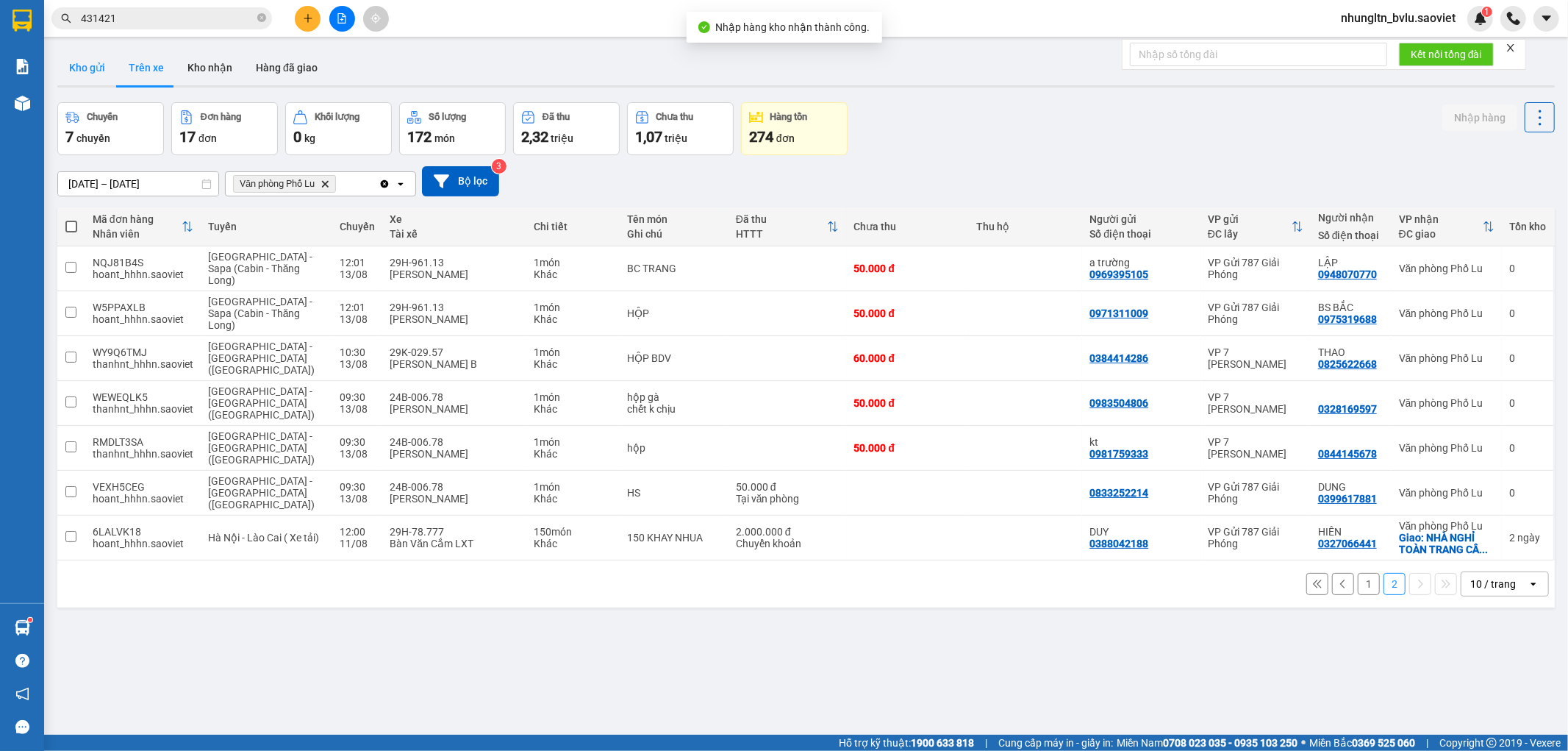
click at [92, 65] on button "Kho gửi" at bounding box center [86, 67] width 59 height 35
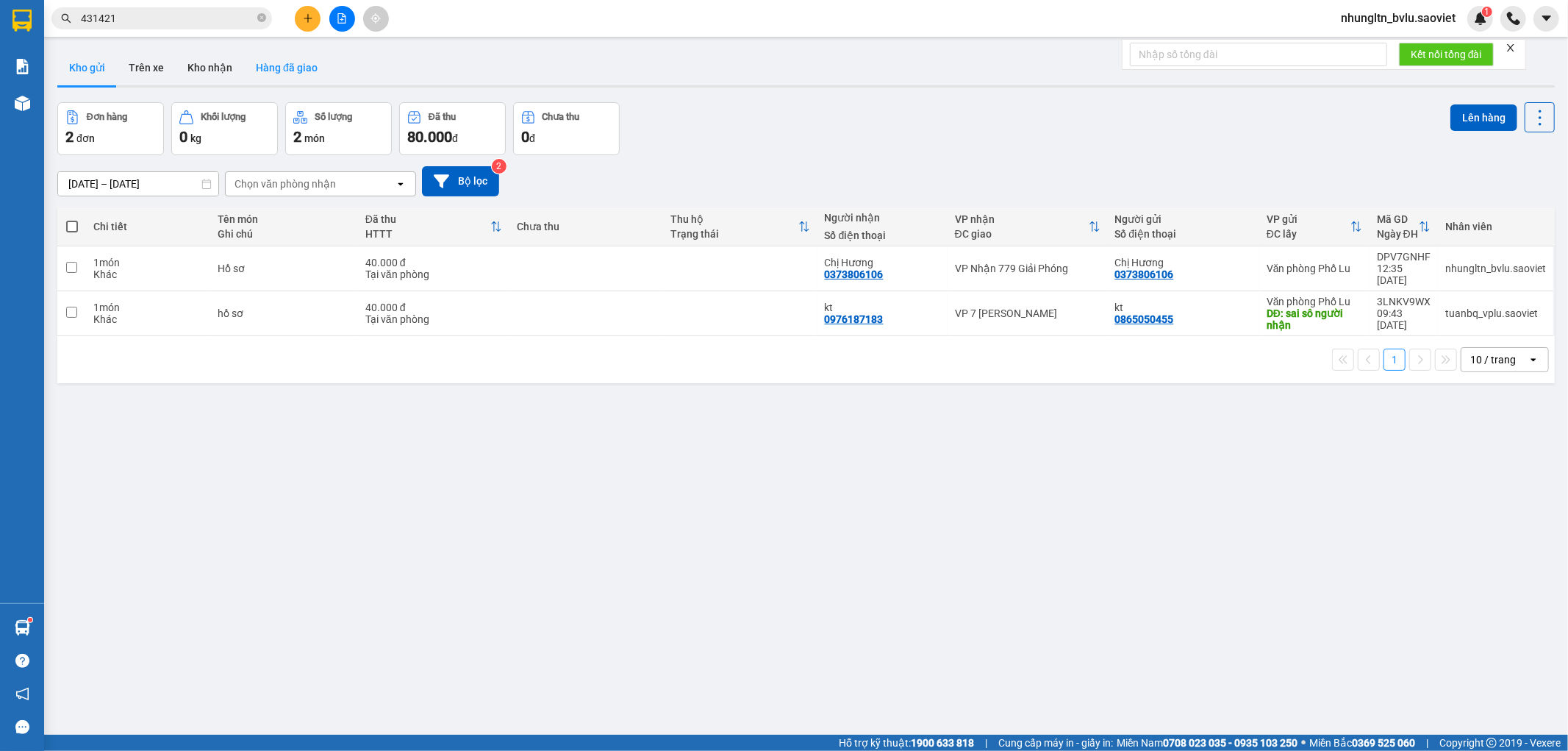
click at [309, 74] on button "Hàng đã giao" at bounding box center [286, 67] width 85 height 35
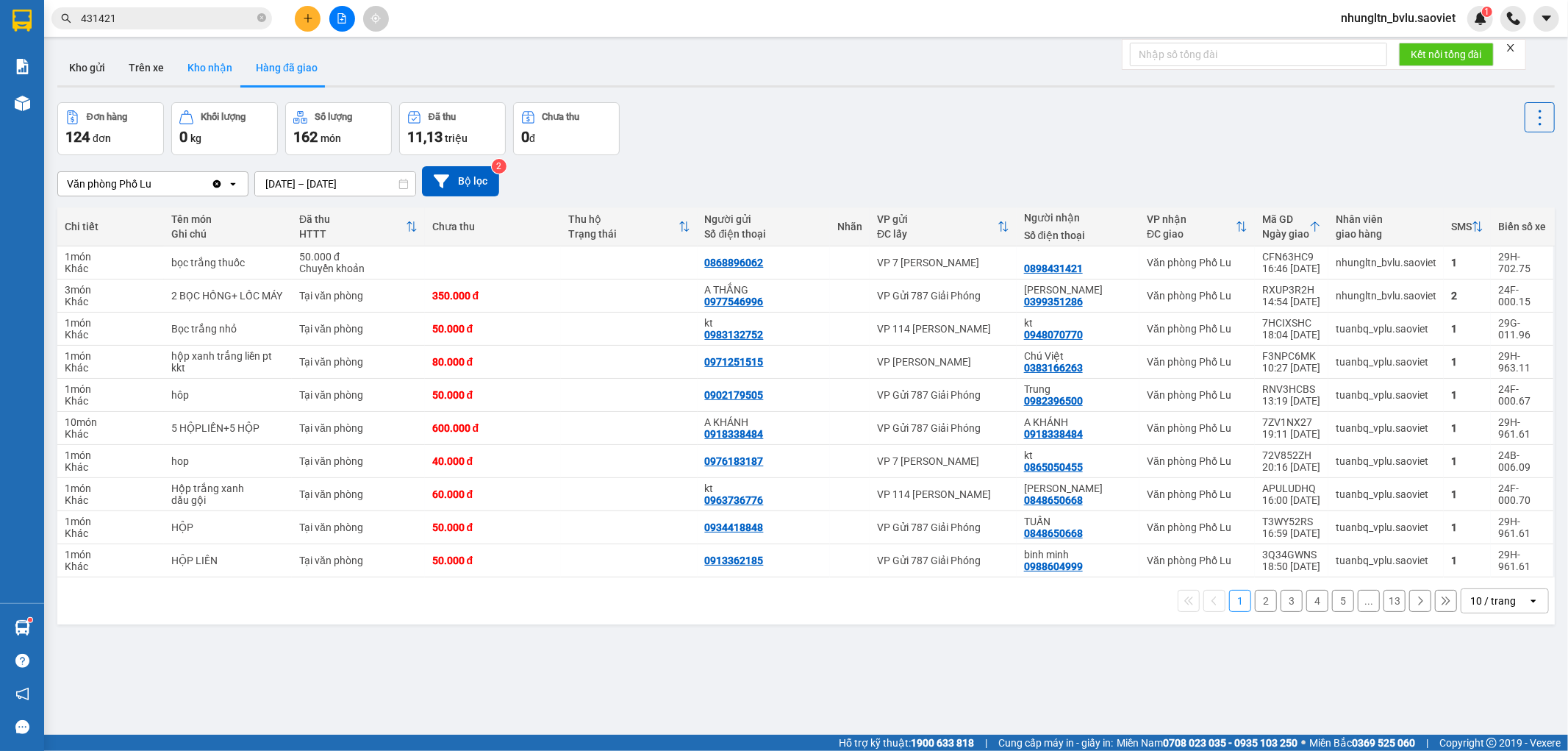
click at [211, 68] on button "Kho nhận" at bounding box center [210, 67] width 68 height 35
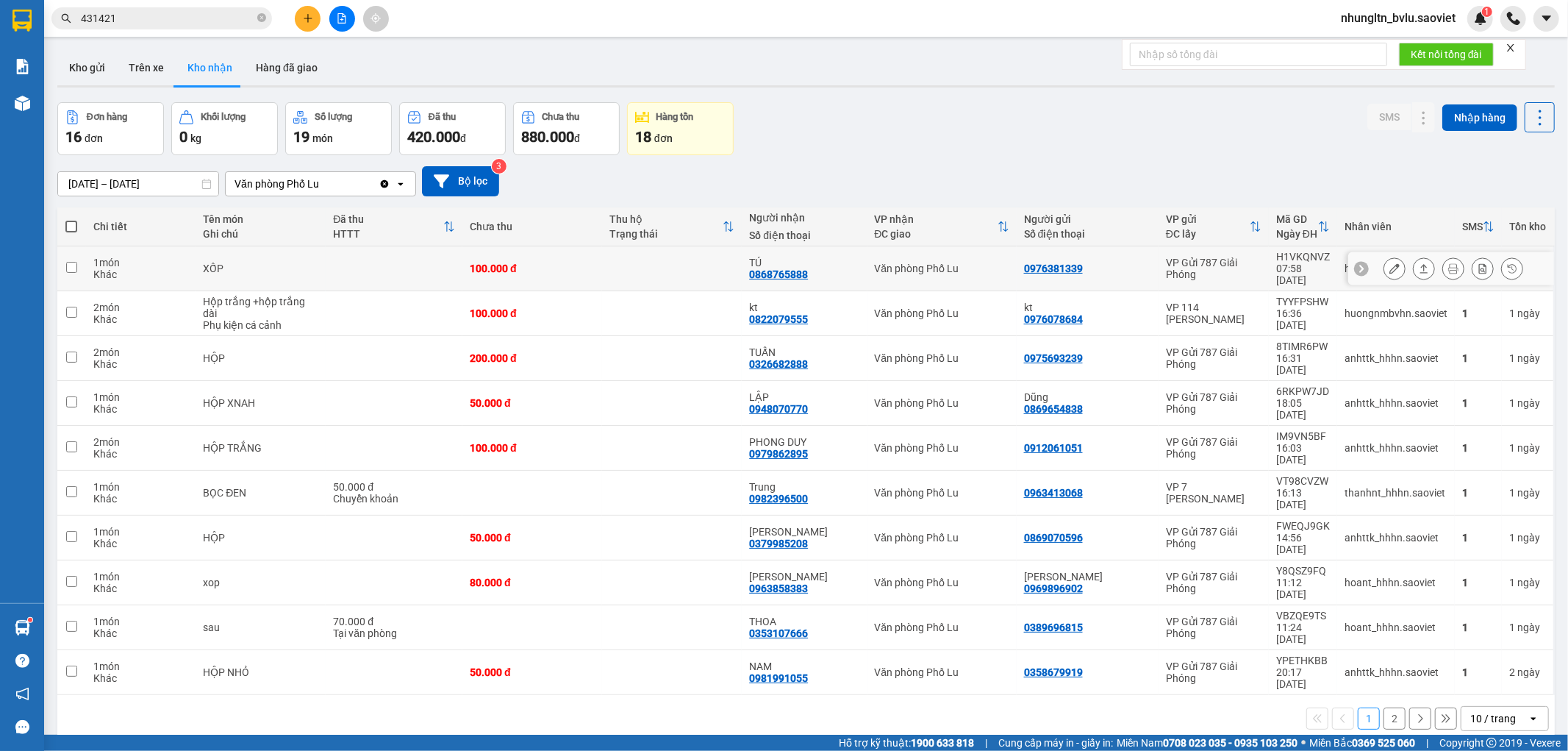
click at [702, 265] on td at bounding box center [672, 269] width 140 height 45
checkbox input "true"
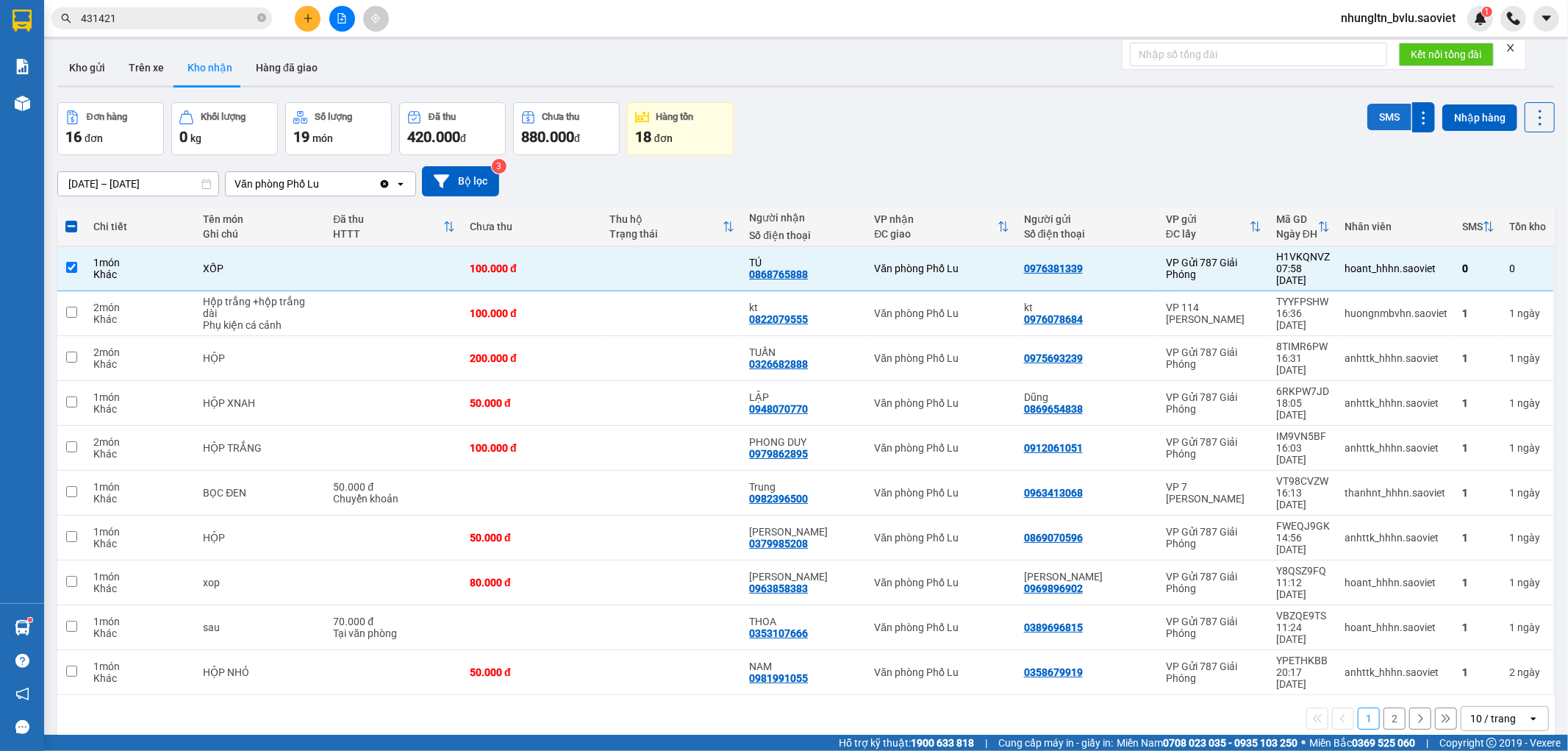
click at [1386, 120] on button "SMS" at bounding box center [1388, 117] width 44 height 26
click at [313, 64] on button "Hàng đã giao" at bounding box center [286, 67] width 85 height 35
